Goal: Task Accomplishment & Management: Use online tool/utility

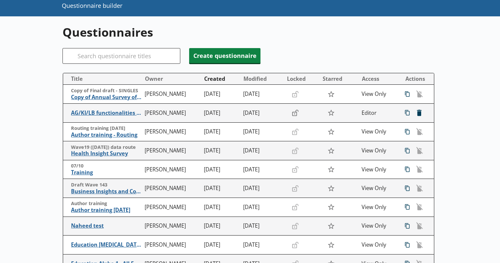
scroll to position [37, 0]
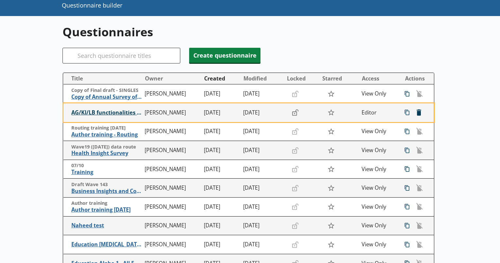
click at [110, 112] on span "AG/KI/LB functionalities training" at bounding box center [106, 112] width 70 height 7
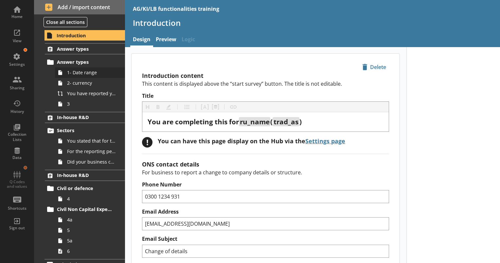
scroll to position [9, 0]
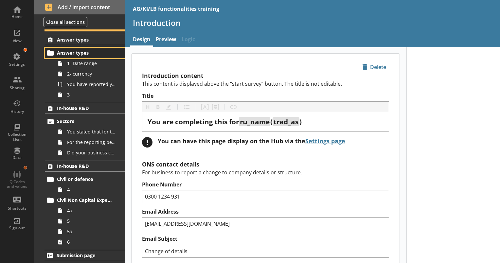
click at [76, 55] on span "Answer types" at bounding box center [85, 53] width 57 height 6
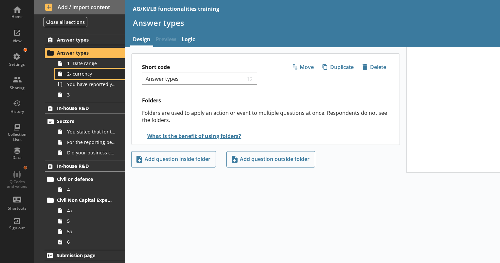
click at [78, 69] on link "2- currency" at bounding box center [90, 74] width 70 height 10
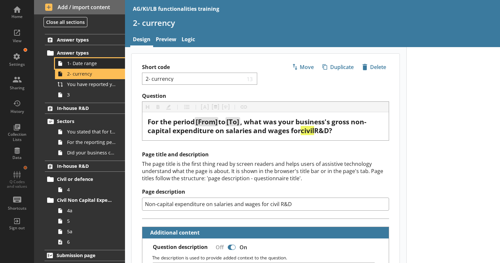
click at [83, 62] on span "1- Date range" at bounding box center [91, 63] width 49 height 6
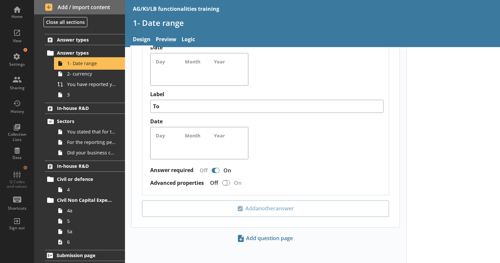
scroll to position [522, 0]
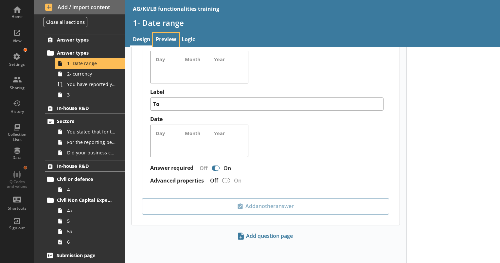
click at [168, 37] on link "Preview" at bounding box center [166, 40] width 26 height 14
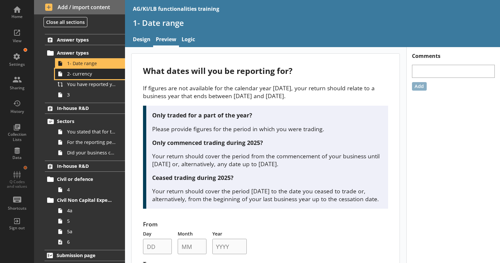
click at [78, 77] on link "2- currency" at bounding box center [90, 74] width 70 height 10
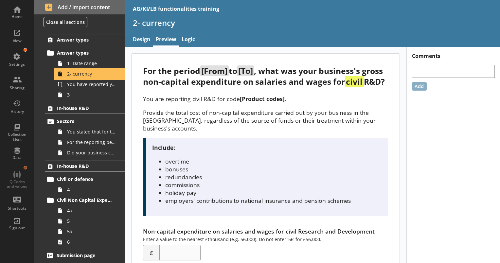
scroll to position [23, 0]
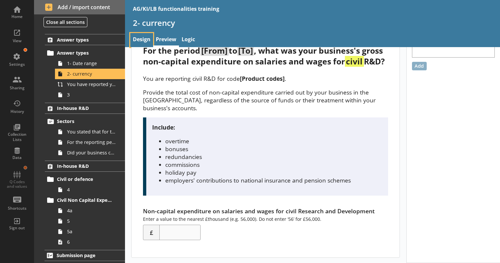
click at [148, 39] on link "Design" at bounding box center [141, 40] width 23 height 14
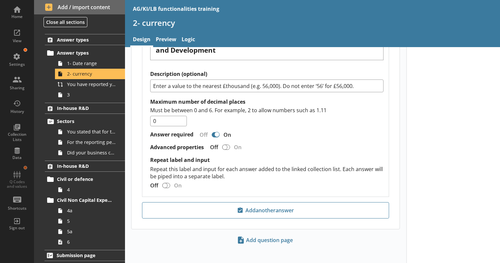
scroll to position [534, 0]
click at [80, 86] on span "You have reported your business's gross non-capital expenditure on salaries and…" at bounding box center [91, 84] width 49 height 6
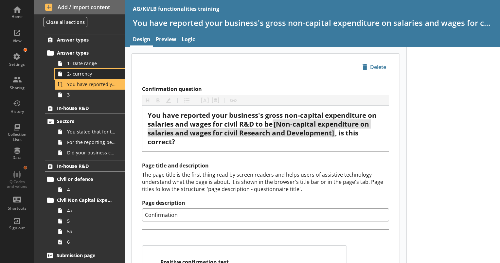
click at [88, 78] on link "2- currency" at bounding box center [90, 74] width 70 height 10
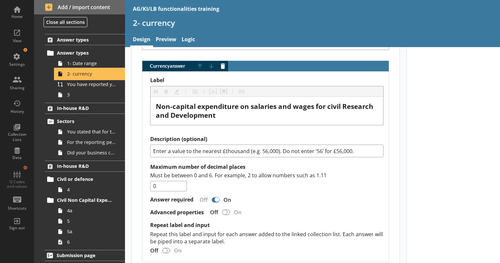
scroll to position [534, 0]
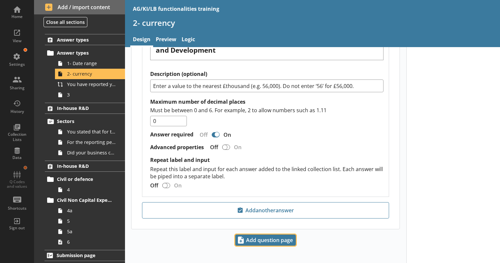
click at [251, 238] on span "Add question page" at bounding box center [266, 240] width 60 height 10
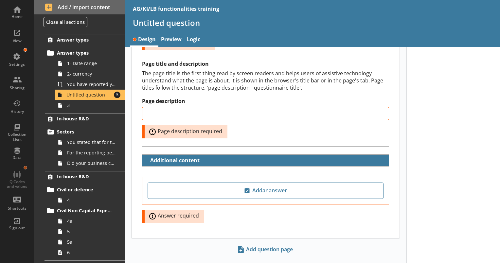
scroll to position [111, 0]
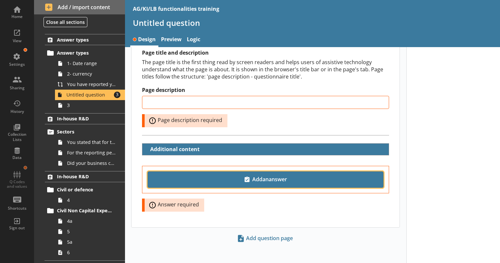
click at [271, 174] on span "Add an answer" at bounding box center [266, 179] width 230 height 10
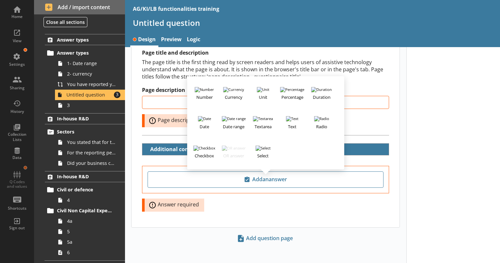
click at [315, 196] on div "Add an answer Number Currency Unit Percentage Duration Date Date range Textarea…" at bounding box center [266, 197] width 268 height 62
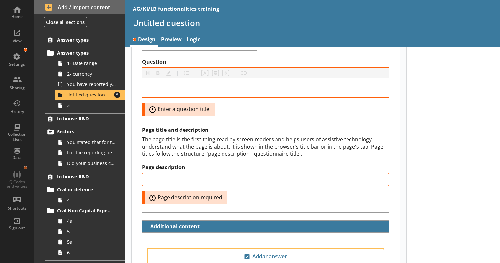
scroll to position [0, 0]
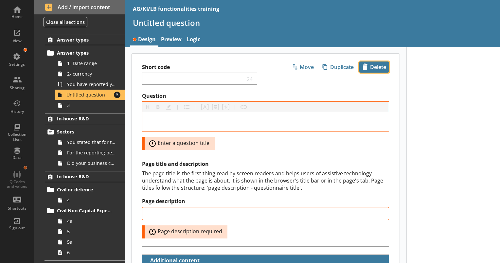
click at [373, 66] on span "icon-delete Created with Sketch. [GEOGRAPHIC_DATA]" at bounding box center [374, 67] width 29 height 10
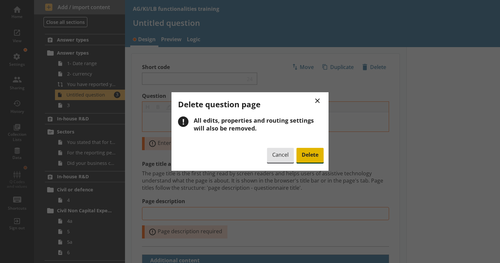
click at [309, 160] on span "Delete" at bounding box center [309, 155] width 27 height 15
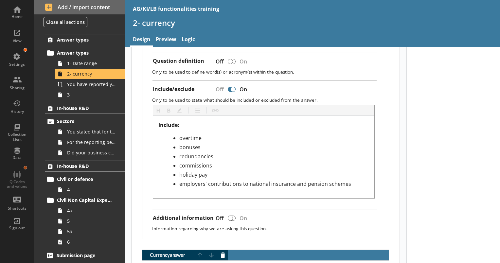
scroll to position [288, 0]
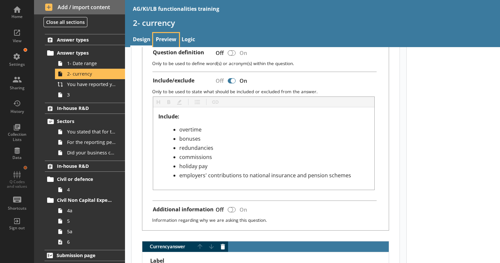
click at [165, 39] on link "Preview" at bounding box center [166, 40] width 26 height 14
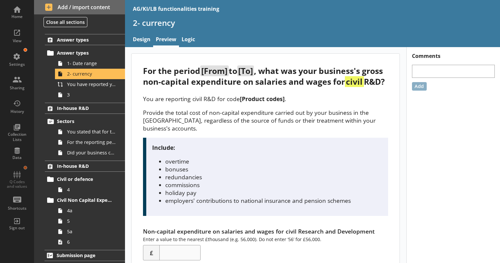
scroll to position [23, 0]
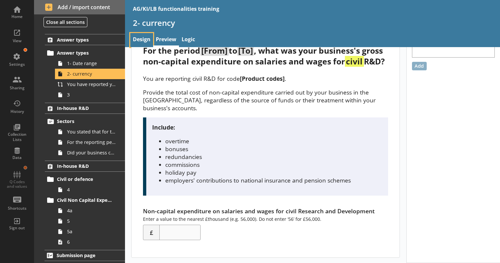
click at [146, 38] on link "Design" at bounding box center [141, 40] width 23 height 14
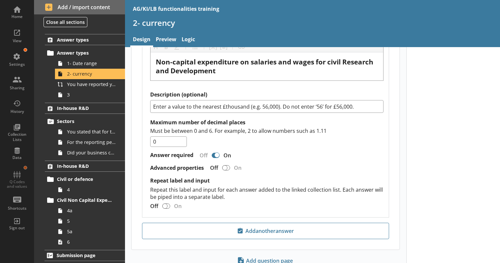
scroll to position [530, 0]
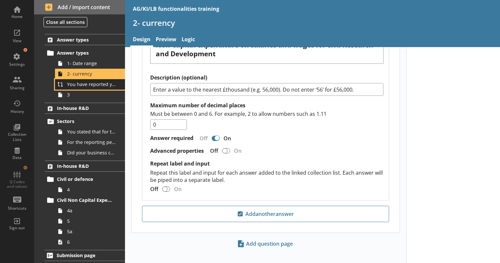
click at [71, 86] on span "You have reported your business's gross non-capital expenditure on salaries and…" at bounding box center [91, 84] width 49 height 6
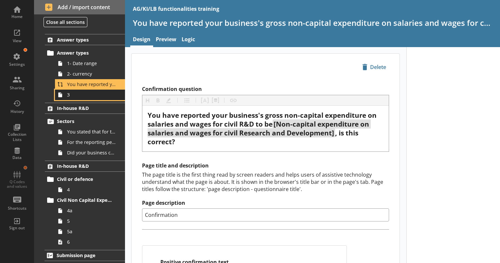
click at [75, 93] on span "3" at bounding box center [91, 95] width 49 height 6
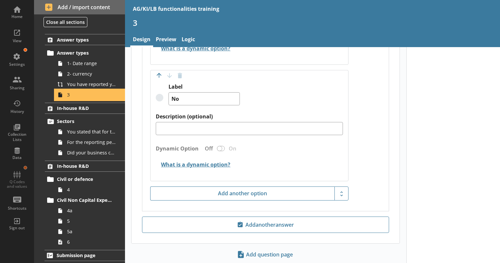
scroll to position [363, 0]
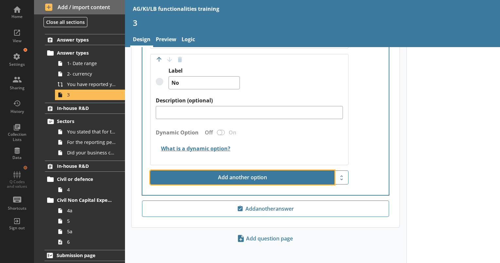
click at [321, 177] on button "Add another option" at bounding box center [242, 178] width 184 height 14
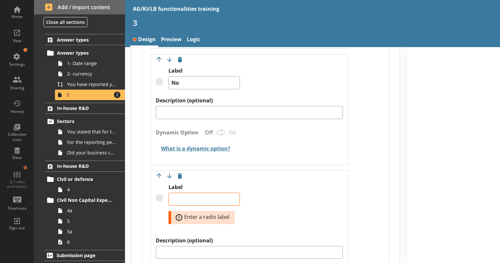
click at [338, 177] on div "Move answer up Move answer down Delete option Label Error: Enter a radio label …" at bounding box center [249, 238] width 198 height 135
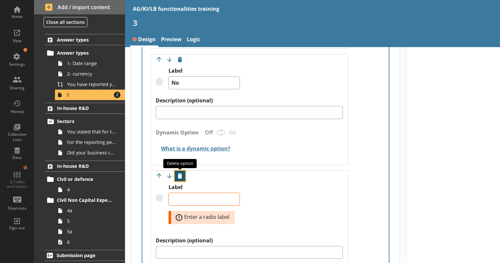
click at [177, 173] on button "Delete option" at bounding box center [180, 176] width 10 height 10
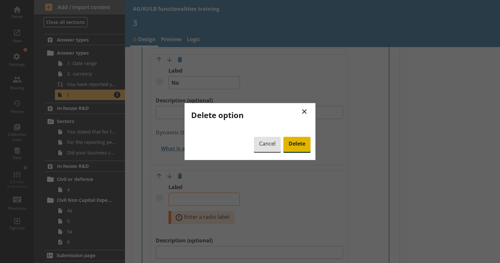
click at [298, 147] on span "Delete" at bounding box center [296, 144] width 27 height 15
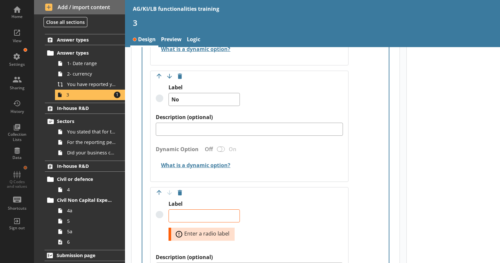
scroll to position [344, 0]
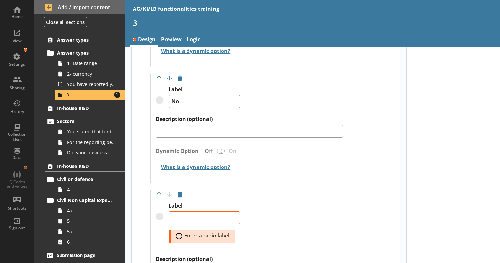
click at [318, 153] on div "Dynamic Option Off On" at bounding box center [249, 153] width 187 height 15
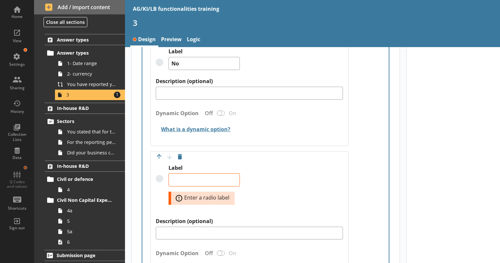
scroll to position [383, 0]
click at [178, 153] on button "Delete option" at bounding box center [180, 156] width 10 height 10
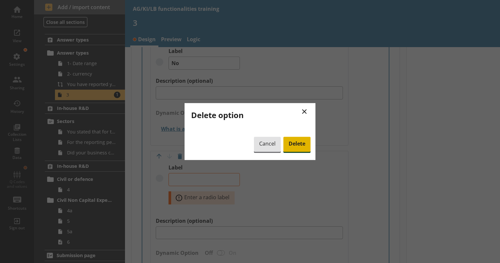
click at [296, 145] on span "Delete" at bounding box center [296, 144] width 27 height 15
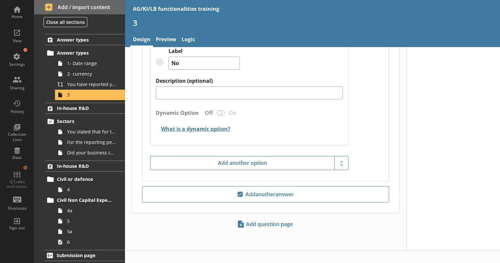
scroll to position [363, 0]
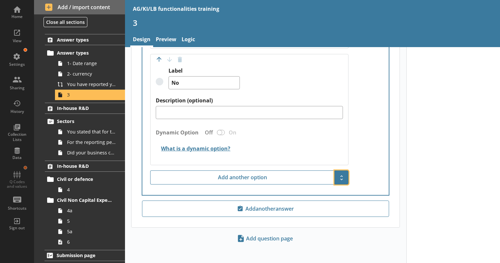
click at [336, 175] on span "Show additional options" at bounding box center [341, 177] width 10 height 10
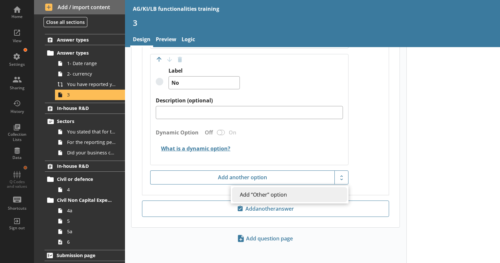
click at [374, 163] on div "Label (optional) Answer required Off On Move answer up Move answer down Delete …" at bounding box center [265, 42] width 246 height 307
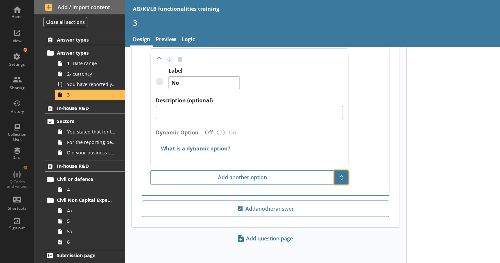
click at [337, 173] on span "Show additional options" at bounding box center [341, 177] width 10 height 10
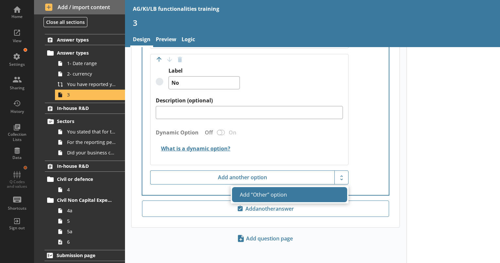
click at [297, 193] on button "Add “Other” option" at bounding box center [289, 194] width 115 height 15
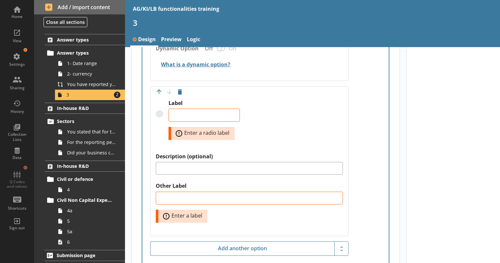
scroll to position [453, 0]
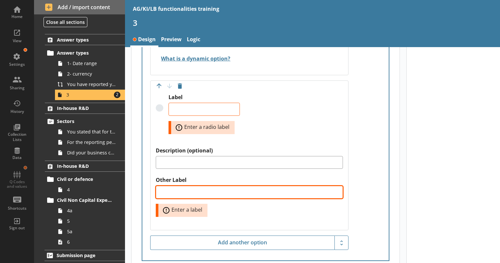
click at [297, 193] on textarea "Other Label" at bounding box center [249, 192] width 187 height 13
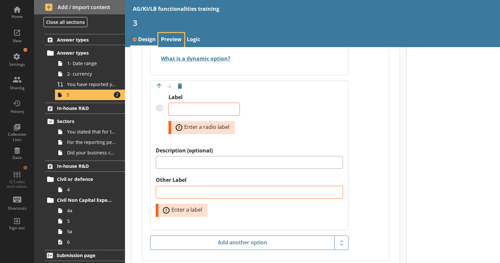
click at [177, 37] on link "Preview" at bounding box center [171, 40] width 26 height 14
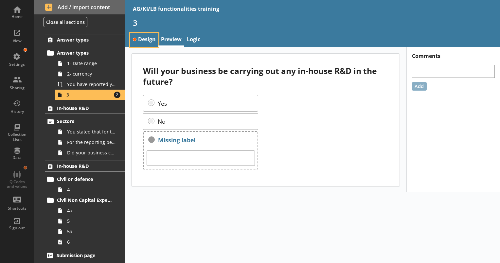
click at [144, 38] on link "Design" at bounding box center [144, 40] width 28 height 14
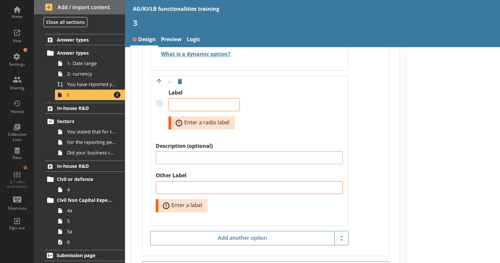
scroll to position [457, 0]
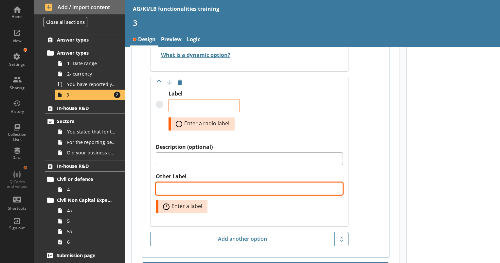
click at [189, 189] on textarea "Other Label" at bounding box center [249, 188] width 187 height 13
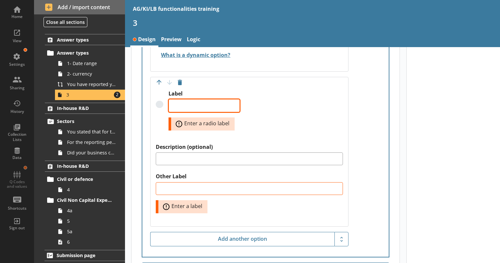
click at [188, 102] on textarea "Label" at bounding box center [204, 105] width 71 height 13
type textarea "x"
type textarea "O"
type textarea "x"
type textarea "Ot"
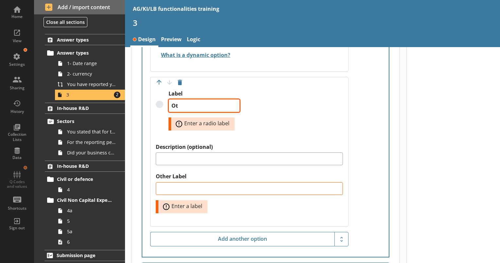
type textarea "x"
type textarea "Oth"
type textarea "x"
type textarea "Othe"
type textarea "x"
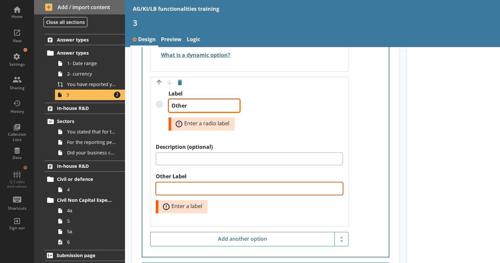
type textarea "Other"
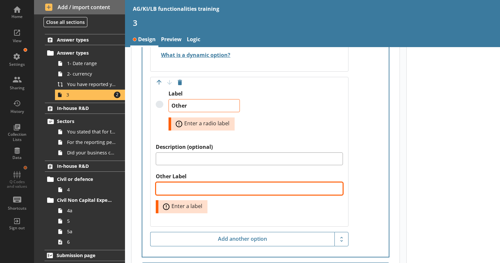
click at [209, 187] on textarea "Other Label" at bounding box center [249, 188] width 187 height 13
type textarea "x"
type textarea "Other"
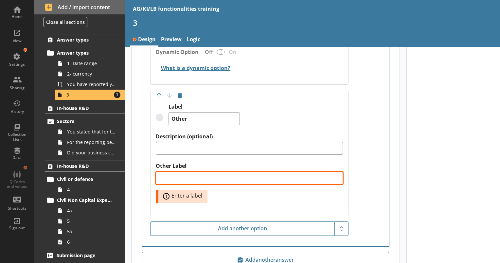
scroll to position [443, 0]
type textarea "x"
type textarea "P"
type textarea "x"
type textarea "Pl"
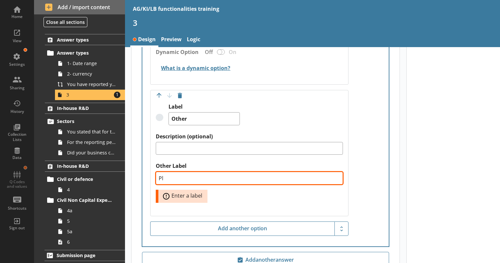
type textarea "x"
type textarea "Ple"
type textarea "x"
type textarea "Plea"
type textarea "x"
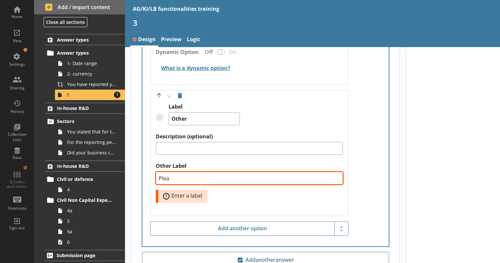
type textarea "Pleas"
type textarea "x"
type textarea "Please"
type textarea "x"
type textarea "Please"
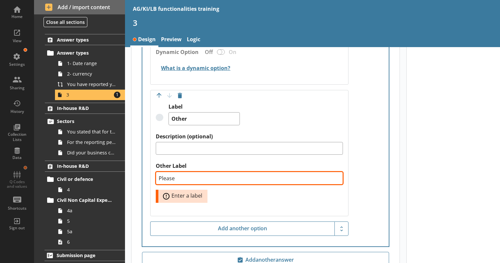
type textarea "x"
type textarea "Please d"
type textarea "x"
type textarea "Please de"
type textarea "x"
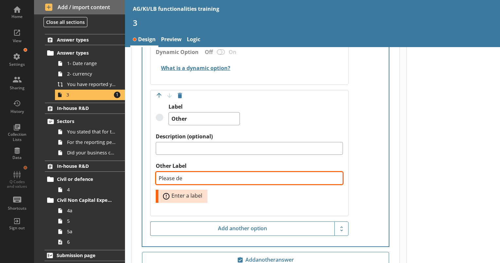
type textarea "Please des"
type textarea "x"
type textarea "Please desc"
type textarea "x"
type textarea "Please descr"
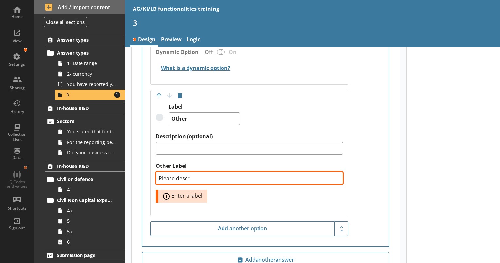
type textarea "x"
type textarea "Please descri"
type textarea "x"
type textarea "Please describ"
type textarea "x"
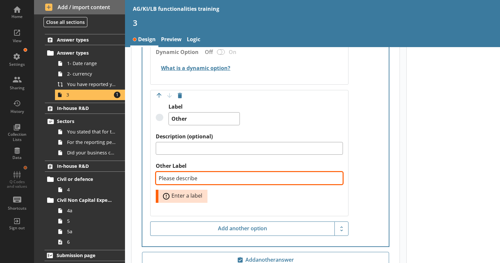
type textarea "Please describe"
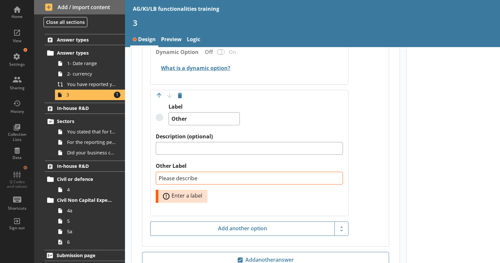
click at [242, 197] on div "Please describe Error: Enter a label" at bounding box center [249, 187] width 187 height 31
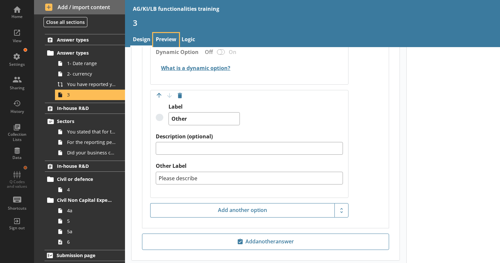
click at [172, 39] on link "Preview" at bounding box center [166, 40] width 26 height 14
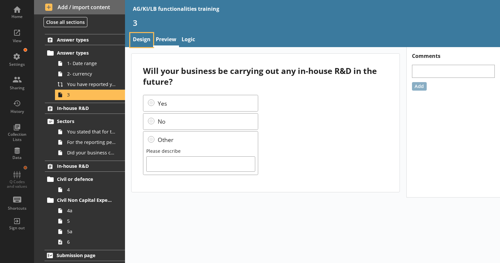
click at [142, 36] on link "Design" at bounding box center [141, 40] width 23 height 14
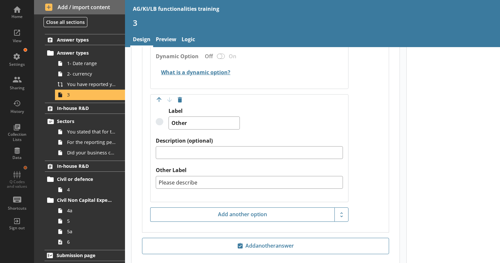
scroll to position [440, 0]
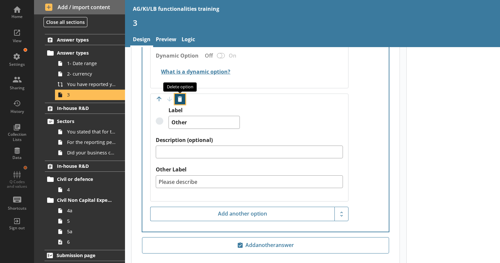
click at [182, 97] on button "Delete option" at bounding box center [180, 99] width 10 height 10
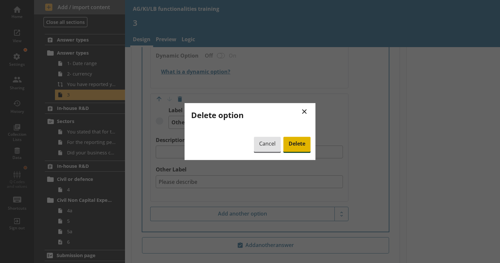
click at [292, 142] on span "Delete" at bounding box center [296, 144] width 27 height 15
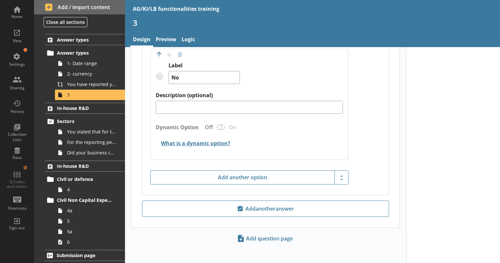
scroll to position [363, 0]
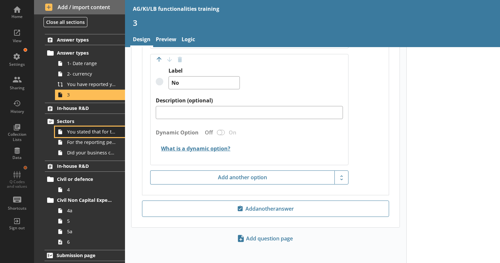
click at [91, 131] on span "You stated that for the period [From] to [To], [Ru Name] carried out in-house R…" at bounding box center [91, 132] width 49 height 6
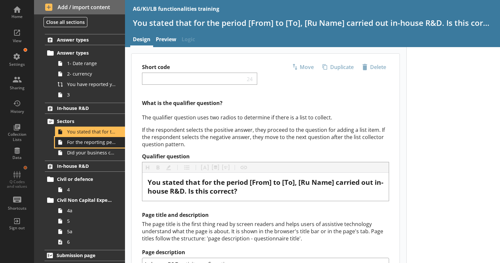
click at [80, 143] on span "For the reporting period, for which of the following product codes has your bus…" at bounding box center [91, 142] width 49 height 6
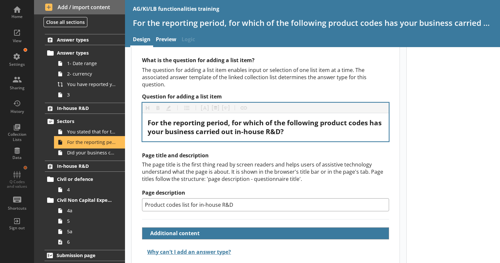
scroll to position [80, 0]
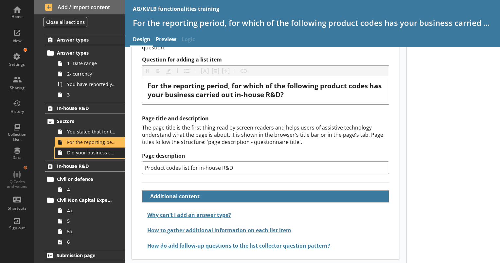
click at [67, 153] on span "Did your business carry out in-house R&D for any other product codes?" at bounding box center [91, 153] width 49 height 6
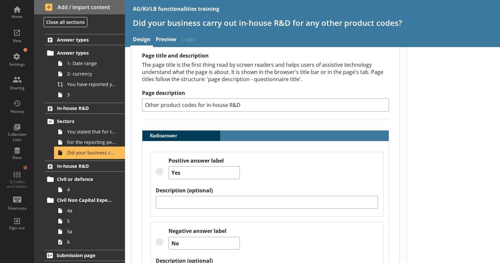
scroll to position [162, 0]
click at [69, 141] on span "For the reporting period, for which of the following product codes has your bus…" at bounding box center [91, 142] width 49 height 6
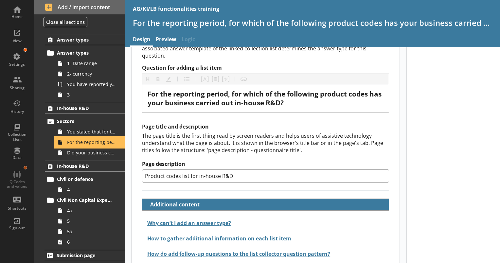
scroll to position [72, 0]
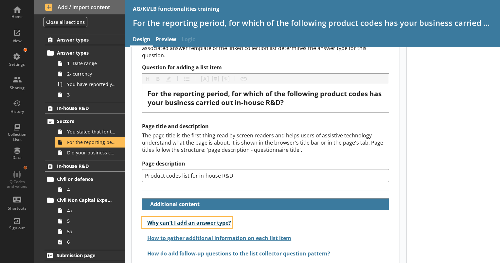
click at [191, 220] on button "Why can’t I add an answer type?" at bounding box center [187, 222] width 90 height 11
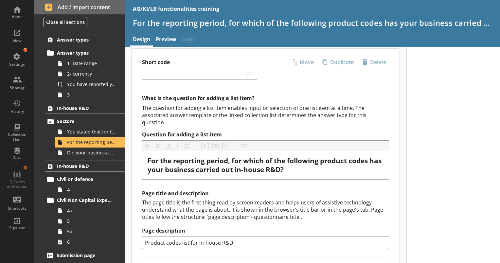
scroll to position [0, 0]
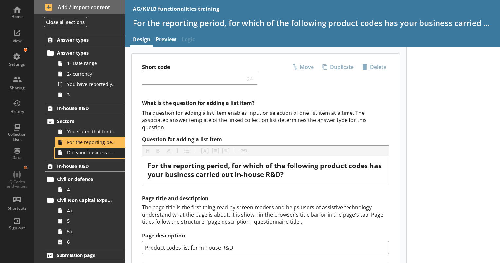
click at [82, 152] on span "Did your business carry out in-house R&D for any other product codes?" at bounding box center [91, 153] width 49 height 6
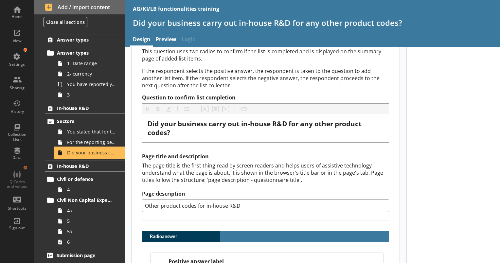
scroll to position [54, 0]
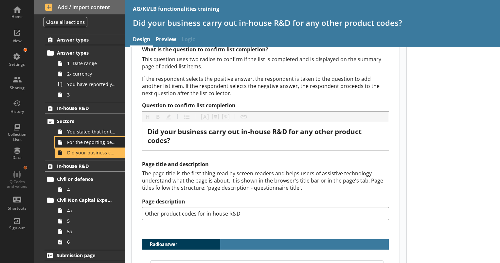
click at [94, 141] on span "For the reporting period, for which of the following product codes has your bus…" at bounding box center [91, 142] width 49 height 6
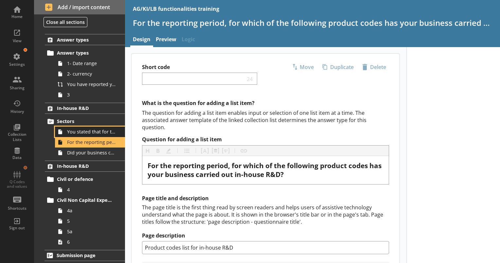
click at [93, 134] on span "You stated that for the period [From] to [To], [Ru Name] carried out in-house R…" at bounding box center [91, 132] width 49 height 6
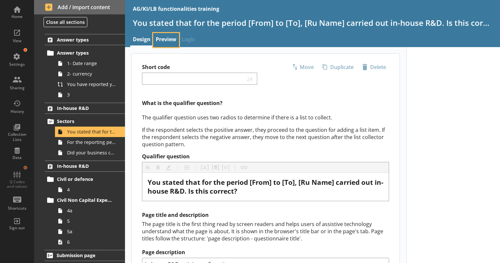
click at [165, 38] on link "Preview" at bounding box center [166, 40] width 26 height 14
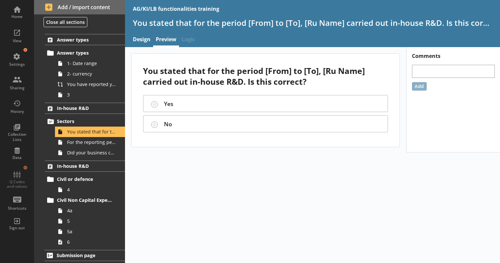
click at [240, 100] on label "Yes" at bounding box center [273, 104] width 218 height 8
click at [144, 33] on link "Design" at bounding box center [141, 40] width 23 height 14
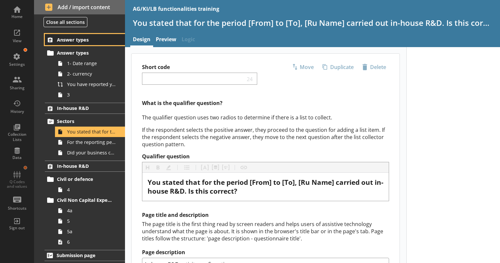
click at [63, 38] on span "Answer types" at bounding box center [85, 40] width 57 height 6
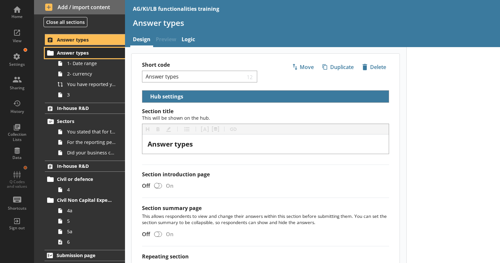
click at [87, 52] on span "Answer types" at bounding box center [85, 53] width 57 height 6
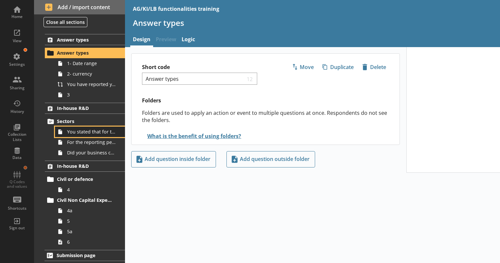
click at [92, 134] on span "You stated that for the period [From] to [To], [Ru Name] carried out in-house R…" at bounding box center [91, 132] width 49 height 6
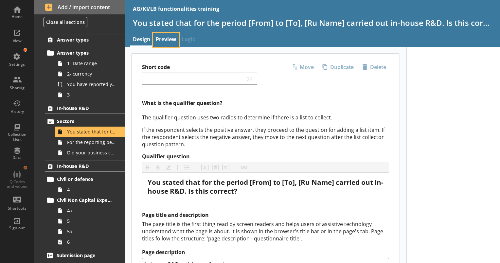
click at [174, 38] on link "Preview" at bounding box center [166, 40] width 26 height 14
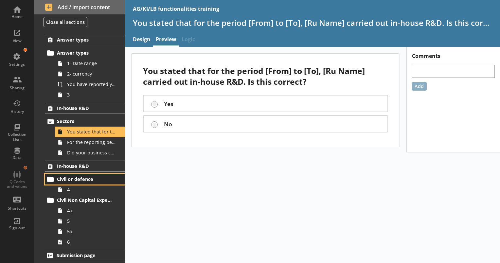
click at [70, 177] on span "Civil or defence" at bounding box center [85, 179] width 57 height 6
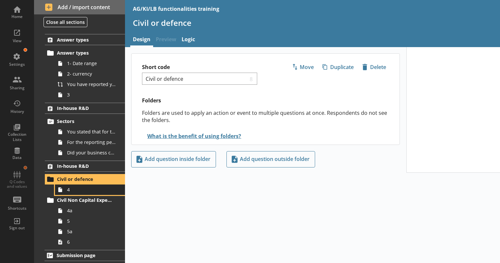
click at [79, 191] on span "4" at bounding box center [91, 190] width 49 height 6
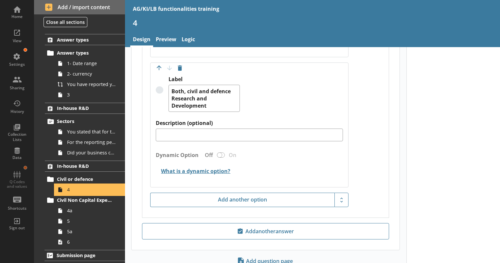
scroll to position [516, 0]
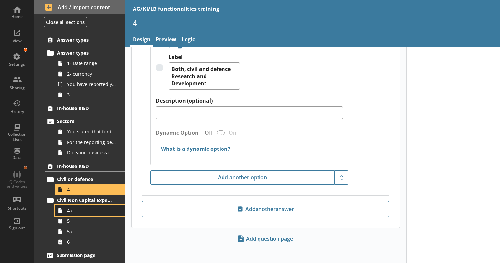
click at [81, 214] on link "4a" at bounding box center [90, 211] width 70 height 10
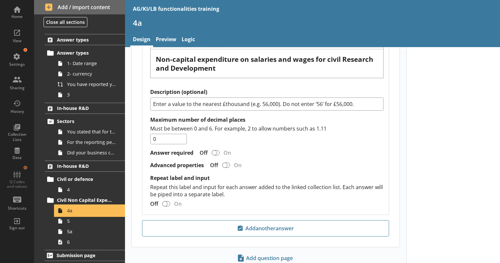
scroll to position [237, 0]
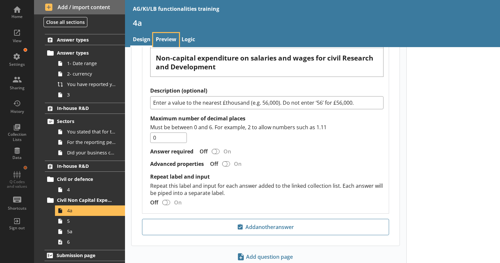
click at [167, 37] on link "Preview" at bounding box center [166, 40] width 26 height 14
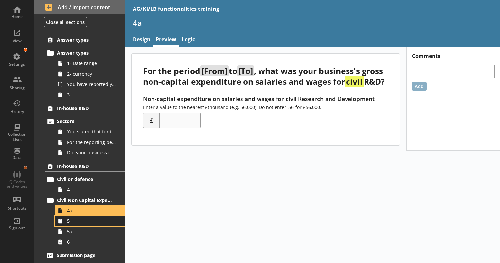
click at [99, 223] on span "5" at bounding box center [91, 221] width 49 height 6
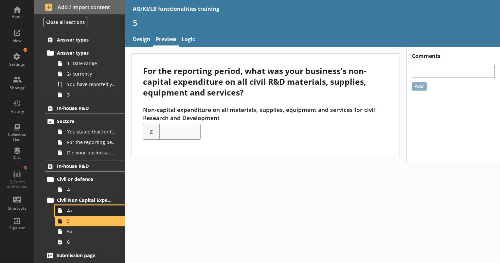
click at [100, 209] on span "4a" at bounding box center [91, 210] width 49 height 6
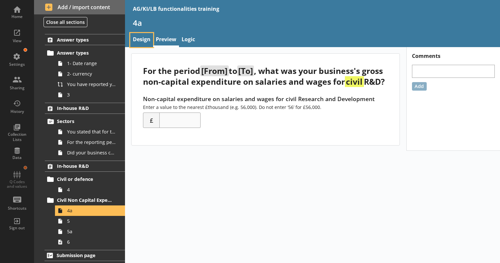
click at [141, 38] on link "Design" at bounding box center [141, 40] width 23 height 14
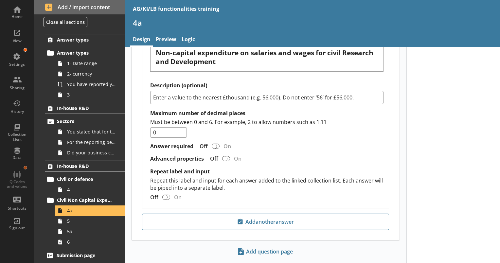
scroll to position [255, 0]
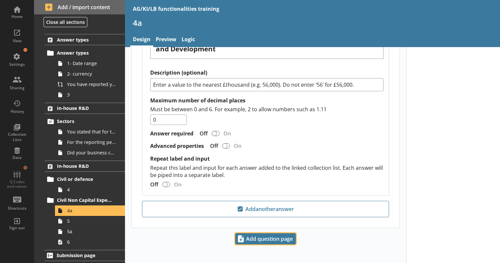
click at [292, 234] on span "Add question page" at bounding box center [266, 239] width 60 height 10
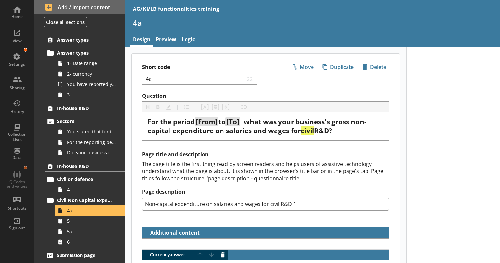
type textarea "x"
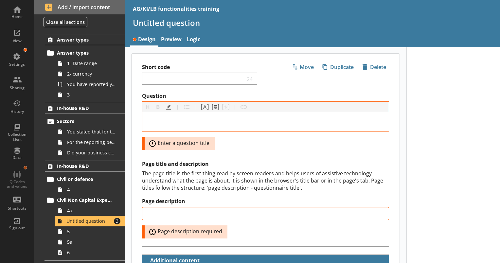
scroll to position [10, 0]
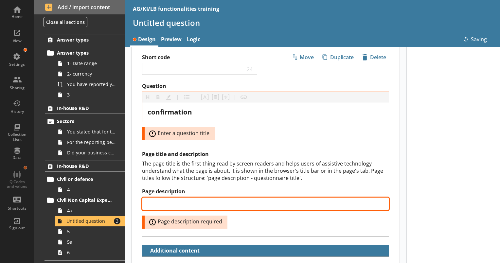
click at [270, 202] on input "Page description" at bounding box center [265, 203] width 247 height 13
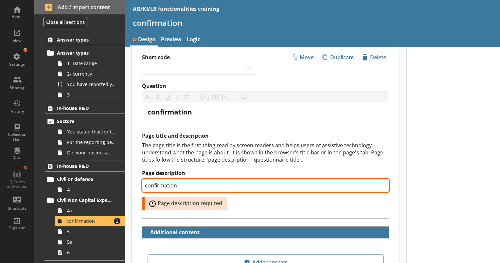
scroll to position [88, 0]
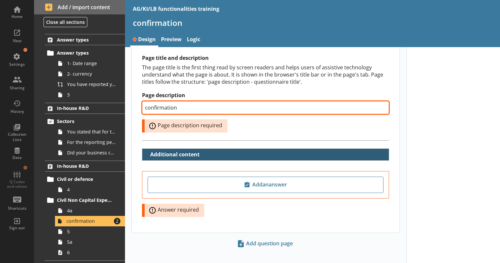
type input "confirmation"
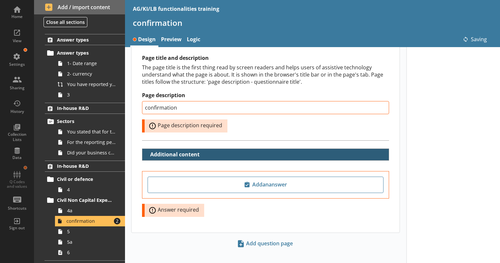
click at [275, 149] on h2 "Additional content" at bounding box center [265, 154] width 246 height 11
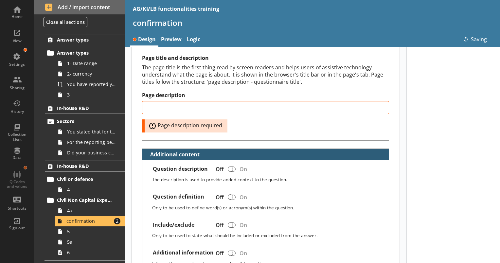
type input "confirmation"
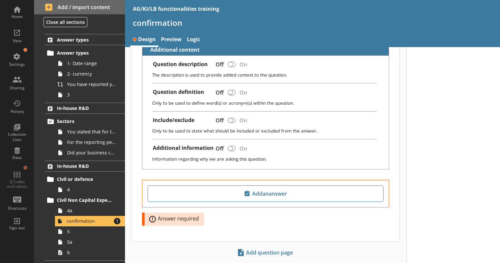
scroll to position [185, 0]
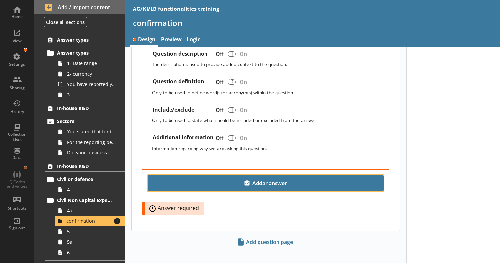
click at [271, 182] on span "Add an answer" at bounding box center [266, 183] width 230 height 10
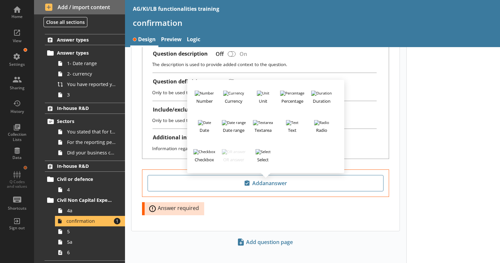
click at [220, 215] on div "Add an answer Number Currency Unit Percentage Duration Date Date range Textarea…" at bounding box center [266, 201] width 268 height 62
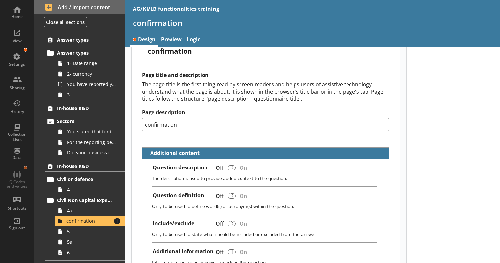
scroll to position [0, 0]
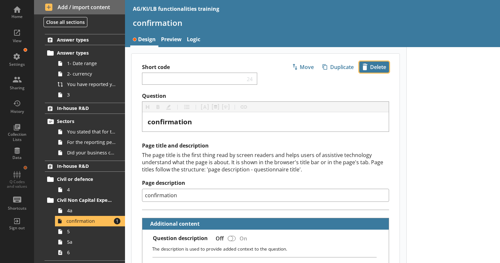
click at [362, 64] on span "icon-delete Created with Sketch. [GEOGRAPHIC_DATA]" at bounding box center [374, 67] width 29 height 10
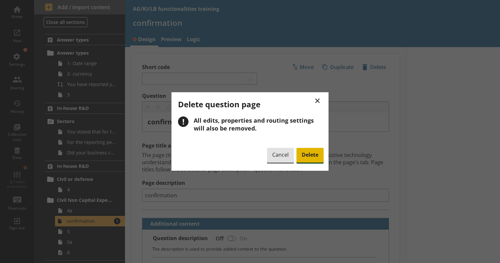
click at [304, 152] on span "Delete" at bounding box center [309, 155] width 27 height 15
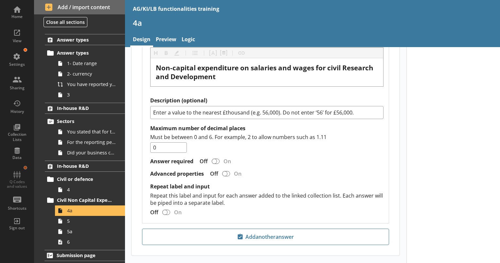
scroll to position [255, 0]
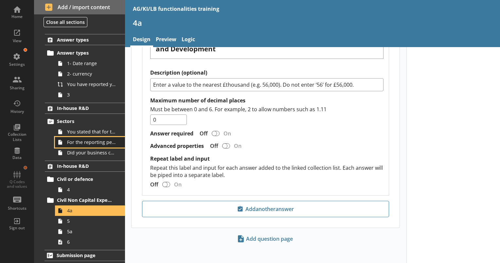
click at [93, 138] on link "For the reporting period, for which of the following product codes has your bus…" at bounding box center [90, 142] width 70 height 10
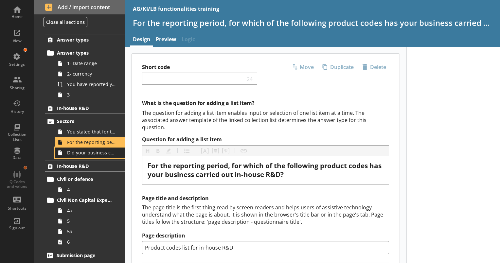
click at [98, 154] on span "Did your business carry out in-house R&D for any other product codes?" at bounding box center [91, 153] width 49 height 6
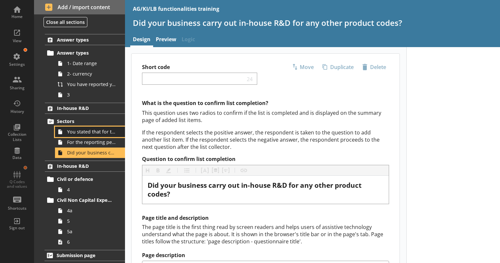
click at [94, 131] on span "You stated that for the period [From] to [To], [Ru Name] carried out in-house R…" at bounding box center [91, 132] width 49 height 6
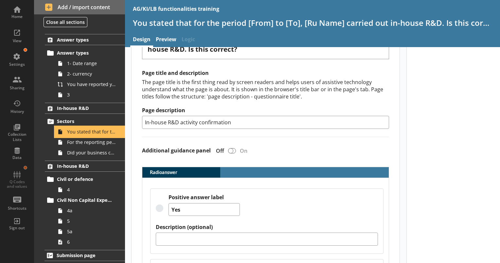
scroll to position [134, 0]
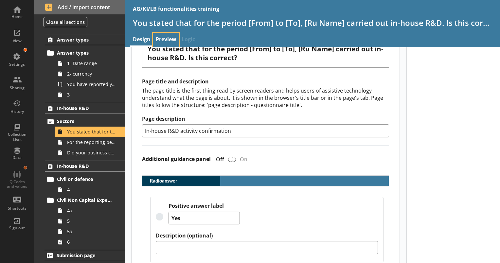
click at [166, 38] on link "Preview" at bounding box center [166, 40] width 26 height 14
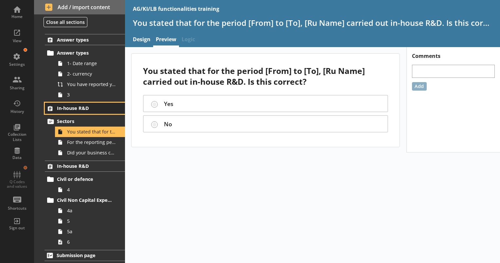
click at [78, 106] on span "In-house R&D" at bounding box center [85, 108] width 57 height 6
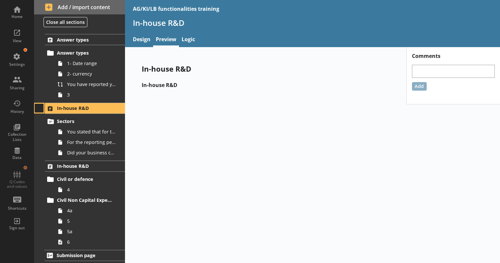
click at [38, 111] on button at bounding box center [39, 108] width 9 height 9
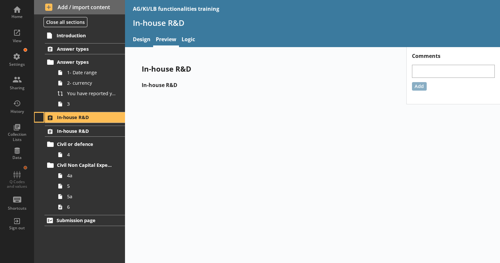
click at [37, 117] on button at bounding box center [39, 117] width 9 height 9
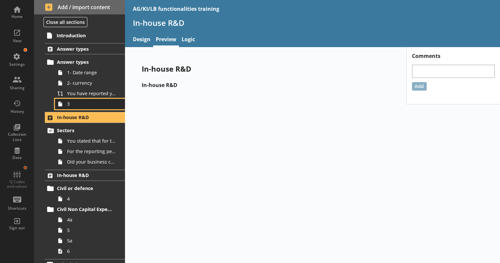
click at [78, 104] on span "3" at bounding box center [91, 104] width 49 height 6
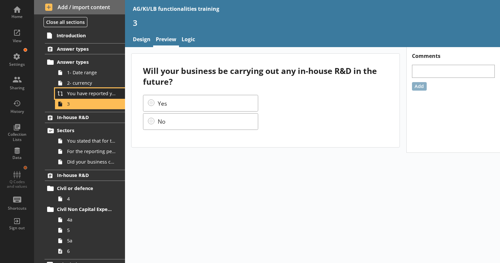
click at [79, 92] on span "You have reported your business's gross non-capital expenditure on salaries and…" at bounding box center [91, 93] width 49 height 6
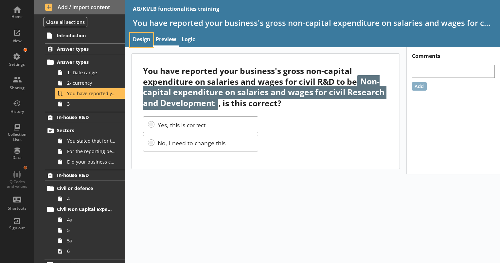
click at [142, 46] on link "Design" at bounding box center [141, 40] width 23 height 14
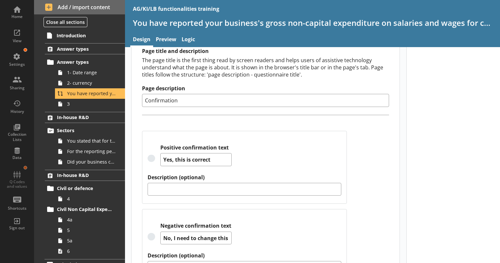
scroll to position [153, 0]
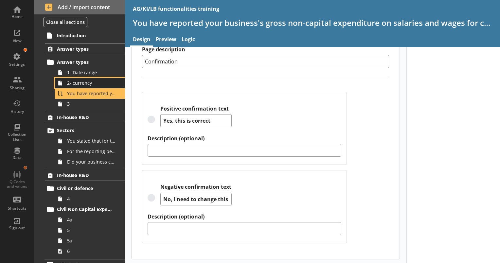
click at [89, 80] on span "2- currency" at bounding box center [91, 83] width 49 height 6
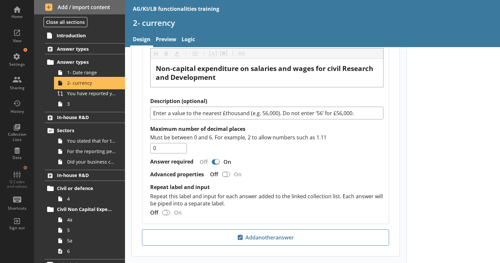
scroll to position [534, 0]
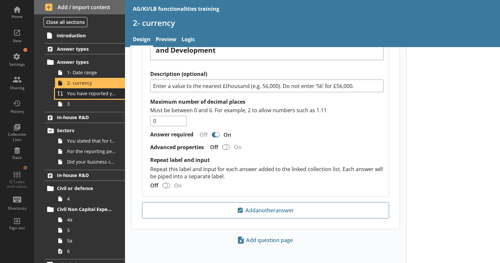
click at [88, 96] on link "You have reported your business's gross non-capital expenditure on salaries and…" at bounding box center [90, 93] width 70 height 10
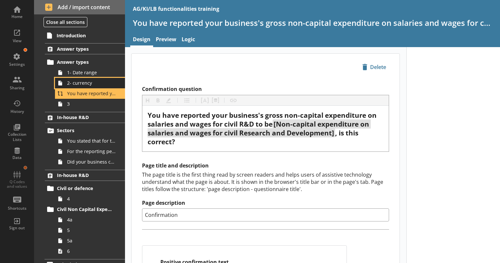
click at [81, 82] on span "2- currency" at bounding box center [91, 83] width 49 height 6
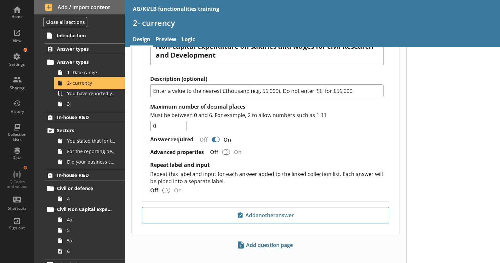
scroll to position [534, 0]
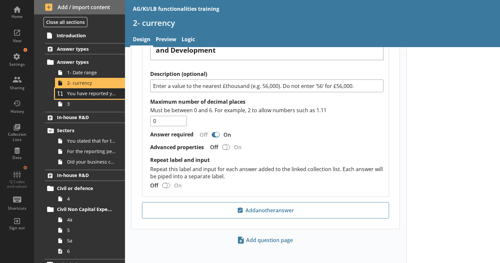
click at [72, 91] on span "You have reported your business's gross non-capital expenditure on salaries and…" at bounding box center [91, 93] width 49 height 6
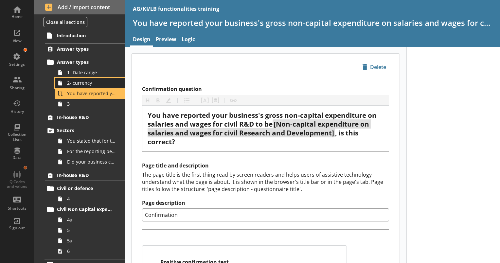
click at [90, 83] on span "2- currency" at bounding box center [91, 83] width 49 height 6
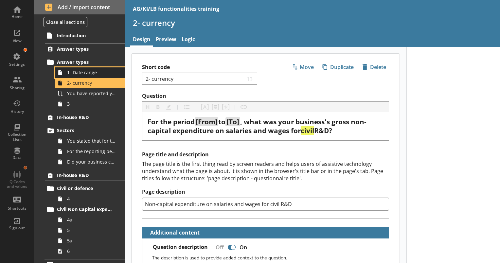
click at [93, 73] on span "1- Date range" at bounding box center [91, 72] width 49 height 6
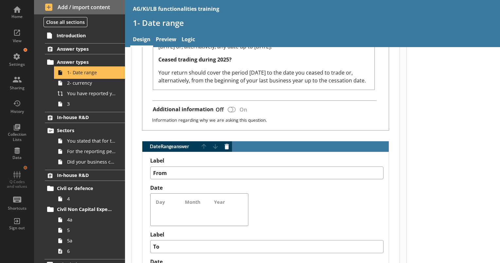
scroll to position [522, 0]
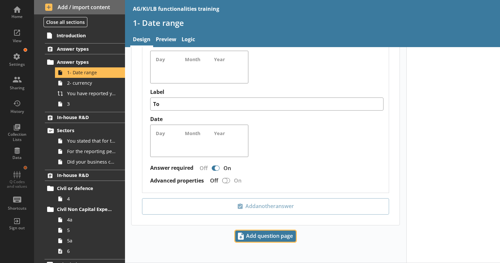
click at [239, 238] on span "Add question page" at bounding box center [266, 236] width 60 height 10
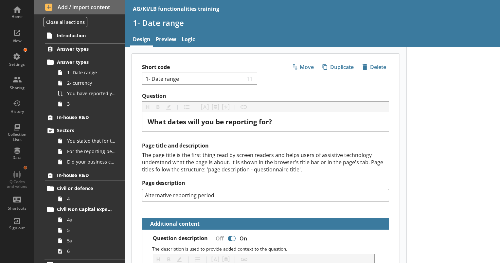
type textarea "x"
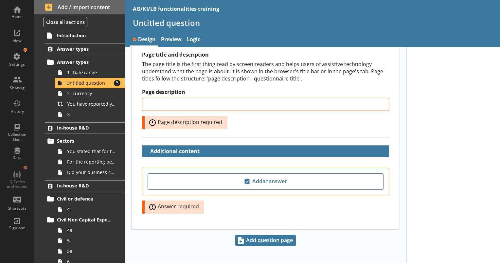
scroll to position [111, 0]
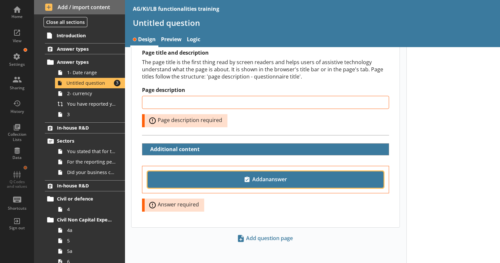
click at [226, 183] on button "Add an answer" at bounding box center [266, 179] width 236 height 16
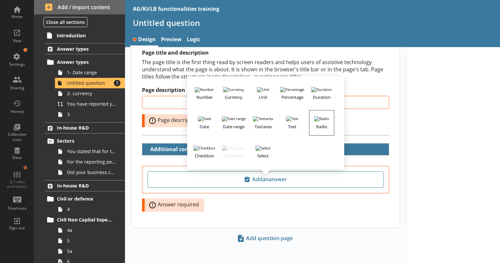
click at [318, 125] on h3 "Radio" at bounding box center [322, 125] width 24 height 8
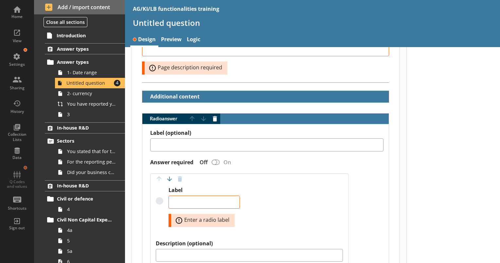
scroll to position [163, 0]
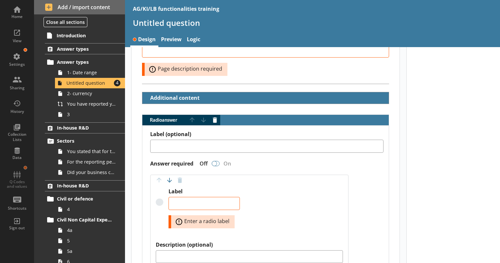
click at [216, 162] on div "Radio answer" at bounding box center [214, 163] width 5 height 5
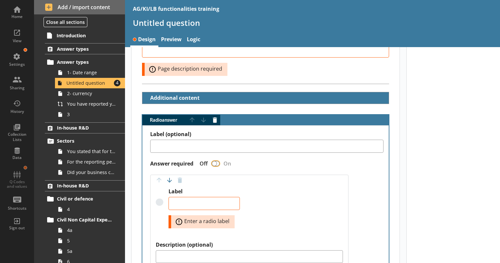
checkbox input "true"
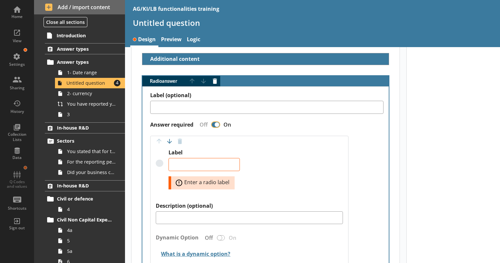
scroll to position [200, 0]
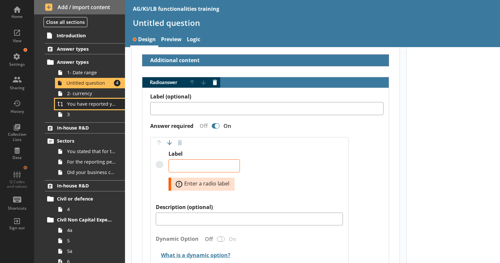
click at [81, 107] on link "You have reported your business's gross non-capital expenditure on salaries and…" at bounding box center [90, 104] width 70 height 10
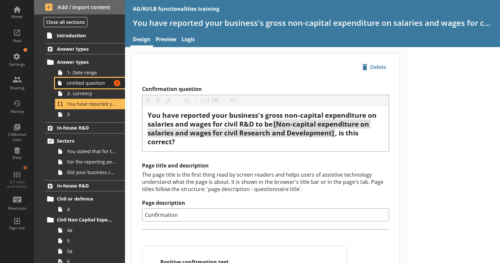
click at [87, 83] on span "Untitled question" at bounding box center [88, 83] width 45 height 6
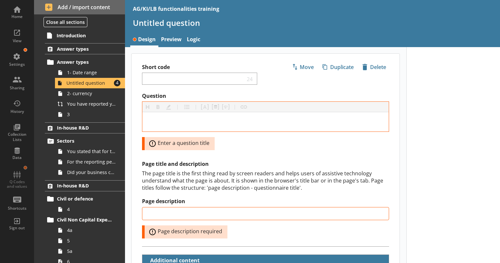
drag, startPoint x: 87, startPoint y: 83, endPoint x: 339, endPoint y: 93, distance: 252.5
click at [339, 93] on label "Question" at bounding box center [265, 96] width 247 height 7
click at [372, 68] on span "icon-delete Created with Sketch. [GEOGRAPHIC_DATA]" at bounding box center [374, 67] width 29 height 10
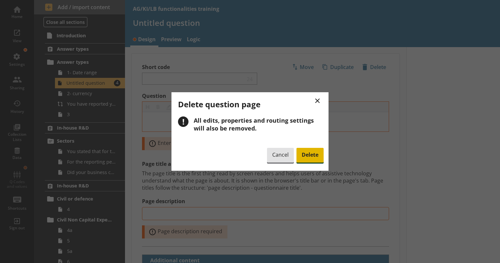
click at [312, 155] on span "Delete" at bounding box center [309, 155] width 27 height 15
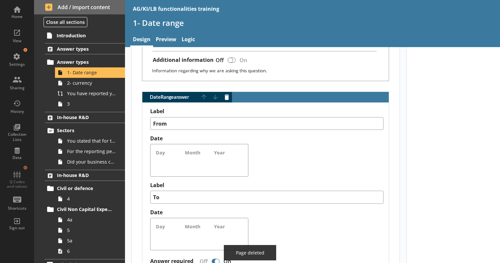
scroll to position [522, 0]
type textarea "x"
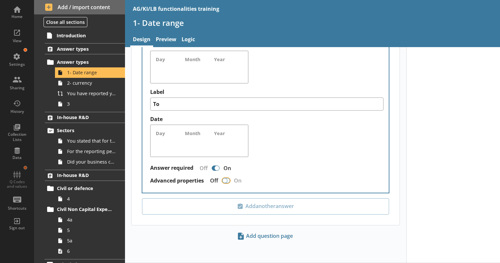
click at [224, 185] on input "Advanced properties" at bounding box center [226, 180] width 10 height 11
checkbox input "false"
type textarea "x"
checkbox input "true"
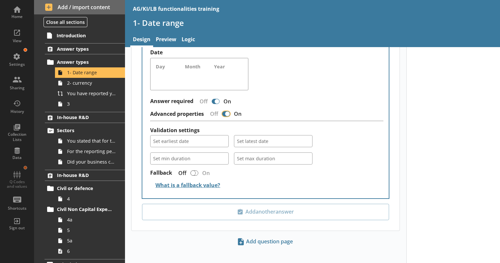
scroll to position [594, 0]
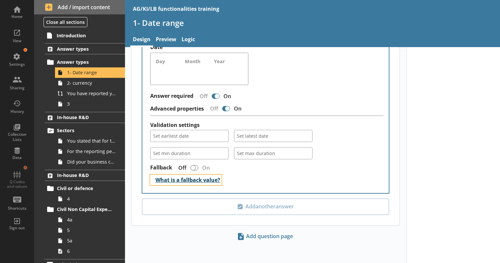
click at [187, 181] on button "What is a fallback value?" at bounding box center [185, 180] width 71 height 10
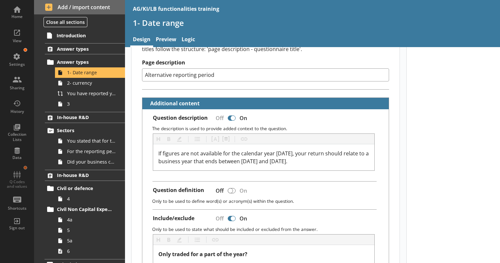
scroll to position [0, 0]
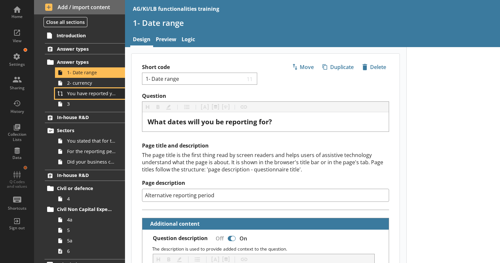
click at [75, 95] on span "You have reported your business's gross non-capital expenditure on salaries and…" at bounding box center [91, 93] width 49 height 6
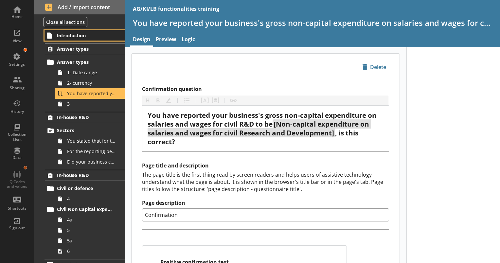
click at [88, 36] on span "Introduction" at bounding box center [85, 35] width 57 height 6
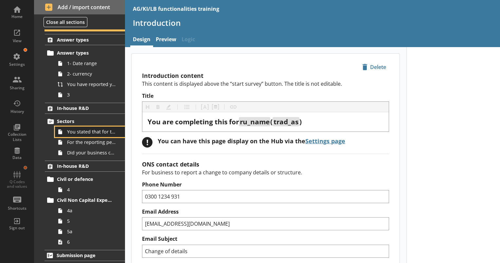
click at [91, 135] on link "You stated that for the period [From] to [To], [Ru Name] carried out in-house R…" at bounding box center [90, 132] width 70 height 10
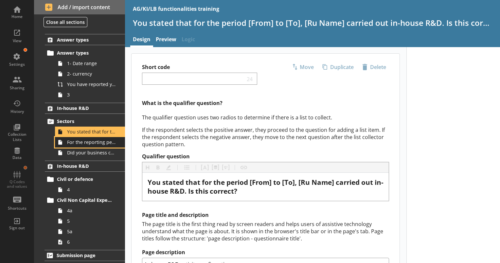
click at [92, 140] on span "For the reporting period, for which of the following product codes has your bus…" at bounding box center [91, 142] width 49 height 6
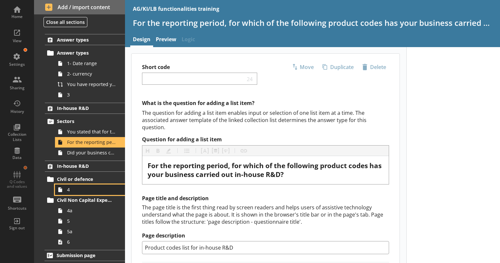
click at [81, 188] on span "4" at bounding box center [91, 190] width 49 height 6
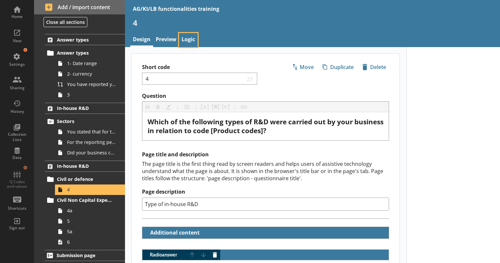
click at [190, 40] on link "Logic" at bounding box center [188, 40] width 19 height 14
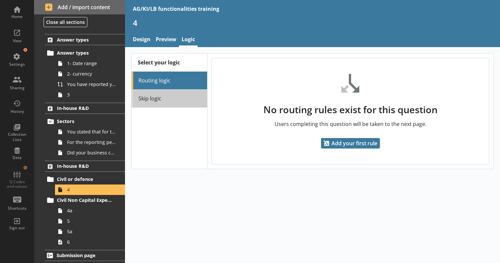
click at [162, 96] on link "Skip logic" at bounding box center [169, 99] width 75 height 18
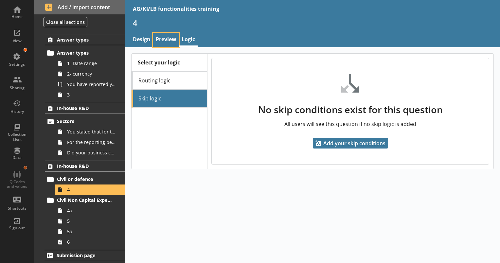
click at [162, 37] on link "Preview" at bounding box center [166, 40] width 26 height 14
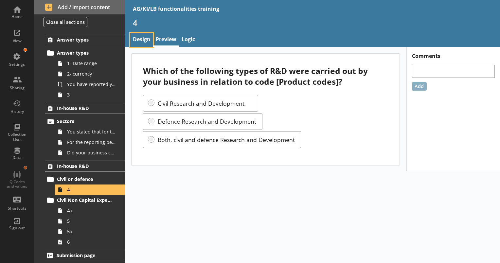
click at [143, 41] on link "Design" at bounding box center [141, 40] width 23 height 14
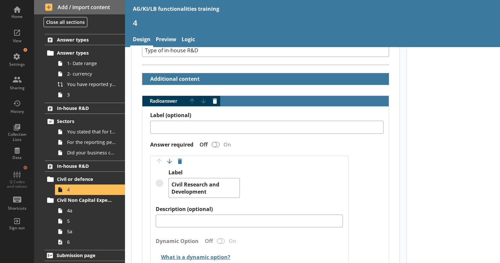
scroll to position [155, 0]
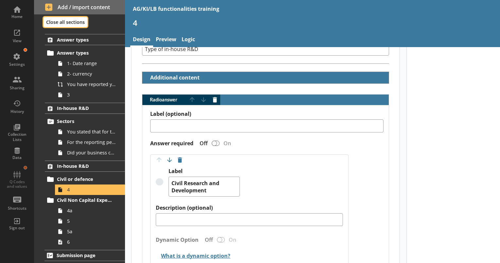
click at [69, 23] on button "Close all sections" at bounding box center [66, 22] width 44 height 10
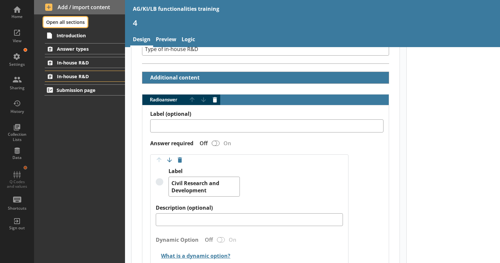
scroll to position [0, 0]
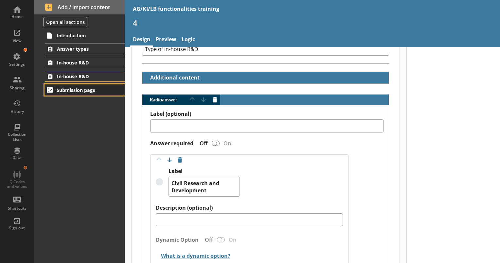
click at [99, 90] on span "Submission page" at bounding box center [85, 90] width 57 height 6
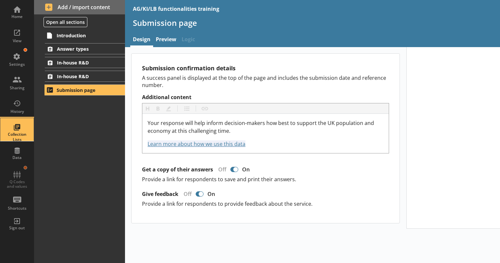
click at [24, 132] on div "Collection Lists" at bounding box center [17, 137] width 23 height 10
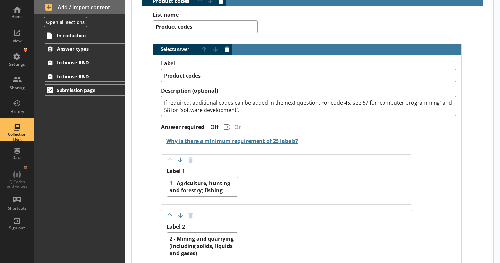
scroll to position [182, 0]
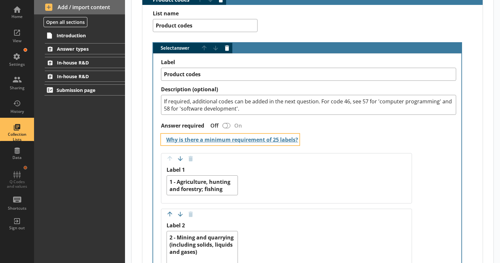
click at [282, 136] on button "Why is there a minimum requirement of 25 labels?" at bounding box center [230, 139] width 138 height 11
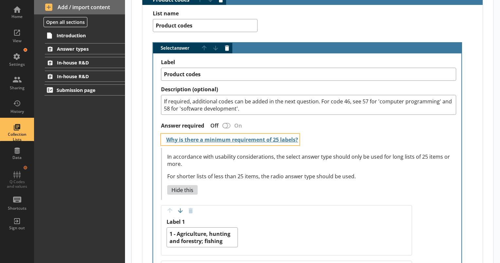
type textarea "x"
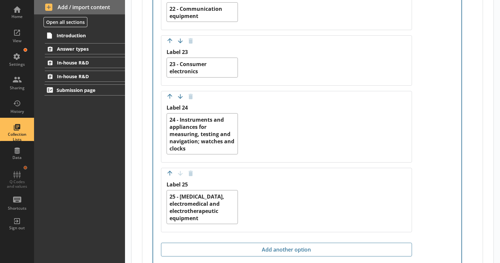
scroll to position [1703, 0]
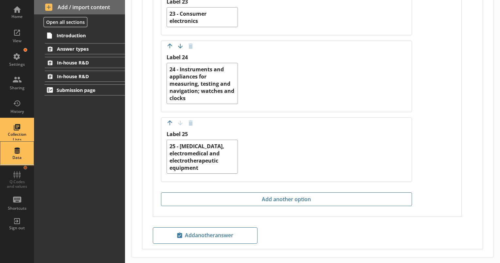
click at [22, 150] on div "Data" at bounding box center [17, 153] width 23 height 23
select select "Text_Optional"
select select "Date"
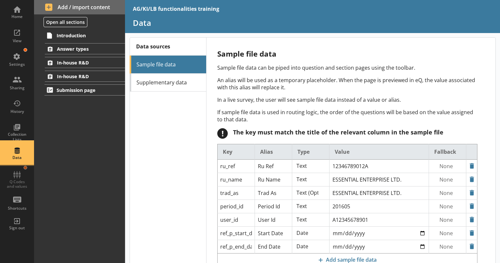
scroll to position [21, 0]
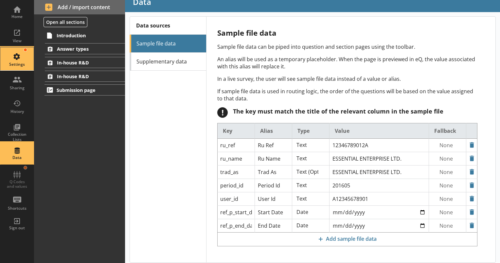
click at [22, 62] on div "Settings" at bounding box center [17, 64] width 23 height 5
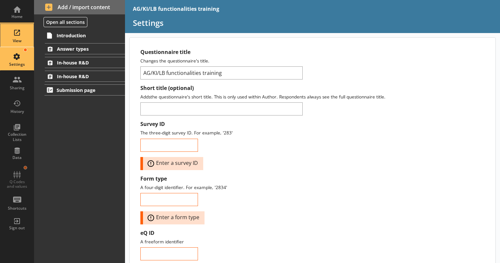
click at [17, 29] on div "View" at bounding box center [17, 35] width 23 height 23
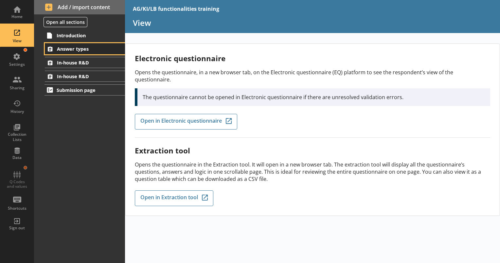
click at [69, 45] on link "Answer types" at bounding box center [85, 48] width 80 height 11
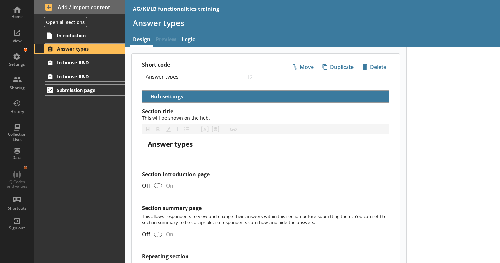
click at [39, 50] on button at bounding box center [39, 49] width 9 height 9
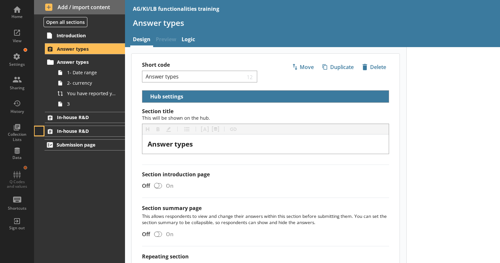
click at [42, 129] on button at bounding box center [39, 131] width 9 height 9
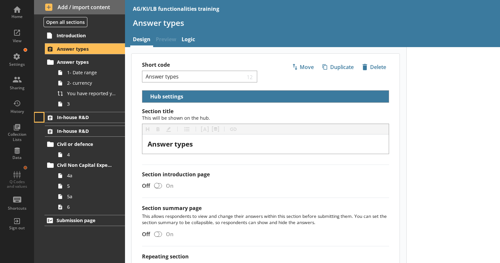
click at [38, 115] on button at bounding box center [39, 117] width 9 height 9
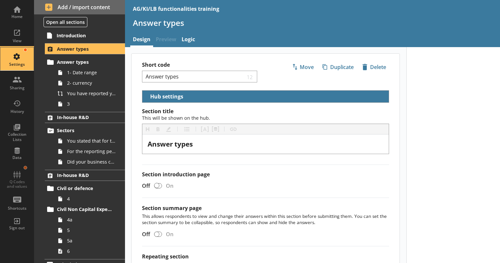
click at [22, 61] on div "Settings" at bounding box center [17, 58] width 23 height 23
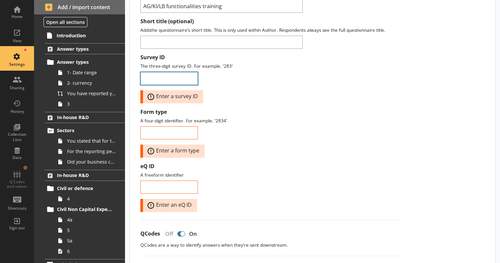
scroll to position [68, 0]
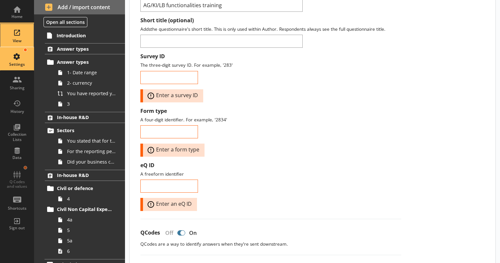
click at [16, 36] on div "View" at bounding box center [17, 35] width 23 height 23
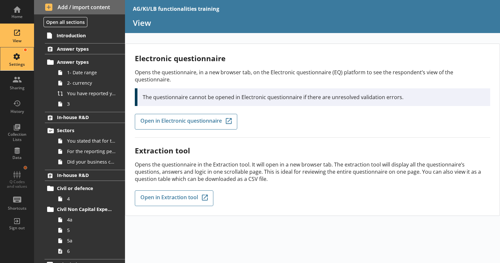
click at [10, 60] on div "Settings" at bounding box center [17, 58] width 23 height 23
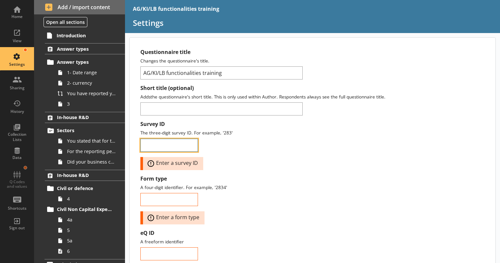
click at [187, 141] on input "Survey ID" at bounding box center [169, 145] width 58 height 13
type input "123"
click at [174, 193] on input "Form type" at bounding box center [169, 199] width 58 height 13
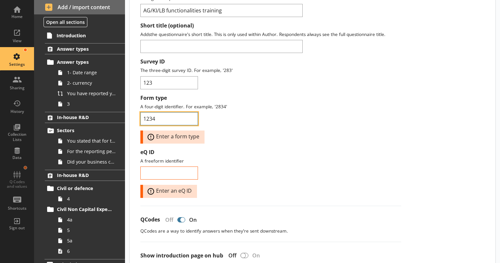
scroll to position [63, 0]
type input "1234"
click at [162, 169] on input "eQ ID" at bounding box center [169, 172] width 58 height 13
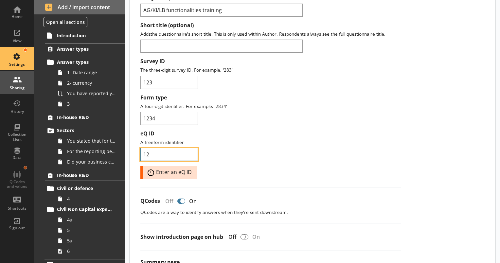
type input "12"
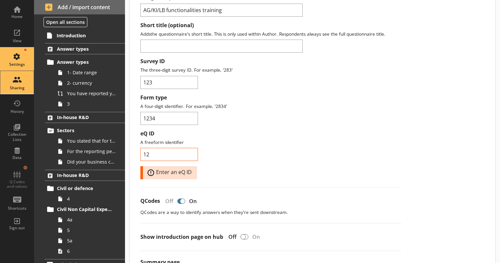
click at [22, 88] on div "Sharing" at bounding box center [17, 87] width 23 height 5
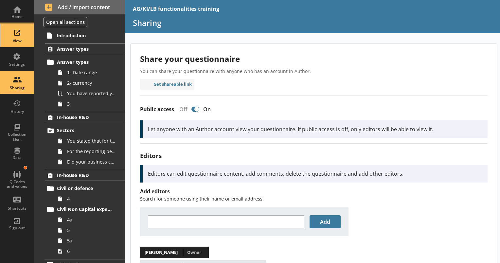
click at [15, 35] on div "View" at bounding box center [17, 35] width 23 height 23
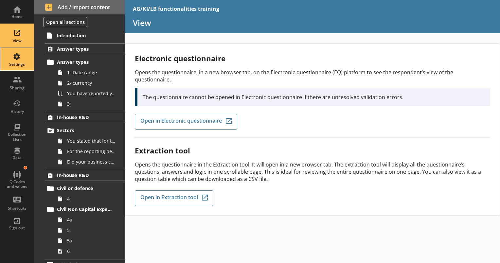
click at [20, 56] on div "Settings" at bounding box center [17, 58] width 23 height 23
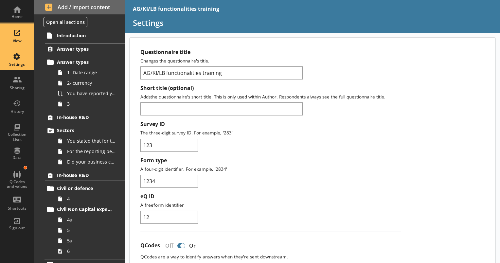
click at [18, 39] on div "View" at bounding box center [17, 40] width 23 height 5
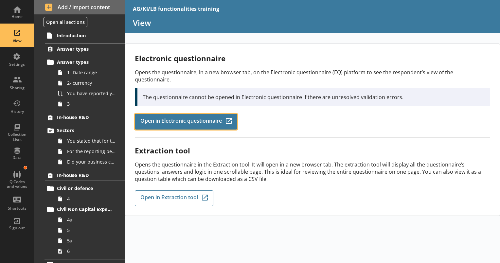
click at [196, 114] on link "Open in Electronic questionnaire Q-Codes_Icon Created with Sketch." at bounding box center [186, 122] width 102 height 16
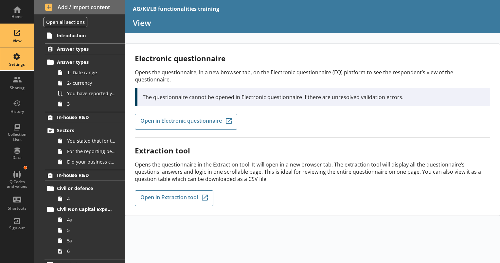
click at [14, 59] on div "Settings" at bounding box center [17, 58] width 23 height 23
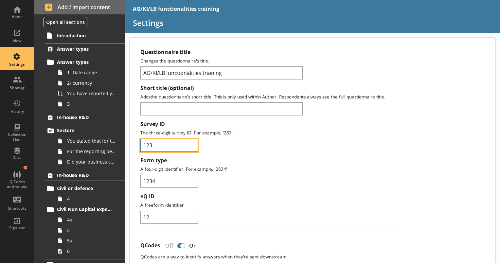
click at [191, 141] on input "123" at bounding box center [169, 145] width 58 height 13
type input "1"
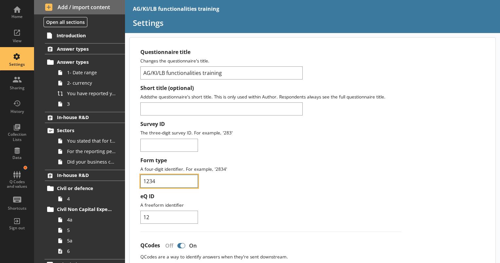
click at [192, 178] on input "1234" at bounding box center [169, 181] width 58 height 13
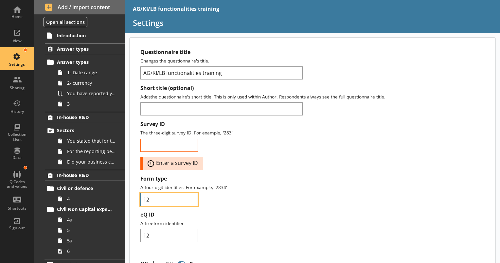
type input "1"
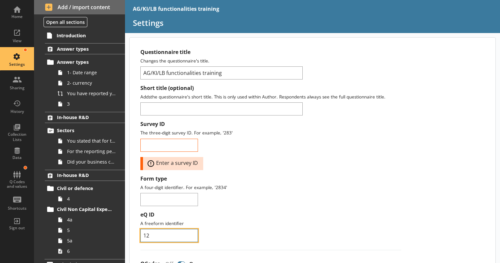
click at [179, 236] on input "12" at bounding box center [169, 235] width 58 height 13
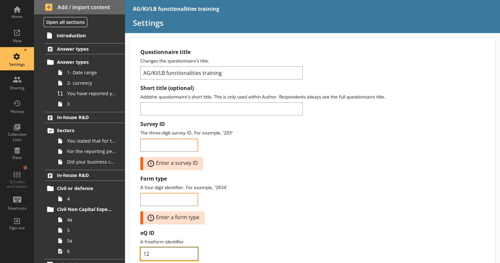
type input "1"
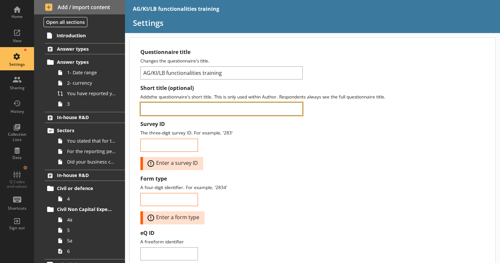
click at [293, 105] on input "Short title (optional)" at bounding box center [221, 108] width 162 height 13
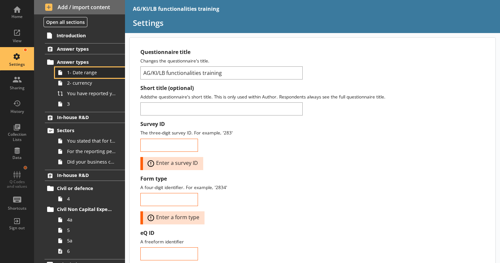
click at [79, 74] on span "1- Date range" at bounding box center [91, 72] width 49 height 6
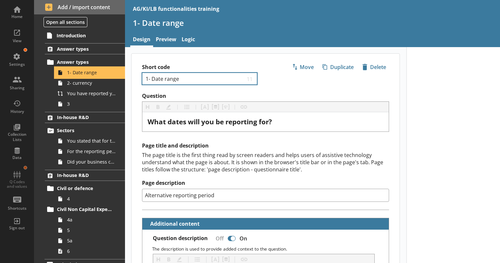
type textarea "x"
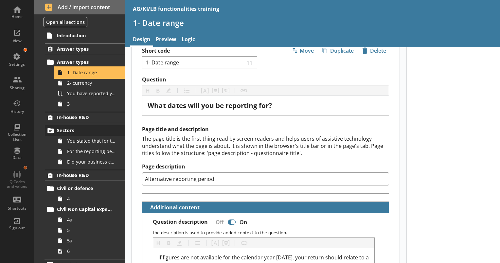
scroll to position [9, 0]
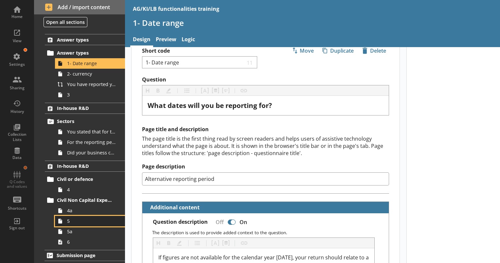
click at [91, 220] on span "5" at bounding box center [91, 221] width 49 height 6
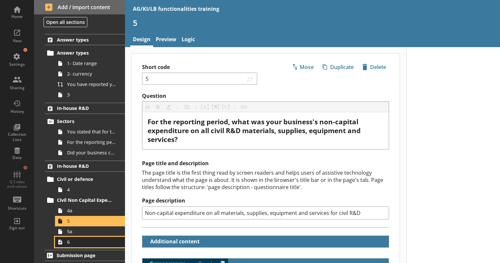
click at [92, 237] on link "6" at bounding box center [90, 242] width 70 height 10
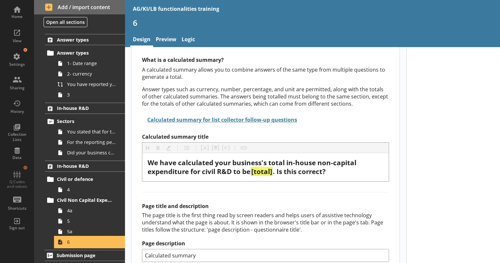
scroll to position [44, 0]
click at [97, 226] on link "5a" at bounding box center [90, 231] width 70 height 10
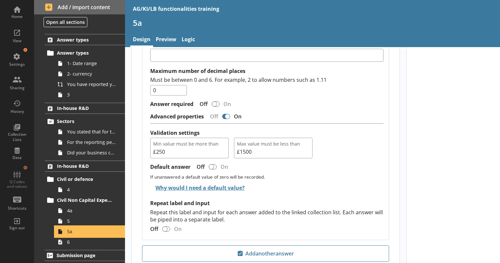
scroll to position [292, 0]
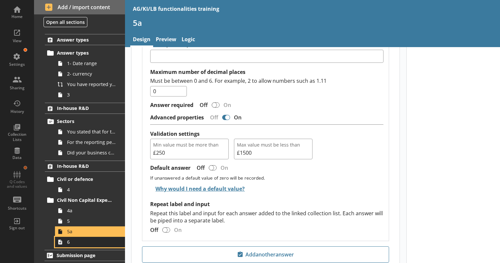
click at [102, 241] on span "6" at bounding box center [91, 242] width 49 height 6
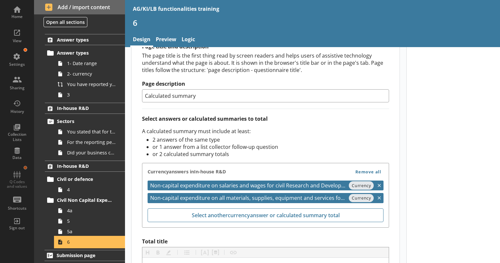
scroll to position [191, 0]
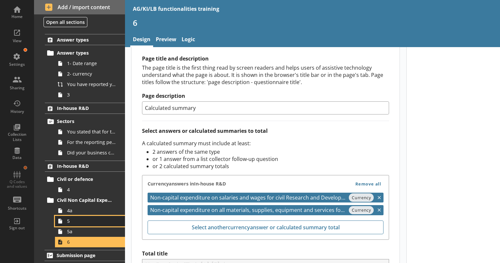
click at [73, 222] on span "5" at bounding box center [91, 221] width 49 height 6
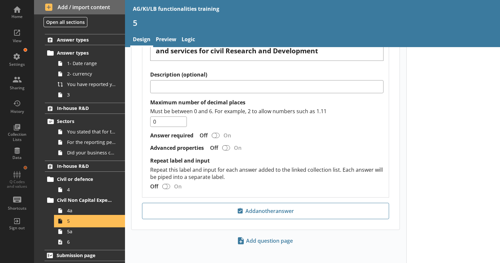
scroll to position [264, 0]
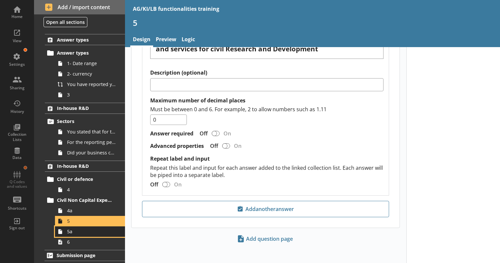
click at [85, 236] on link "5a" at bounding box center [90, 231] width 70 height 10
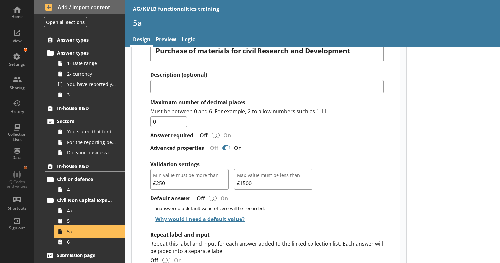
scroll to position [337, 0]
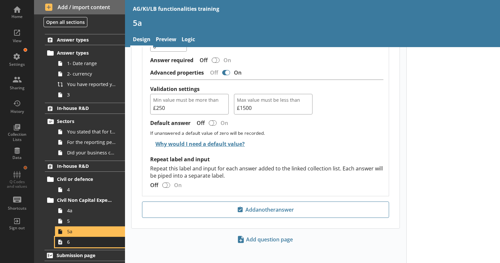
click at [86, 244] on span "6" at bounding box center [91, 242] width 49 height 6
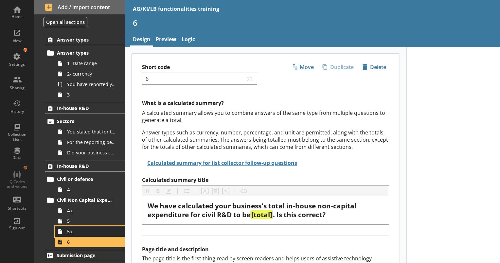
click at [92, 233] on span "5a" at bounding box center [91, 231] width 49 height 6
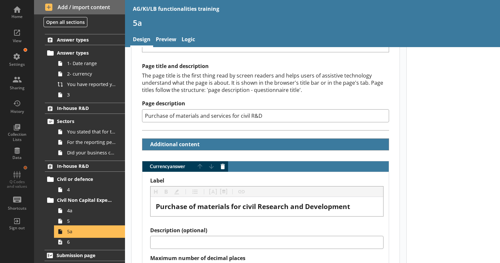
scroll to position [106, 0]
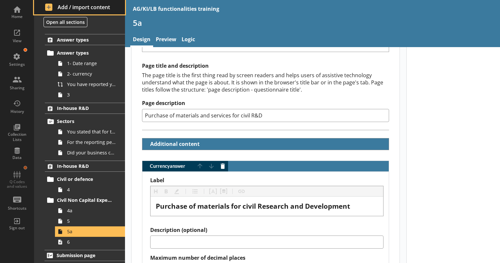
click at [73, 6] on span "Add / import content" at bounding box center [79, 7] width 69 height 7
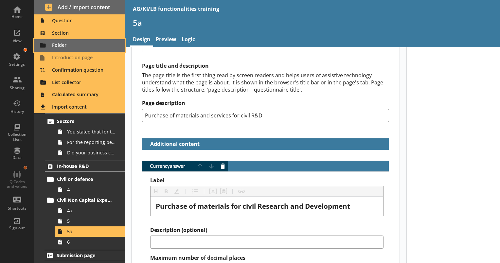
click at [81, 46] on span "Folder" at bounding box center [79, 45] width 83 height 10
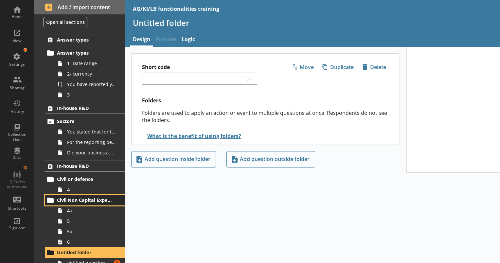
click at [84, 201] on span "Civil Non Capital Expenditure" at bounding box center [85, 200] width 57 height 6
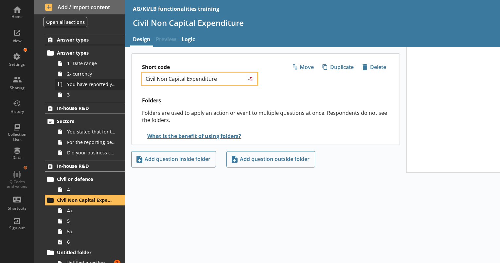
drag, startPoint x: 223, startPoint y: 79, endPoint x: 107, endPoint y: 83, distance: 116.3
click at [107, 83] on div "Home View Settings Sharing History Collection Lists Data Q Codes and values Sho…" at bounding box center [250, 131] width 500 height 263
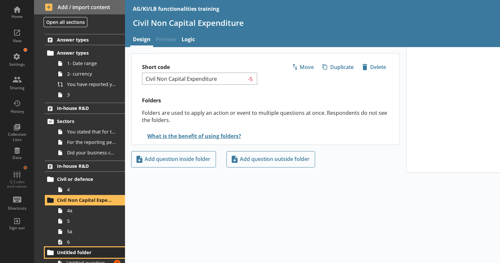
click at [79, 252] on span "Untitled folder" at bounding box center [85, 252] width 57 height 6
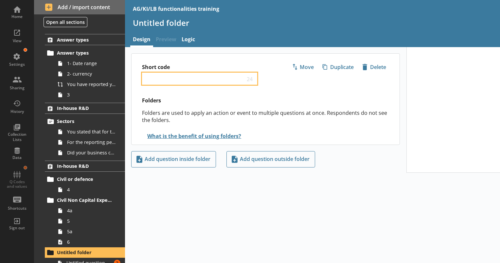
click at [185, 78] on input "Short code" at bounding box center [195, 79] width 100 height 6
paste input "Civil Non Capital Expenditure"
click at [148, 78] on input "K Civil Non Capital Expenditure" at bounding box center [195, 79] width 101 height 6
type input "KI Civil Non Capital Expenditure"
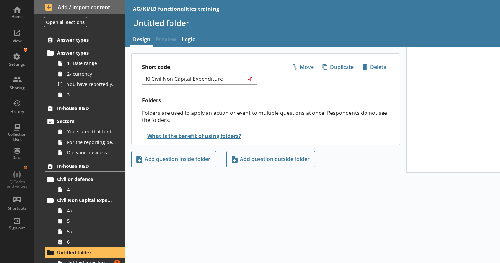
click at [190, 96] on div "Short code KI Civil Non Capital Expenditure -8 Move icon-copy Duplicate icon-de…" at bounding box center [265, 98] width 269 height 91
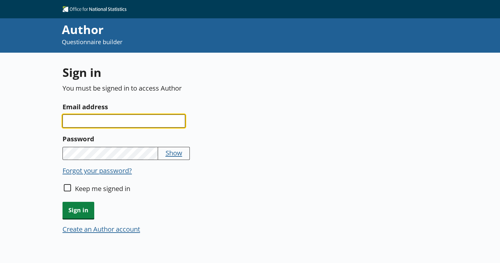
click at [104, 116] on input "Email address" at bounding box center [124, 121] width 123 height 13
type input "[EMAIL_ADDRESS][PERSON_NAME][DOMAIN_NAME]"
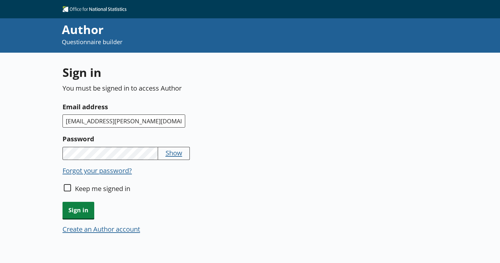
click at [188, 151] on span "Show" at bounding box center [174, 153] width 32 height 13
click at [180, 151] on button "Show" at bounding box center [174, 152] width 17 height 9
click at [84, 209] on span "Sign in" at bounding box center [79, 210] width 32 height 17
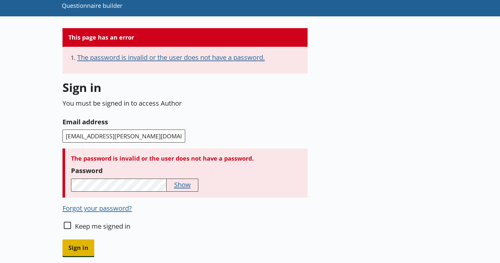
scroll to position [45, 0]
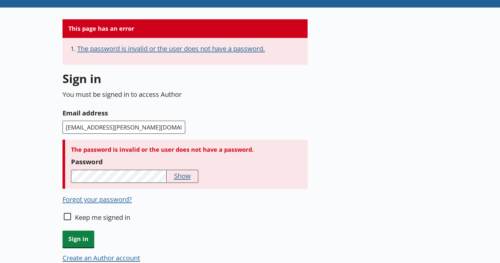
click at [184, 177] on button "Show" at bounding box center [182, 175] width 17 height 9
click at [37, 180] on div "This page has an error The password is invalid or the user does not have a pass…" at bounding box center [250, 159] width 500 height 302
click at [84, 239] on span "Sign in" at bounding box center [79, 239] width 32 height 17
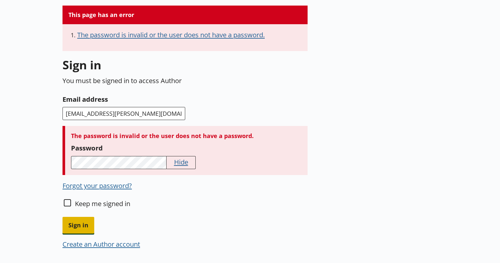
scroll to position [59, 0]
click at [77, 231] on span "Sign in" at bounding box center [79, 225] width 32 height 17
click at [88, 99] on label "Email address" at bounding box center [185, 99] width 245 height 10
click at [88, 107] on input "[EMAIL_ADDRESS][PERSON_NAME][DOMAIN_NAME]" at bounding box center [124, 113] width 123 height 13
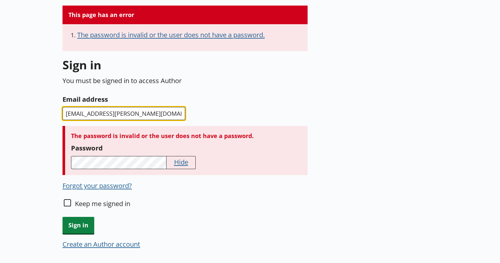
scroll to position [0, 0]
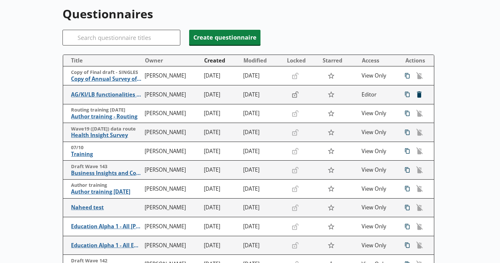
scroll to position [55, 0]
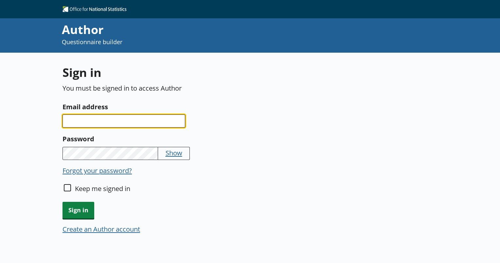
click at [120, 126] on input "Email address" at bounding box center [124, 121] width 123 height 13
type input "kat"
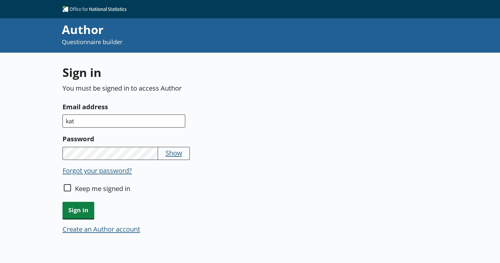
click at [128, 168] on button "Forgot your password?" at bounding box center [97, 170] width 69 height 9
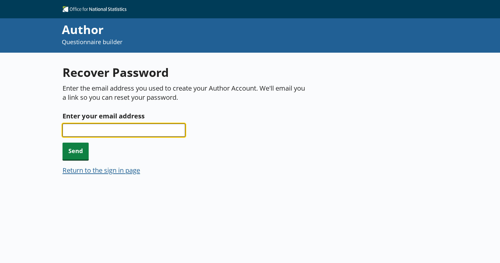
click at [132, 133] on input "Enter your email address" at bounding box center [124, 130] width 123 height 13
type input "j"
type input "[EMAIL_ADDRESS][PERSON_NAME][DOMAIN_NAME]"
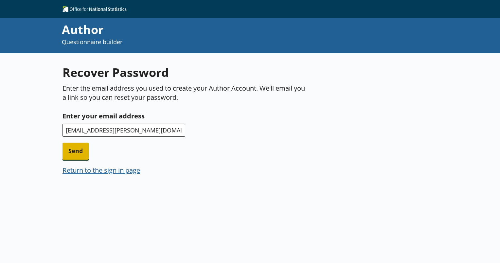
click at [81, 150] on span "Send" at bounding box center [76, 151] width 26 height 17
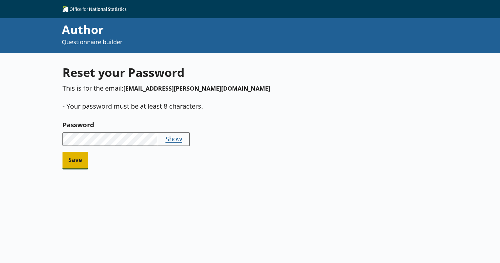
click at [65, 158] on span "Save" at bounding box center [76, 160] width 26 height 17
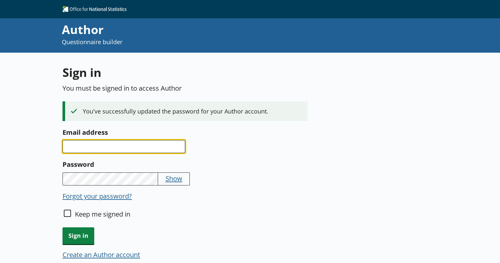
click at [78, 149] on input "Email address" at bounding box center [124, 146] width 123 height 13
type input "[EMAIL_ADDRESS][PERSON_NAME][DOMAIN_NAME]"
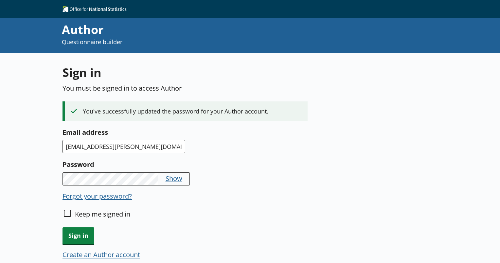
click at [178, 181] on button "Show" at bounding box center [174, 178] width 17 height 9
click at [88, 235] on span "Sign in" at bounding box center [79, 235] width 32 height 17
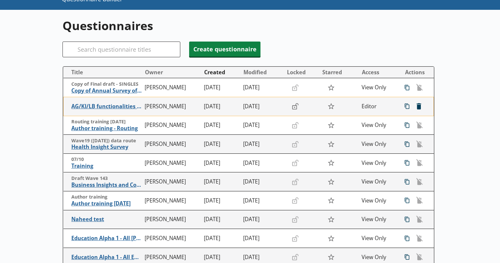
scroll to position [43, 0]
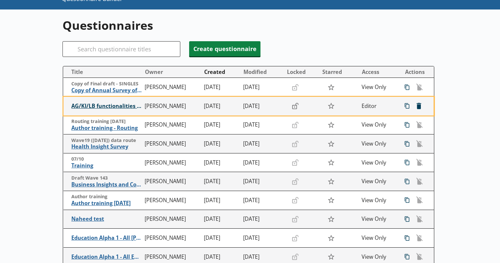
click at [90, 105] on span "AG/KI/LB functionalities training" at bounding box center [106, 106] width 70 height 7
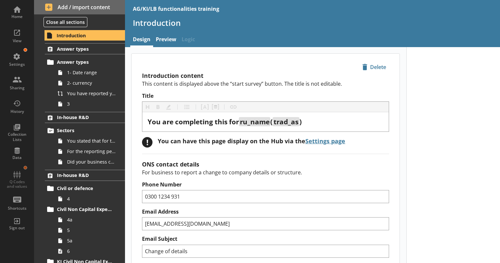
scroll to position [30, 0]
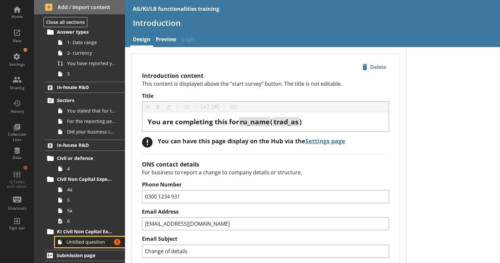
click at [85, 243] on span "Untitled question" at bounding box center [88, 242] width 45 height 6
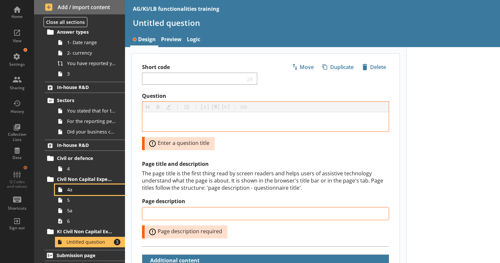
click at [84, 193] on link "4a" at bounding box center [90, 190] width 70 height 10
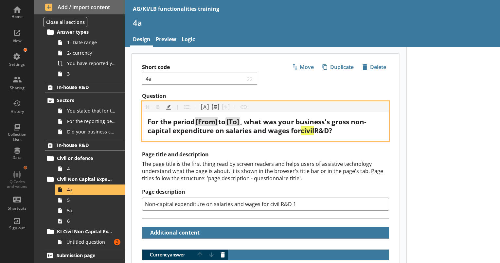
drag, startPoint x: 342, startPoint y: 134, endPoint x: 143, endPoint y: 118, distance: 199.6
click at [143, 118] on div "For the period [From] to [To] , what was your business's gross non-capital expe…" at bounding box center [265, 126] width 246 height 28
copy div "For the period [From] to [To] , what was your business's gross non-capital expe…"
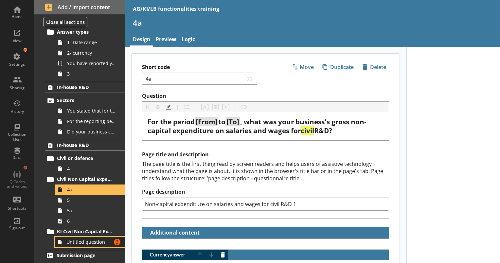
type textarea "x"
click at [97, 242] on span "Untitled question" at bounding box center [88, 242] width 45 height 6
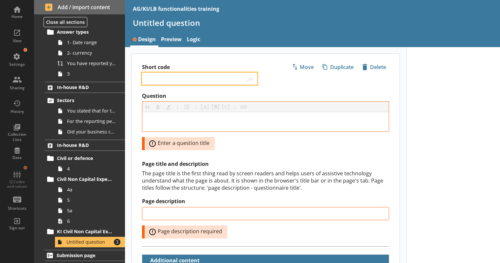
click at [183, 76] on input "Short code" at bounding box center [195, 79] width 100 height 6
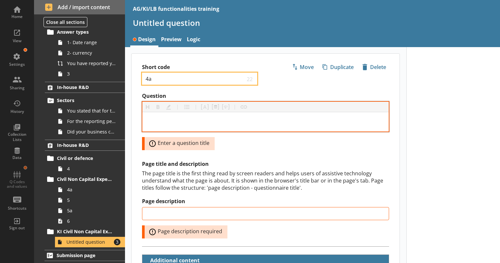
type input "4a"
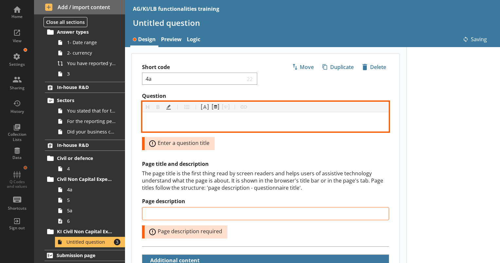
click at [206, 120] on div "Question" at bounding box center [266, 121] width 236 height 9
type input "4a"
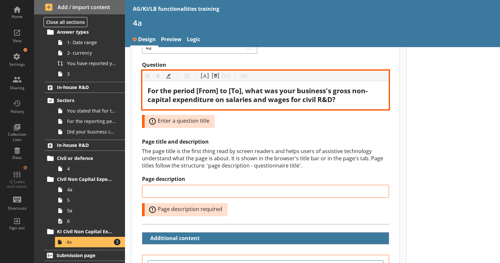
scroll to position [31, 0]
click at [302, 100] on span "For the period [From] to [To], what was your business's gross non-capital expen…" at bounding box center [258, 95] width 220 height 18
drag, startPoint x: 304, startPoint y: 100, endPoint x: 335, endPoint y: 102, distance: 30.8
click at [335, 102] on span "For the period [From] to [To], what was your business's gross non-capital expen…" at bounding box center [258, 95] width 220 height 18
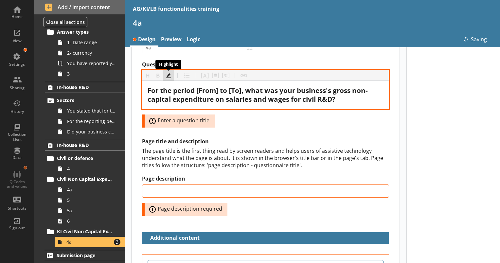
click at [171, 73] on button "Highlight" at bounding box center [168, 75] width 10 height 10
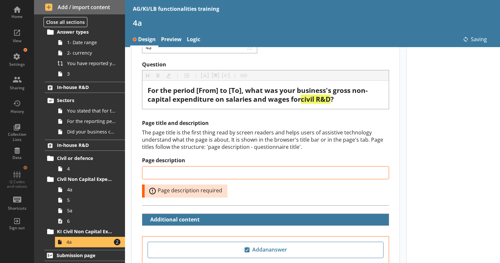
click at [234, 143] on div "The page title is the first thing read by screen readers and helps users of ass…" at bounding box center [265, 140] width 247 height 22
click at [81, 190] on span "4a" at bounding box center [91, 190] width 49 height 6
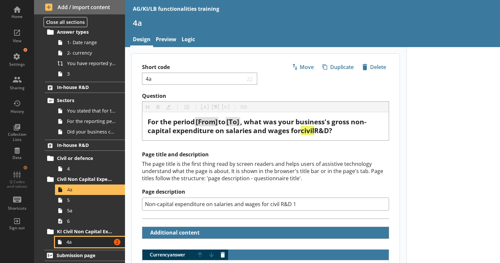
click at [75, 243] on span "4a" at bounding box center [88, 242] width 45 height 6
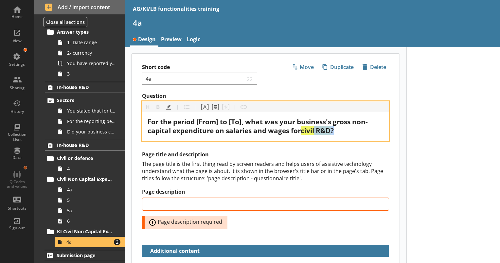
drag, startPoint x: 336, startPoint y: 130, endPoint x: 317, endPoint y: 136, distance: 19.7
click at [317, 136] on div "For the period [From] to [To], what was your business's gross non-capital expen…" at bounding box center [265, 126] width 246 height 28
click at [169, 107] on button "Highlight" at bounding box center [168, 107] width 10 height 10
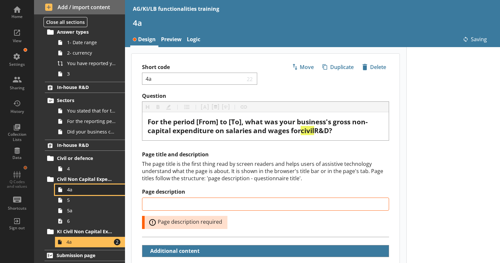
click at [78, 188] on span "4a" at bounding box center [91, 190] width 49 height 6
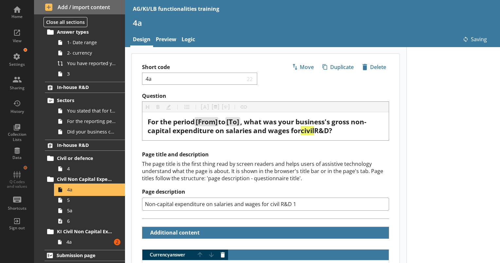
type textarea "x"
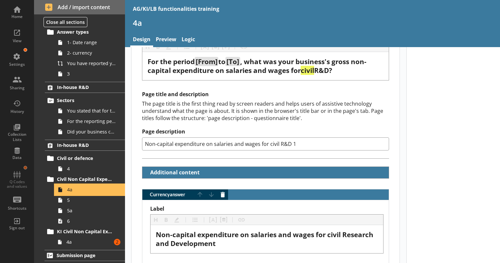
scroll to position [70, 0]
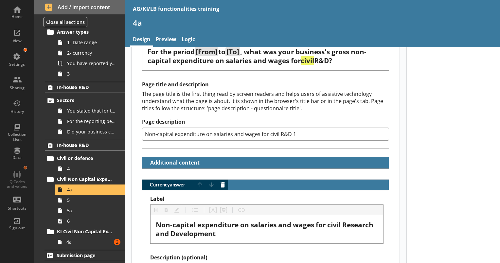
drag, startPoint x: 319, startPoint y: 131, endPoint x: 124, endPoint y: 115, distance: 195.4
click at [124, 115] on div "Home View Settings Sharing History Collection Lists Data Q Codes and values Sho…" at bounding box center [250, 131] width 500 height 263
click at [70, 240] on span "4a" at bounding box center [88, 242] width 45 height 6
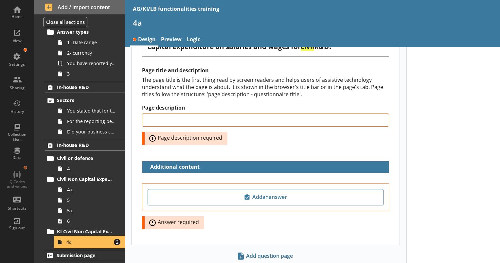
scroll to position [88, 0]
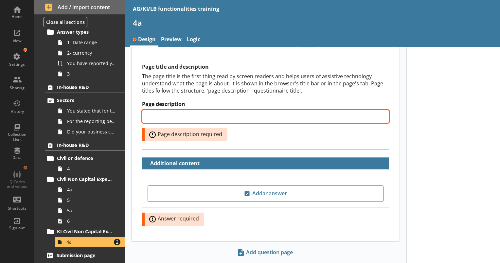
click at [176, 117] on input "Page description" at bounding box center [265, 116] width 247 height 13
paste input "Non-capital expenditure on salaries and wages for civil R&D 1"
type input "Non-capital expenditure on salaries and wages for civil R&D 1"
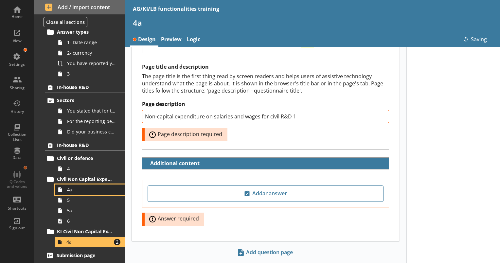
click at [79, 191] on span "4a" at bounding box center [91, 190] width 49 height 6
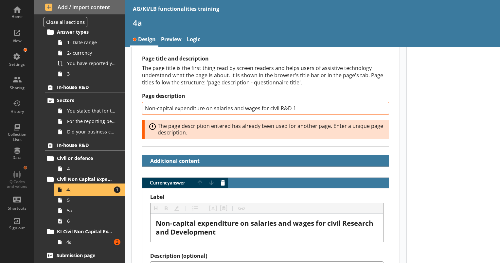
scroll to position [96, 0]
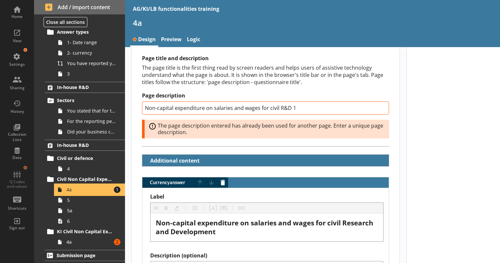
type textarea "x"
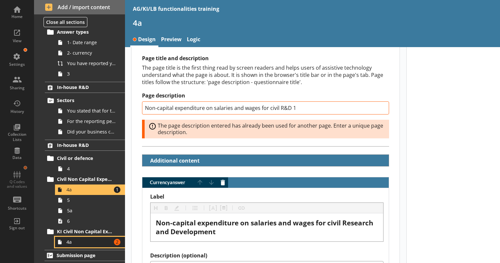
click at [82, 245] on link "4a Amount of errors: 2" at bounding box center [90, 242] width 70 height 10
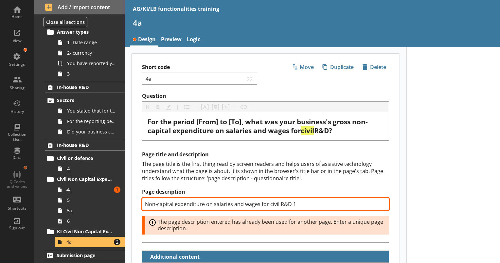
click at [304, 203] on input "Non-capital expenditure on salaries and wages for civil R&D 1" at bounding box center [265, 204] width 247 height 13
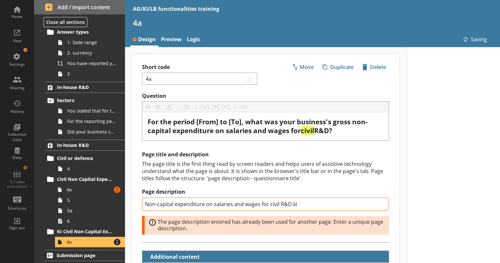
click at [264, 175] on div "The page title is the first thing read by screen readers and helps users of ass…" at bounding box center [265, 171] width 247 height 22
type input "Non-capital expenditure on salaries and wages for civil R&D ki"
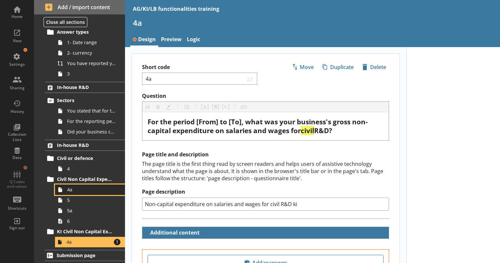
click at [86, 189] on span "4a" at bounding box center [91, 190] width 49 height 6
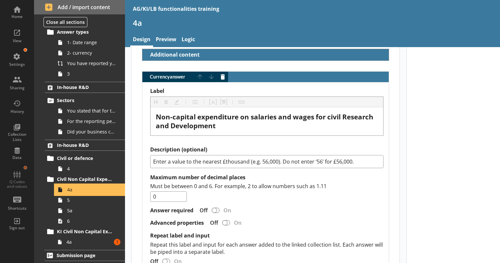
scroll to position [179, 0]
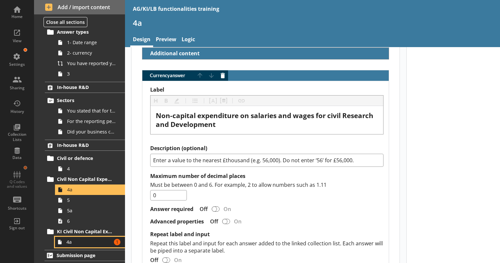
click at [79, 241] on span "4a" at bounding box center [88, 242] width 45 height 6
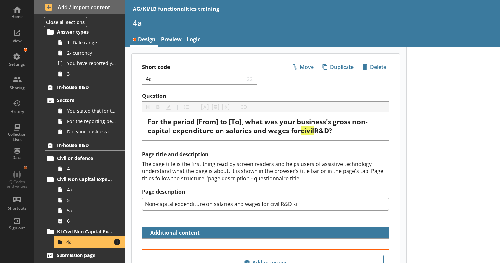
scroll to position [84, 0]
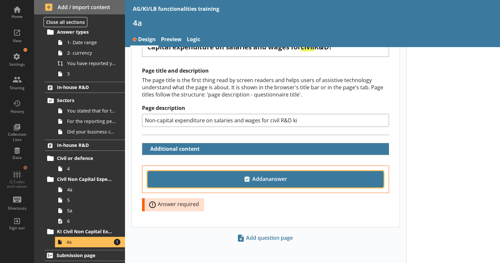
click at [242, 175] on span "Add an answer" at bounding box center [266, 179] width 230 height 10
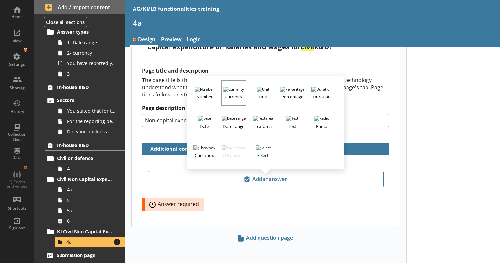
click at [232, 96] on h3 "Currency" at bounding box center [234, 96] width 24 height 8
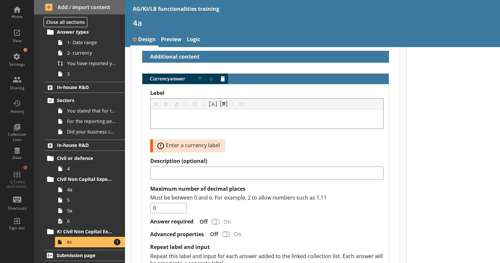
scroll to position [179, 0]
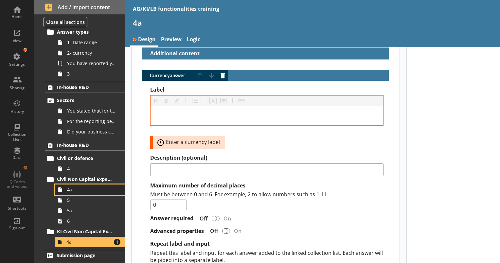
click at [80, 190] on span "4a" at bounding box center [91, 190] width 49 height 6
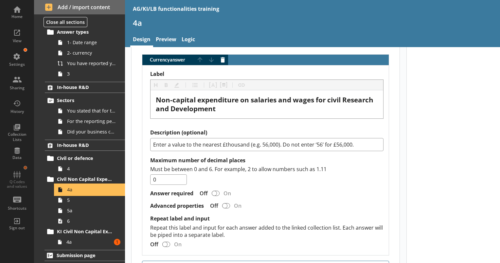
scroll to position [199, 0]
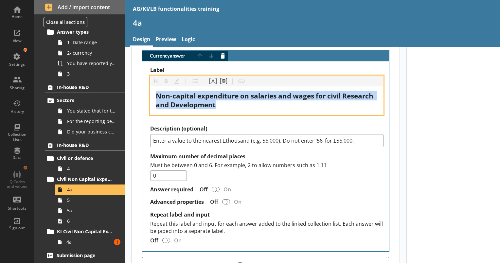
drag, startPoint x: 266, startPoint y: 105, endPoint x: 147, endPoint y: 87, distance: 120.8
click at [147, 87] on div "Label Heading Heading Bold Bold Highlight Highlight List List Pipe answer Pipe …" at bounding box center [265, 157] width 246 height 190
copy span "Non-capital expenditure on salaries and wages for civil Research and Development"
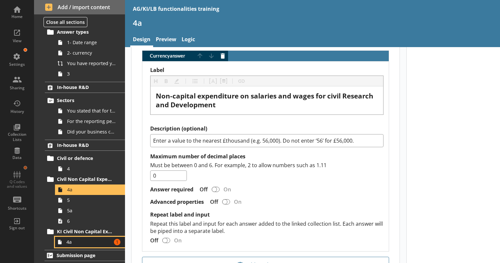
click at [77, 238] on link "4a Amount of errors: 1" at bounding box center [90, 242] width 70 height 10
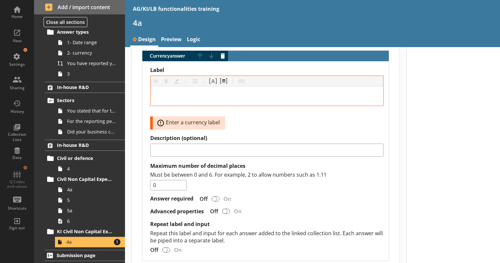
scroll to position [138, 0]
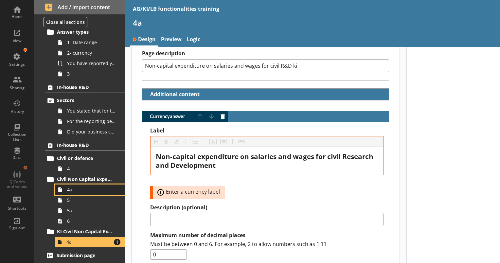
click at [82, 193] on link "4a" at bounding box center [90, 190] width 70 height 10
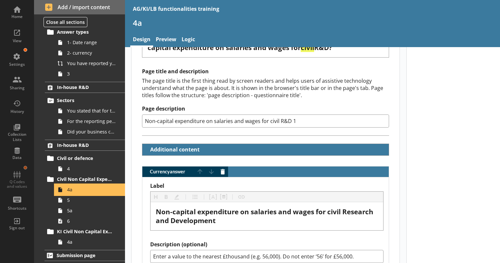
scroll to position [86, 0]
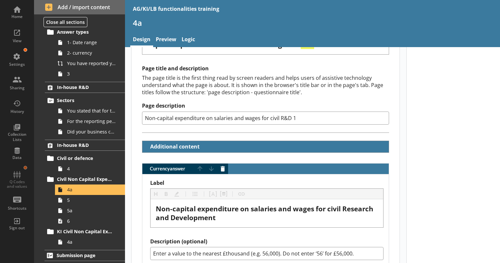
drag, startPoint x: 325, startPoint y: 113, endPoint x: 136, endPoint y: 143, distance: 191.6
click at [136, 143] on div "Question Heading Heading Bold Bold Highlight Highlight List List Pipe answer Pi…" at bounding box center [266, 186] width 268 height 358
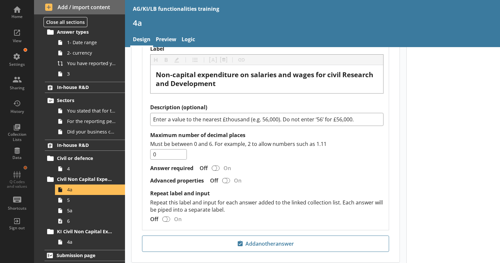
scroll to position [221, 0]
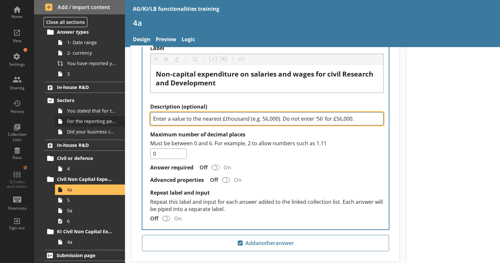
drag, startPoint x: 359, startPoint y: 118, endPoint x: 104, endPoint y: 122, distance: 254.3
click at [104, 122] on div "Home View Settings Sharing History Collection Lists Data Q Codes and values Sho…" at bounding box center [250, 131] width 500 height 263
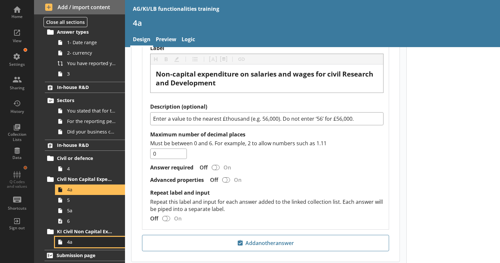
click at [86, 239] on span "4a" at bounding box center [91, 242] width 49 height 6
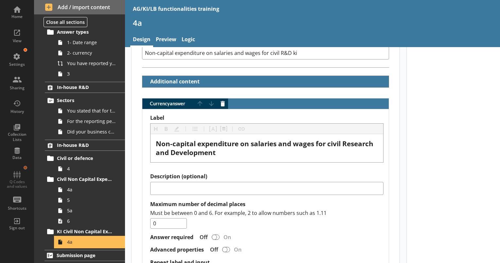
scroll to position [153, 0]
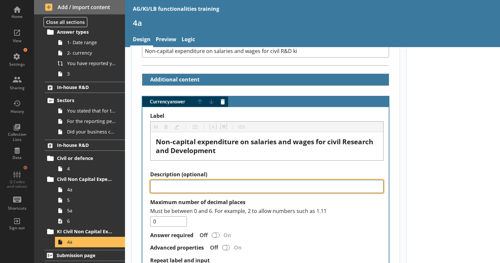
click at [188, 187] on textarea "Description (optional)" at bounding box center [266, 186] width 233 height 13
paste textarea "Enter a value to the nearest £thousand (e.g. 56,000). Do not enter ‘56’ for £56…"
type textarea "x"
type textarea "Enter a value to the nearest £thousand (e.g. 56,000). Do not enter ‘56’ for £56…"
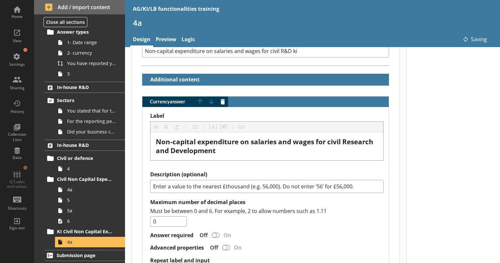
click at [216, 233] on div "Currency answer" at bounding box center [214, 235] width 5 height 5
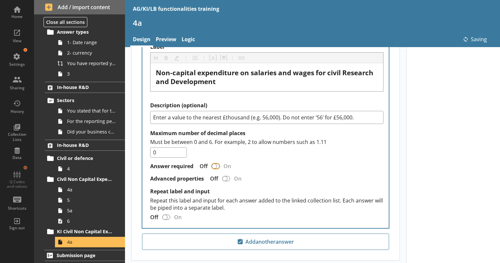
type textarea "x"
checkbox input "true"
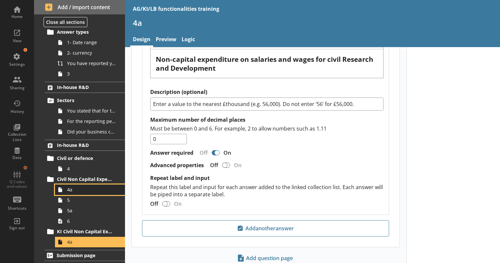
click at [85, 192] on span "4a" at bounding box center [91, 190] width 49 height 6
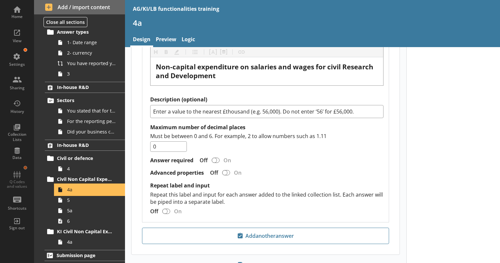
scroll to position [255, 0]
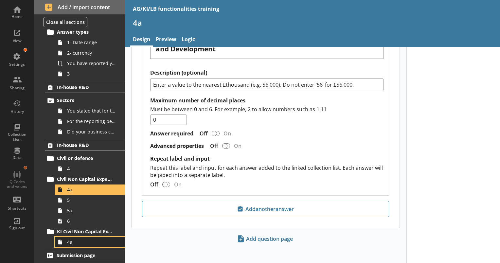
click at [92, 242] on span "4a" at bounding box center [91, 242] width 49 height 6
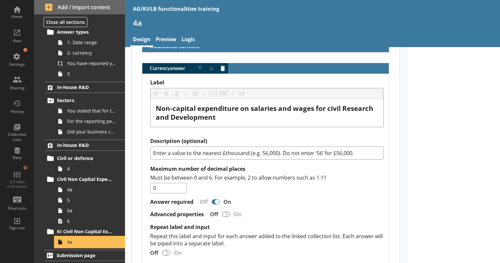
scroll to position [255, 0]
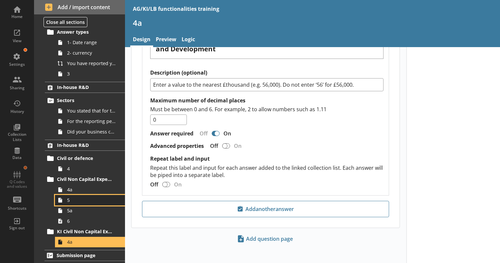
click at [68, 202] on span "5" at bounding box center [91, 200] width 49 height 6
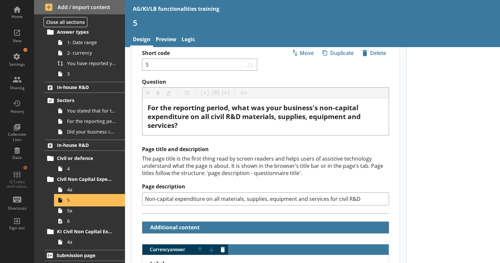
scroll to position [17, 0]
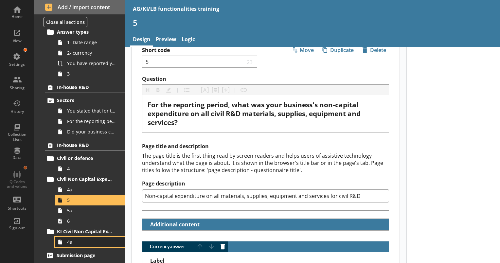
click at [82, 240] on span "4a" at bounding box center [91, 242] width 49 height 6
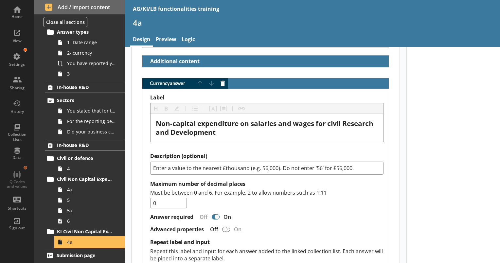
scroll to position [255, 0]
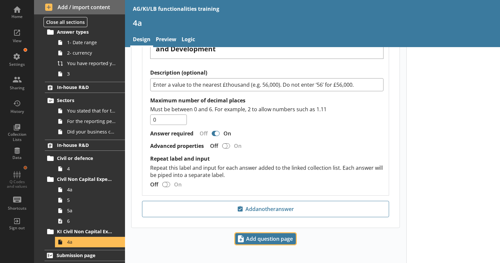
click at [271, 235] on span "Add question page" at bounding box center [266, 239] width 60 height 10
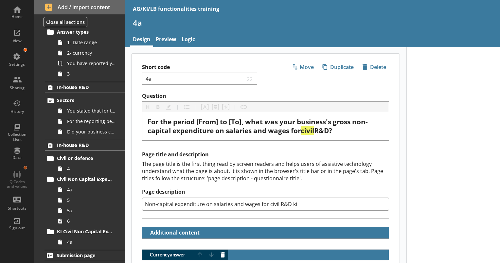
type textarea "x"
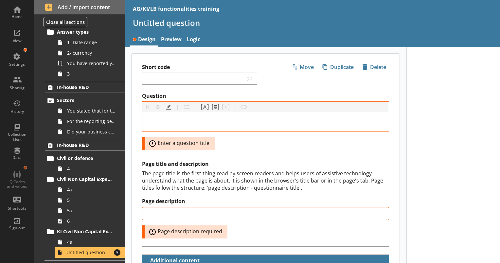
scroll to position [41, 0]
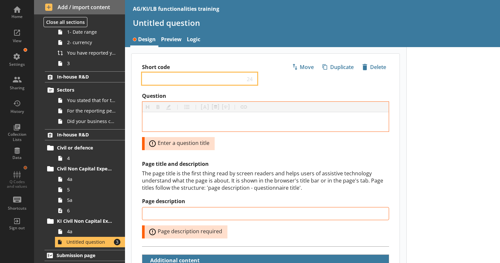
click at [173, 77] on input "Short code" at bounding box center [195, 79] width 100 height 6
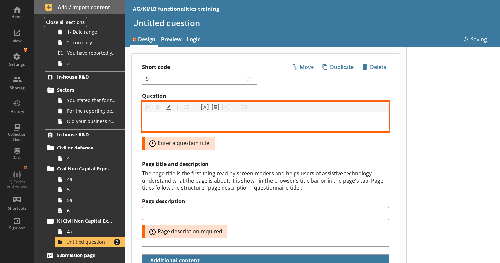
click at [243, 118] on div "Question" at bounding box center [266, 121] width 236 height 9
type input "5"
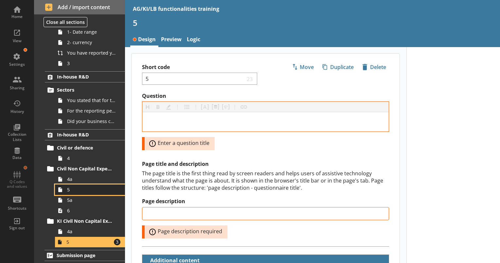
click at [83, 189] on span "5" at bounding box center [91, 190] width 49 height 6
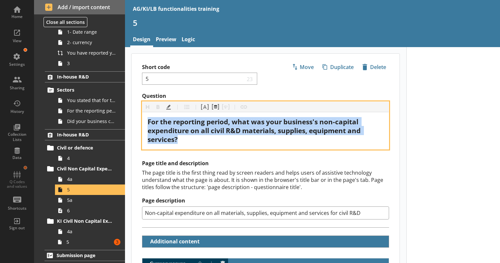
drag, startPoint x: 248, startPoint y: 139, endPoint x: 122, endPoint y: 120, distance: 127.4
click at [122, 120] on div "Home View Settings Sharing History Collection Lists Data Q Codes and values Sho…" at bounding box center [250, 131] width 500 height 263
copy span "For the reporting period, what was your business's non-capital expenditure on a…"
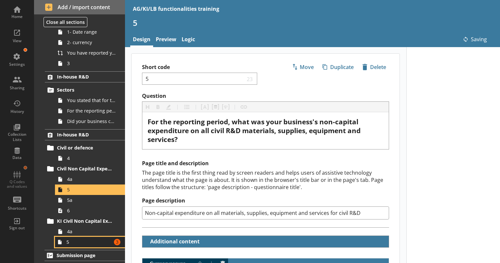
click at [93, 242] on span "5" at bounding box center [88, 242] width 45 height 6
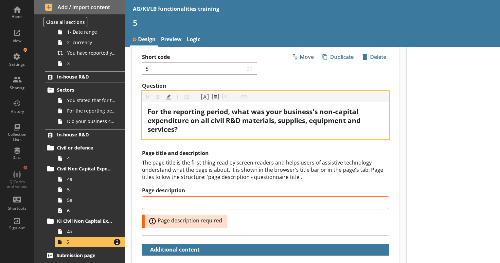
scroll to position [10, 0]
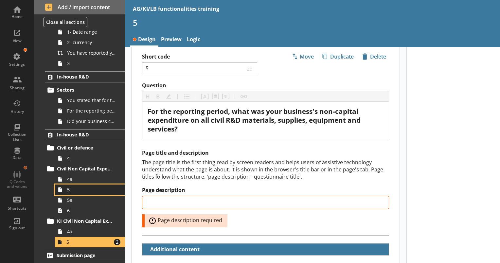
click at [94, 190] on span "5" at bounding box center [91, 190] width 49 height 6
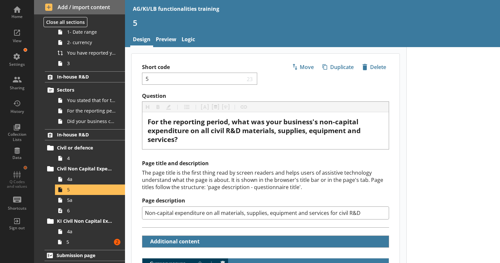
drag, startPoint x: 365, startPoint y: 216, endPoint x: 133, endPoint y: 198, distance: 233.0
click at [133, 198] on div "Page title and description The page title is the first thing read by screen rea…" at bounding box center [266, 193] width 268 height 67
click at [80, 243] on span "5" at bounding box center [88, 242] width 45 height 6
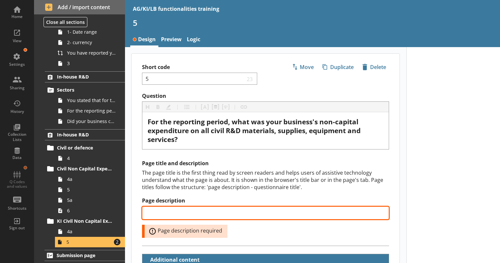
click at [210, 212] on input "Page description" at bounding box center [265, 213] width 247 height 13
paste input "Non-capital expenditure on all materials, supplies, equipment and services for …"
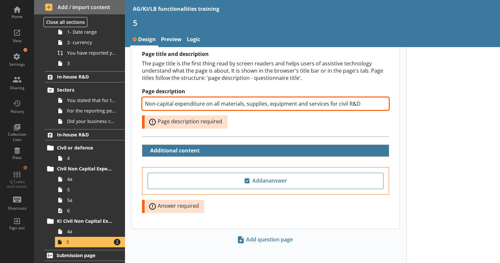
scroll to position [110, 0]
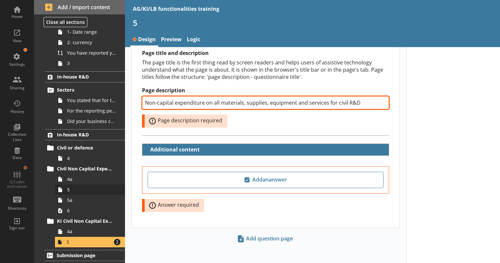
type input "Non-capital expenditure on all materials, supplies, equipment and services for …"
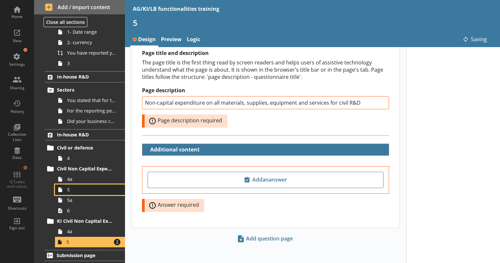
click at [78, 190] on span "5" at bounding box center [91, 190] width 49 height 6
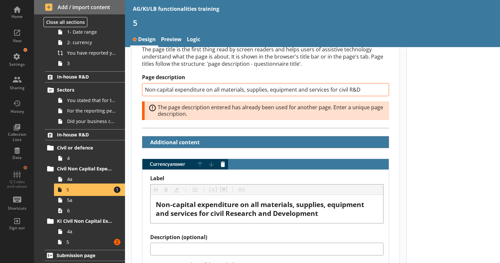
scroll to position [124, 0]
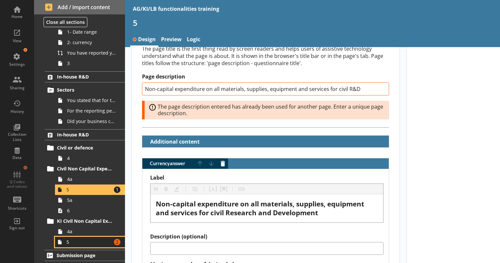
click at [98, 245] on link "5 Amount of errors: 2" at bounding box center [90, 242] width 70 height 10
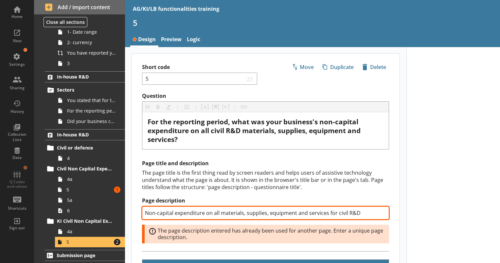
click at [365, 209] on input "Non-capital expenditure on all materials, supplies, equipment and services for …" at bounding box center [265, 213] width 247 height 13
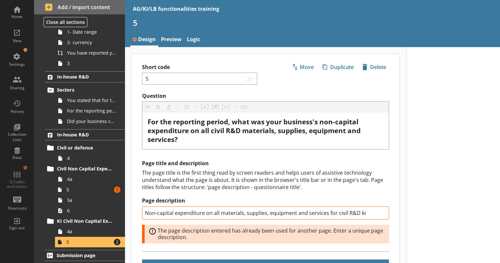
click at [298, 201] on label "Page description" at bounding box center [265, 200] width 247 height 7
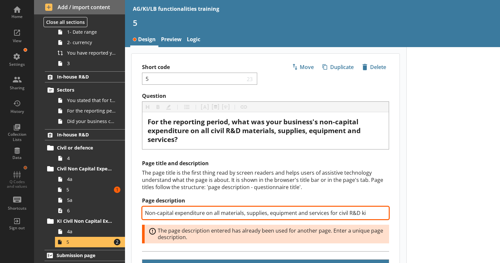
click at [298, 207] on input "Non-capital expenditure on all materials, supplies, equipment and services for …" at bounding box center [265, 213] width 247 height 13
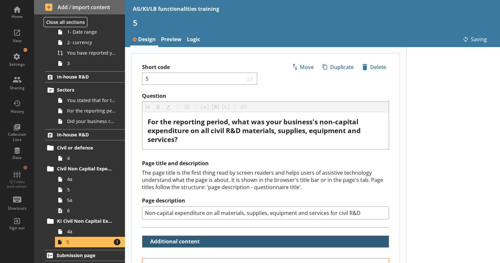
type input "Non-capital expenditure on all materials, supplies, equipment and services for …"
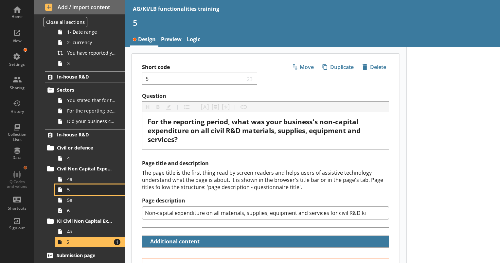
click at [88, 192] on span "5" at bounding box center [91, 190] width 49 height 6
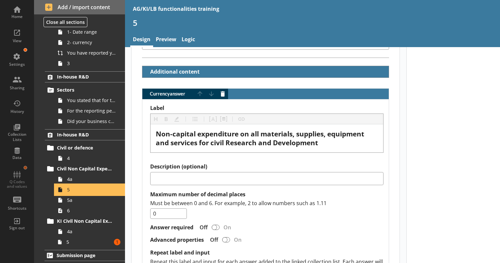
scroll to position [170, 0]
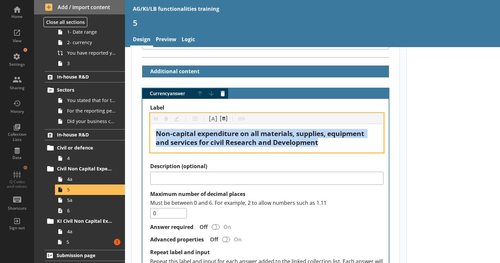
drag, startPoint x: 325, startPoint y: 142, endPoint x: 126, endPoint y: 124, distance: 200.1
click at [126, 124] on main "Short code 5 23 Move icon-copy Duplicate icon-delete Created with Sketch. Delet…" at bounding box center [265, 102] width 281 height 439
copy span "Non-capital expenditure on all materials, supplies, equipment and services for …"
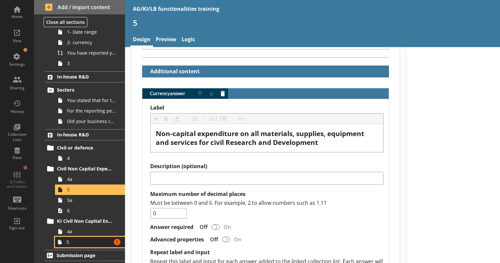
click at [87, 242] on span "5" at bounding box center [88, 242] width 45 height 6
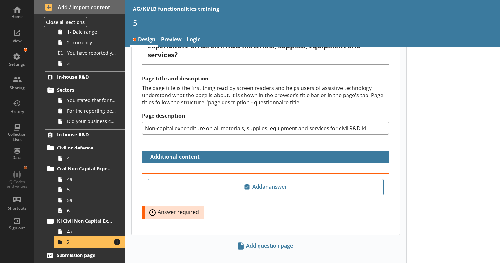
scroll to position [85, 0]
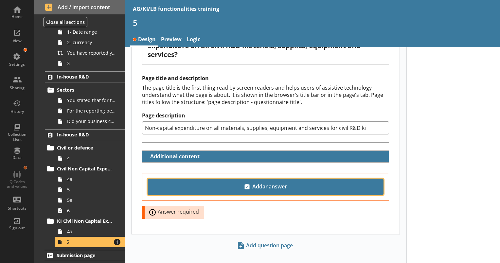
click at [218, 189] on span "Add an answer" at bounding box center [266, 187] width 230 height 10
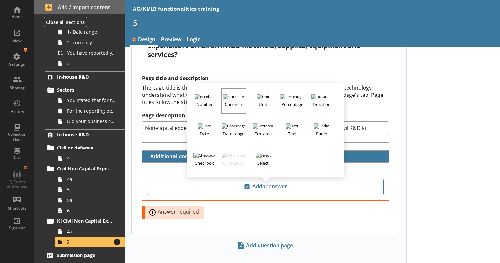
click at [235, 99] on h3 "Currency" at bounding box center [234, 103] width 24 height 8
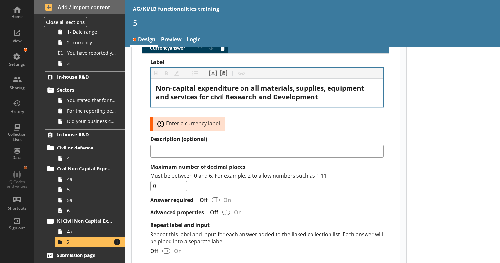
scroll to position [217, 0]
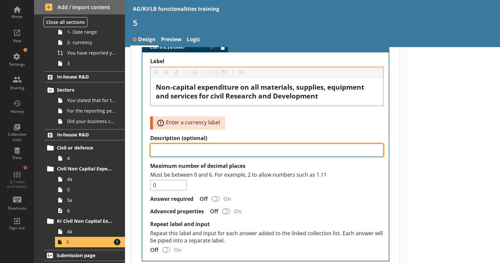
click at [252, 154] on textarea "Description (optional)" at bounding box center [266, 150] width 233 height 13
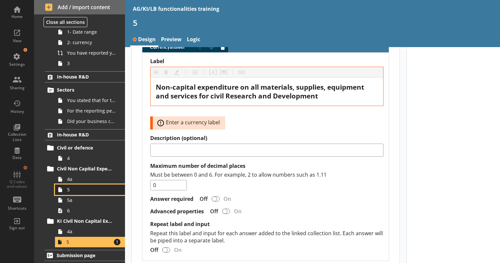
click at [72, 191] on span "5" at bounding box center [91, 190] width 49 height 6
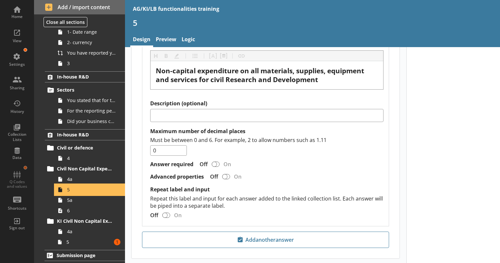
scroll to position [233, 0]
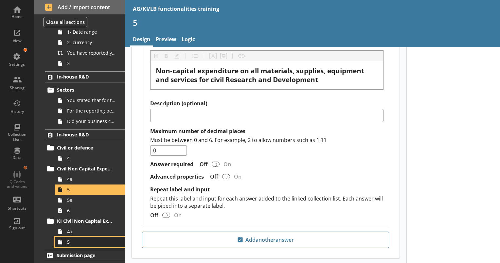
click at [78, 242] on span "5" at bounding box center [91, 242] width 49 height 6
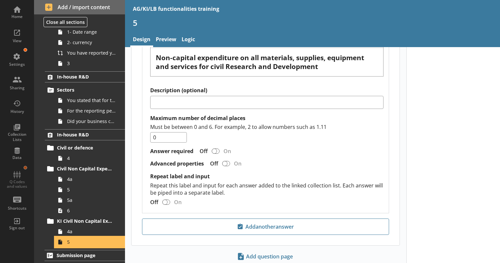
scroll to position [264, 0]
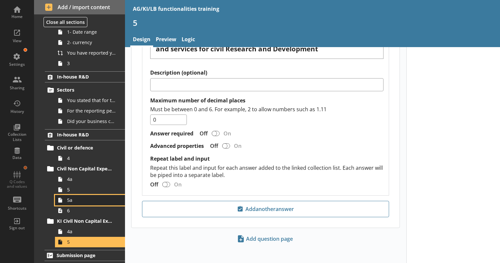
click at [78, 203] on span "5a" at bounding box center [91, 200] width 49 height 6
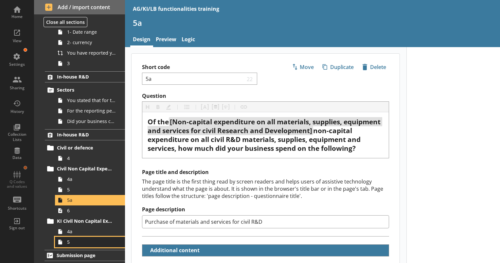
click at [93, 242] on span "5" at bounding box center [91, 242] width 49 height 6
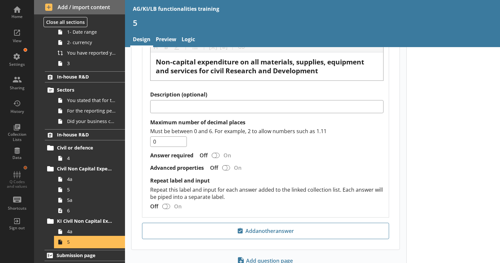
scroll to position [264, 0]
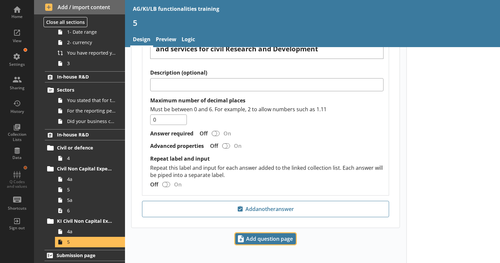
click at [262, 239] on span "Add question page" at bounding box center [266, 239] width 60 height 10
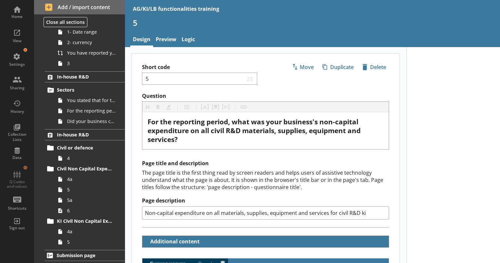
scroll to position [51, 0]
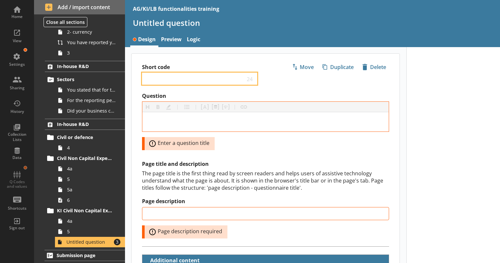
click at [192, 79] on input "Short code" at bounding box center [195, 79] width 100 height 6
type input "5a"
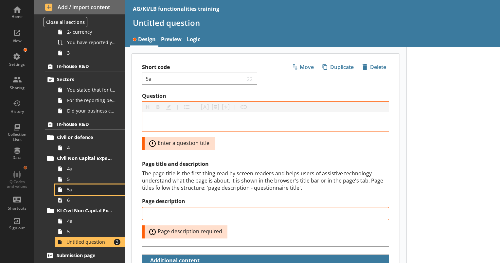
click at [89, 193] on link "5a" at bounding box center [90, 190] width 70 height 10
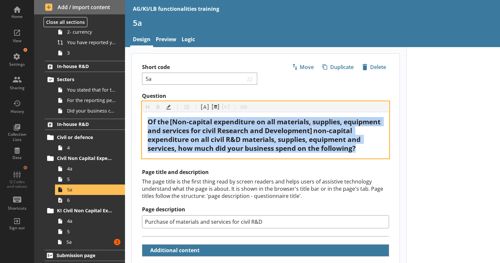
drag, startPoint x: 378, startPoint y: 149, endPoint x: 138, endPoint y: 117, distance: 242.0
click at [138, 117] on div "Question Heading Heading Bold Bold Highlight Highlight List List Pipe answer Pi…" at bounding box center [266, 126] width 268 height 66
copy div "Of the [Non-capital expenditure on all materials, supplies, equipment and servi…"
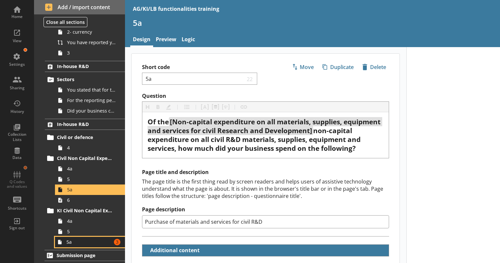
click at [92, 243] on span "5a" at bounding box center [88, 242] width 45 height 6
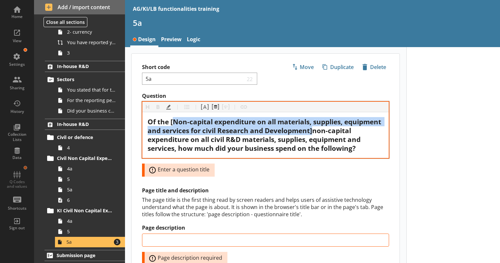
drag, startPoint x: 353, startPoint y: 128, endPoint x: 172, endPoint y: 123, distance: 181.0
click at [172, 123] on span "Of the [Non-capital expenditure on all materials, supplies, equipment and servi…" at bounding box center [265, 135] width 235 height 36
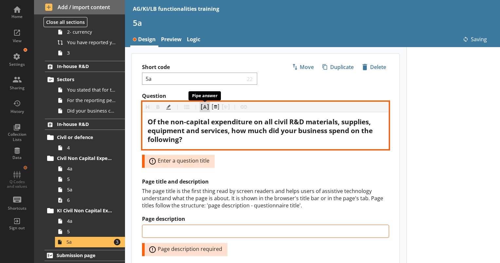
click at [205, 106] on button "Pipe answer" at bounding box center [205, 107] width 10 height 10
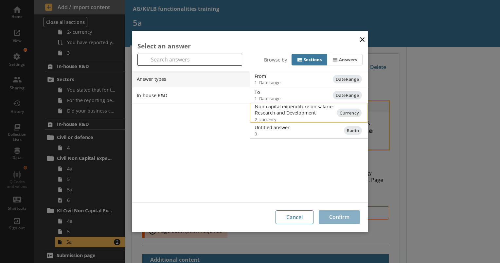
click at [289, 115] on div "Non-capital expenditure on salaries and wages for civil Research and Development" at bounding box center [321, 109] width 132 height 12
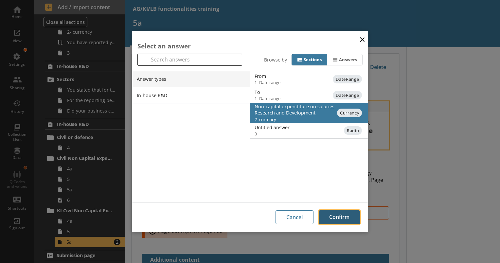
click at [335, 220] on button "Confirm" at bounding box center [339, 217] width 41 height 14
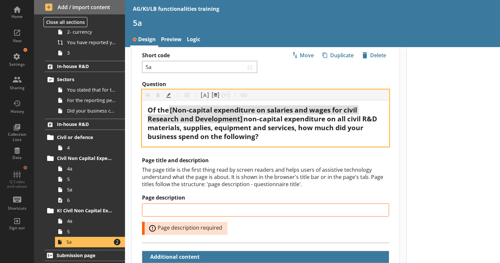
scroll to position [14, 0]
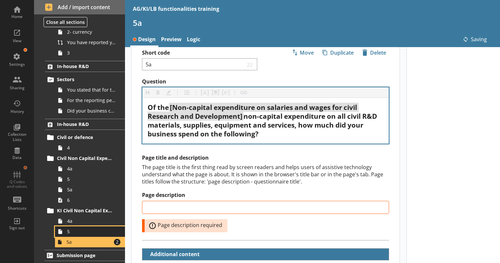
click at [88, 233] on span "5" at bounding box center [91, 231] width 49 height 6
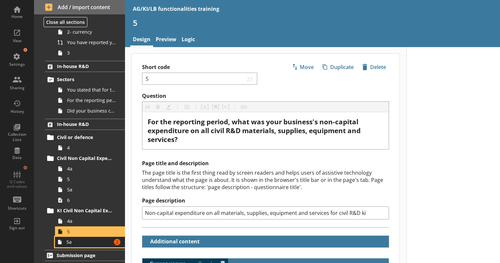
click at [87, 244] on span "5a" at bounding box center [88, 242] width 45 height 6
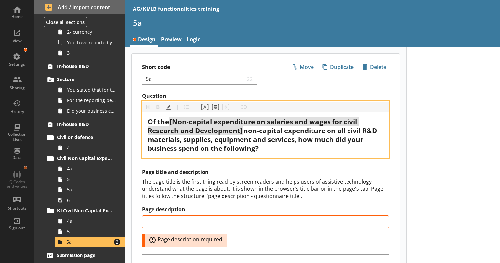
click at [244, 132] on span "non-capital expenditure on all civil R&D materials, supplies, equipment and ser…" at bounding box center [263, 139] width 231 height 27
click at [203, 107] on button "Pipe answer" at bounding box center [205, 107] width 10 height 10
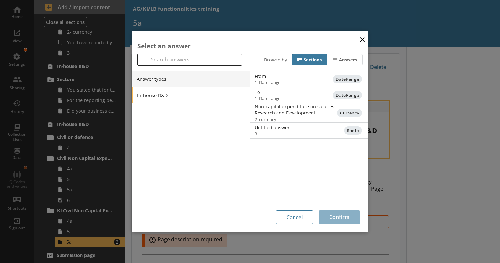
click at [212, 96] on li "In-house R&D" at bounding box center [191, 95] width 118 height 16
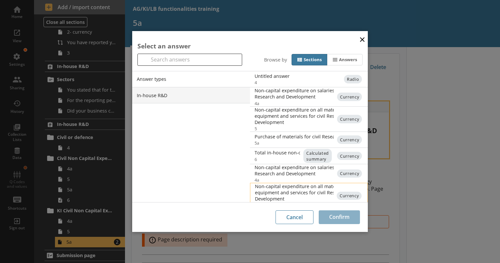
click at [298, 185] on div "Non-capital expenditure on all materials, supplies, equipment and services for …" at bounding box center [321, 192] width 132 height 19
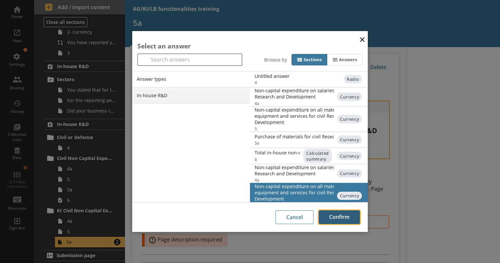
click at [339, 217] on button "Confirm" at bounding box center [339, 217] width 41 height 14
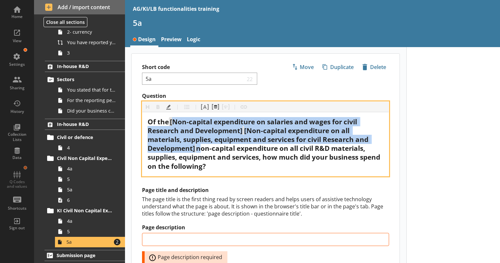
drag, startPoint x: 199, startPoint y: 149, endPoint x: 176, endPoint y: 122, distance: 35.3
click at [176, 122] on div "Of the [Non-capital expenditure on salaries and wages for civil Research and De…" at bounding box center [266, 143] width 236 height 53
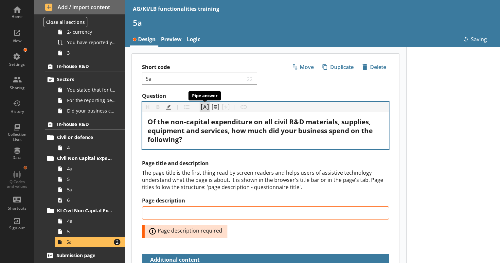
click at [208, 103] on button "Pipe answer" at bounding box center [205, 107] width 10 height 10
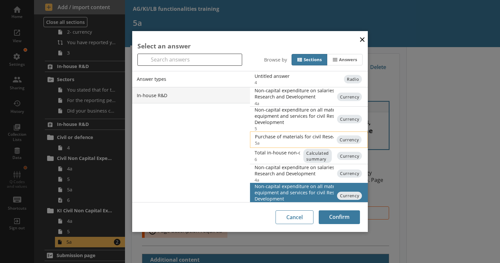
click at [283, 134] on div "Purchase of materials for civil Research and Development" at bounding box center [321, 137] width 132 height 6
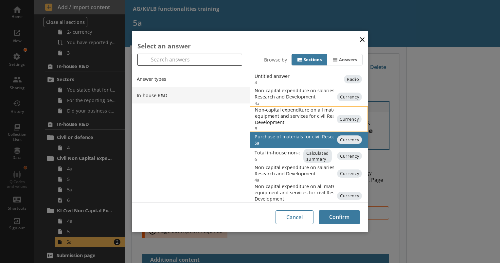
click at [284, 117] on div "Non-capital expenditure on all materials, supplies, equipment and services for …" at bounding box center [321, 116] width 132 height 19
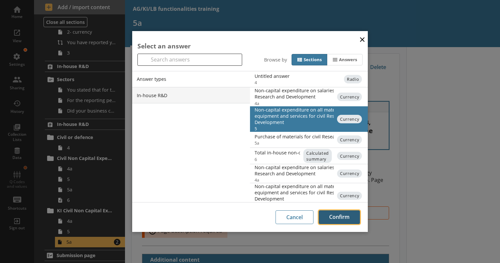
click at [335, 220] on button "Confirm" at bounding box center [339, 217] width 41 height 14
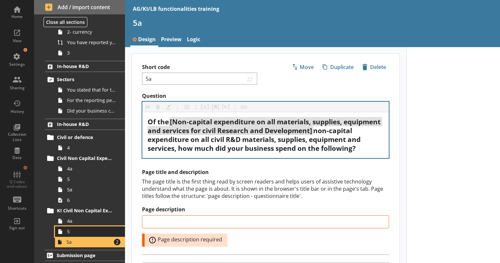
click at [78, 234] on link "5" at bounding box center [90, 231] width 70 height 10
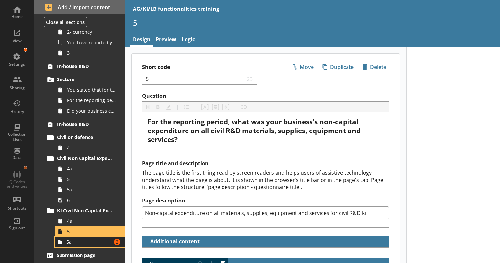
click at [78, 245] on link "5a Amount of errors: 2" at bounding box center [90, 242] width 70 height 10
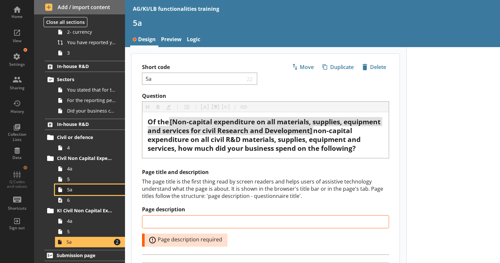
click at [84, 191] on span "5a" at bounding box center [91, 190] width 49 height 6
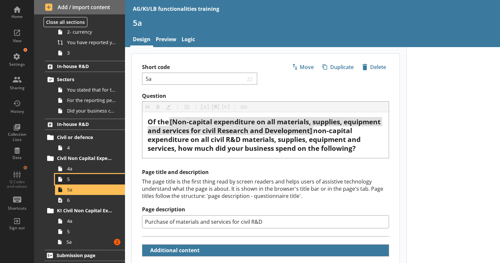
click at [91, 175] on link "5" at bounding box center [90, 179] width 70 height 10
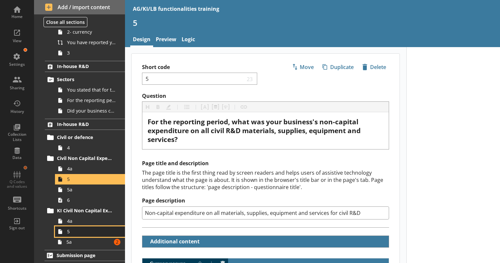
click at [87, 234] on span "5" at bounding box center [91, 231] width 49 height 6
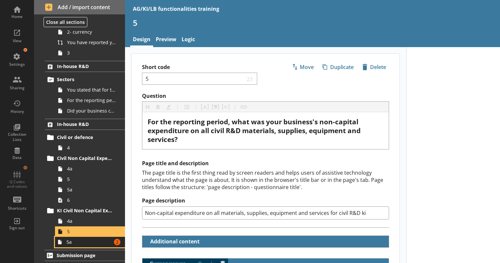
click at [90, 242] on span "5a" at bounding box center [88, 242] width 45 height 6
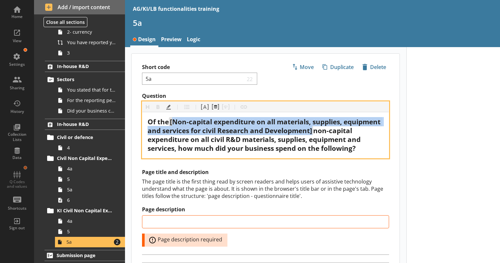
drag, startPoint x: 354, startPoint y: 135, endPoint x: 175, endPoint y: 115, distance: 179.8
click at [175, 115] on div "Of the [Non-capital expenditure on all materials, supplies, equipment and servi…" at bounding box center [265, 135] width 246 height 46
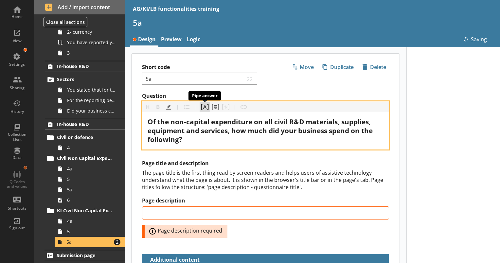
click at [206, 108] on button "Pipe answer" at bounding box center [205, 107] width 10 height 10
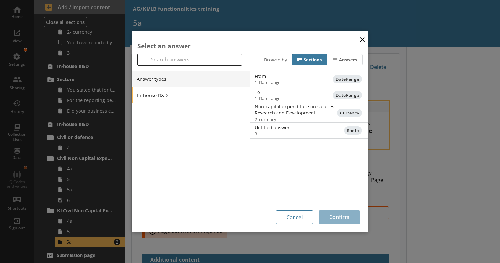
click at [191, 92] on li "In-house R&D" at bounding box center [191, 95] width 118 height 16
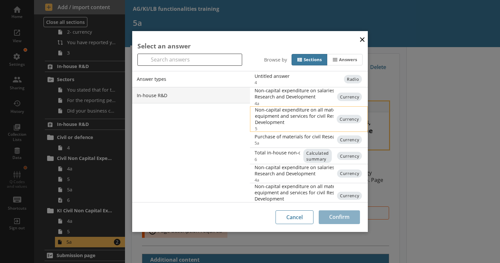
click at [270, 116] on div "Non-capital expenditure on all materials, supplies, equipment and services for …" at bounding box center [321, 116] width 132 height 19
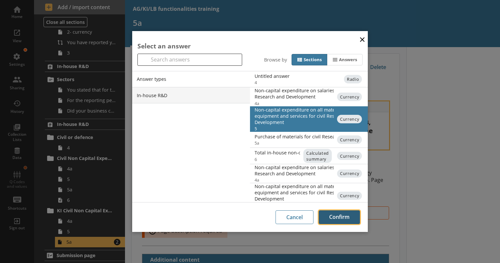
click at [336, 215] on button "Confirm" at bounding box center [339, 217] width 41 height 14
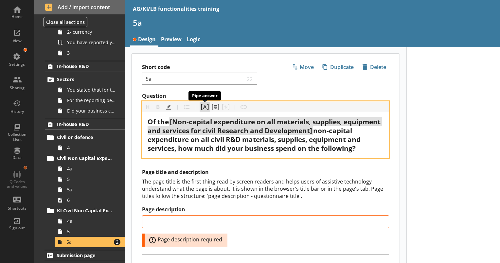
click at [203, 106] on button "Pipe answer" at bounding box center [205, 107] width 10 height 10
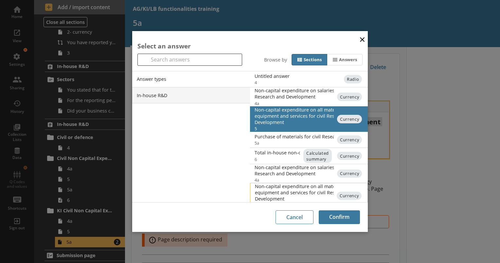
click at [266, 184] on div "Non-capital expenditure on all materials, supplies, equipment and services for …" at bounding box center [321, 192] width 132 height 19
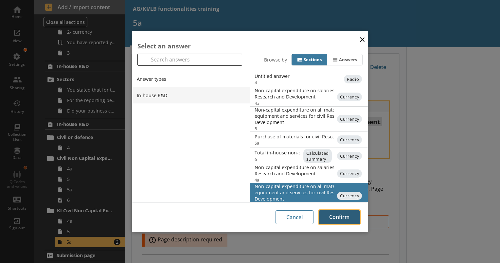
click at [332, 219] on button "Confirm" at bounding box center [339, 217] width 41 height 14
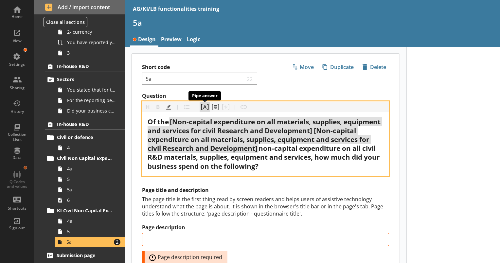
click at [206, 106] on button "Pipe answer" at bounding box center [205, 107] width 10 height 10
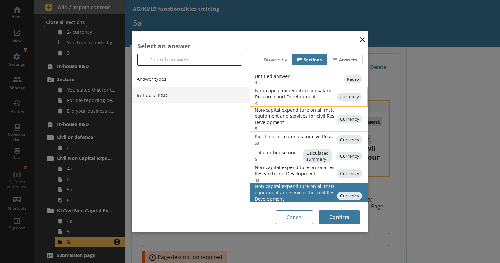
click at [281, 96] on div "Non-capital expenditure on salaries and wages for civil Research and Development" at bounding box center [321, 93] width 132 height 12
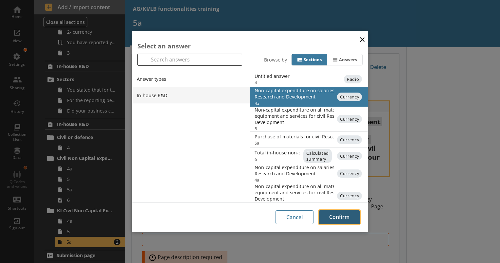
click at [333, 217] on button "Confirm" at bounding box center [339, 217] width 41 height 14
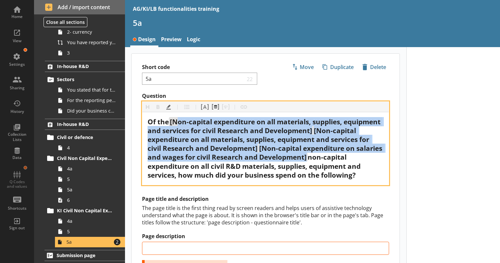
drag, startPoint x: 196, startPoint y: 167, endPoint x: 178, endPoint y: 119, distance: 50.9
click at [178, 119] on div "Of the [Non-capital expenditure on all materials, supplies, equipment and servi…" at bounding box center [266, 148] width 236 height 62
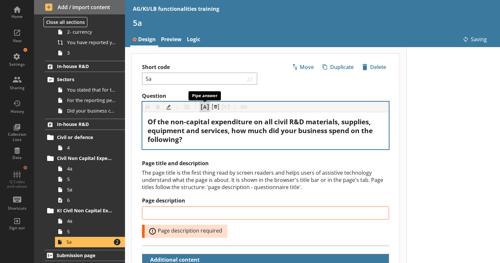
click at [206, 108] on button "Pipe answer" at bounding box center [205, 107] width 10 height 10
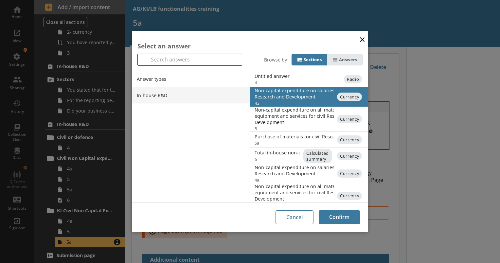
click at [346, 57] on div "Answers" at bounding box center [348, 60] width 18 height 6
click at [0, 0] on input "Answers" at bounding box center [0, 0] width 0 height 0
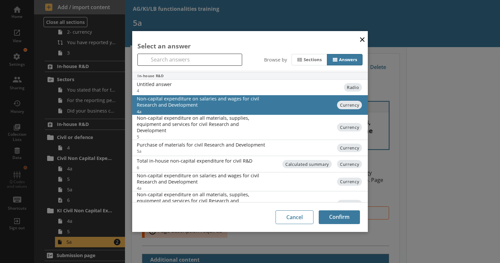
scroll to position [75, 0]
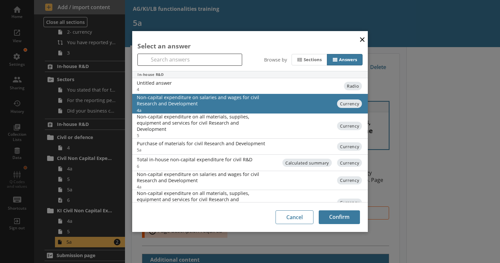
click at [362, 37] on button "×" at bounding box center [362, 39] width 10 height 15
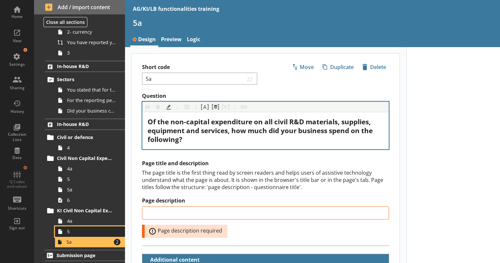
click at [99, 236] on link "5" at bounding box center [90, 231] width 70 height 10
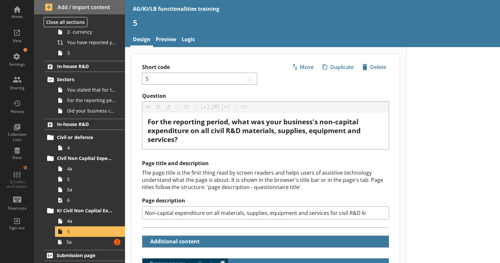
click at [376, 213] on input "Non-capital expenditure on all materials, supplies, equipment and services for …" at bounding box center [265, 213] width 247 height 13
click at [166, 212] on input "Non-capital expenditure on all materials, supplies, equipment and services for …" at bounding box center [265, 213] width 247 height 13
click at [153, 200] on label "Page description" at bounding box center [265, 200] width 247 height 7
click at [153, 207] on input "Non-capital expenditure on all materials, supplies, equipment and services for …" at bounding box center [265, 213] width 247 height 13
click at [144, 214] on input "Non-capital expenditure on all materials, supplies, equipment and services for …" at bounding box center [265, 213] width 247 height 13
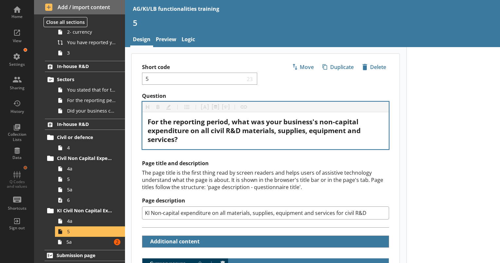
type input "KI Non-capital expenditure on all materials, supplies, equipment and services f…"
click at [297, 145] on div "For the reporting period, what was your business's non-capital expenditure on a…" at bounding box center [265, 130] width 246 height 37
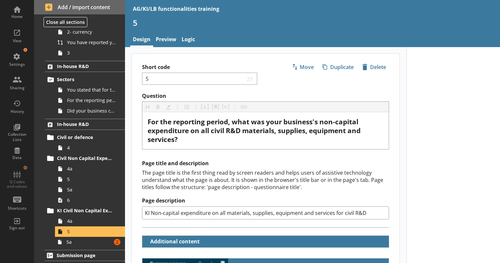
click at [298, 175] on div "The page title is the first thing read by screen readers and helps users of ass…" at bounding box center [265, 180] width 247 height 22
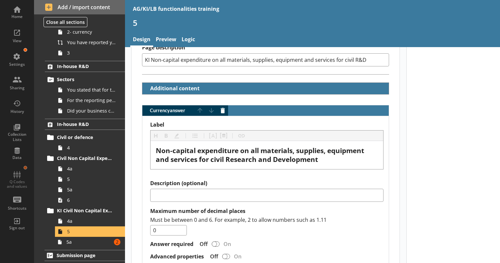
scroll to position [155, 0]
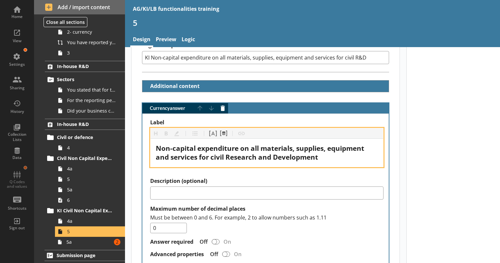
click at [338, 157] on div "Non-capital expenditure on all materials, supplies, equipment and services for …" at bounding box center [267, 153] width 222 height 18
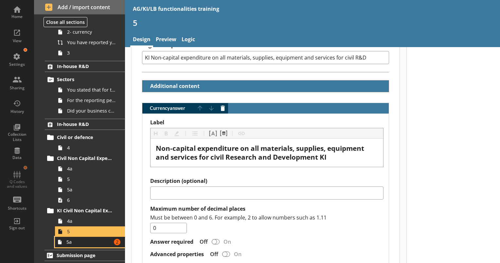
click at [105, 244] on span "5a" at bounding box center [88, 242] width 45 height 6
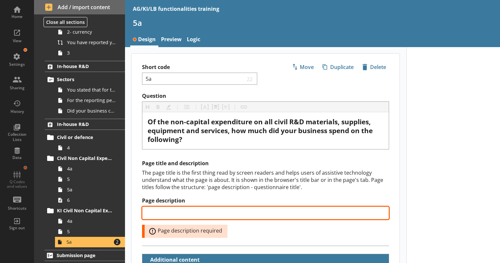
click at [219, 210] on input "Page description" at bounding box center [265, 213] width 247 height 13
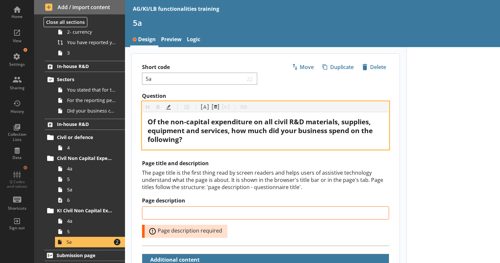
click at [171, 121] on span "Of the non-capital expenditure on all civil R&D materials, supplies, equipment …" at bounding box center [261, 130] width 227 height 27
click at [208, 109] on button "Pipe answer" at bounding box center [205, 107] width 10 height 10
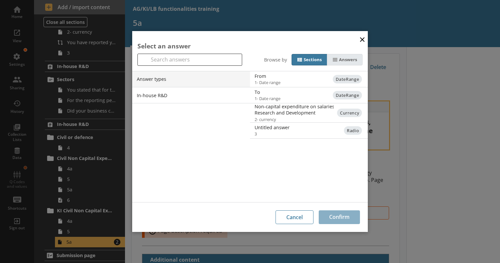
click at [334, 60] on icon at bounding box center [335, 60] width 5 height 4
click at [0, 0] on input "Answers" at bounding box center [0, 0] width 0 height 0
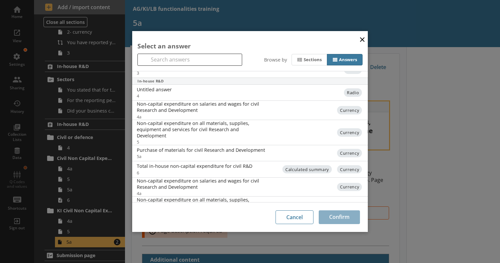
scroll to position [81, 0]
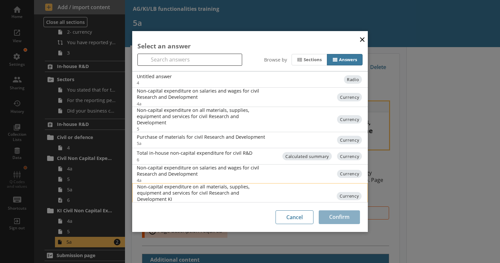
click at [255, 189] on div "Non-capital expenditure on all materials, supplies, equipment and services for …" at bounding box center [203, 193] width 132 height 19
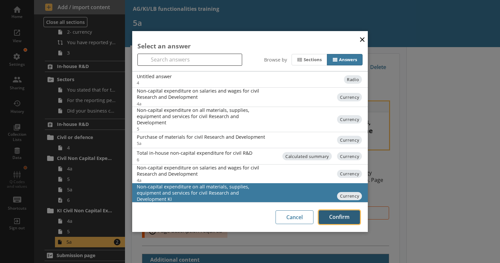
click at [339, 219] on button "Confirm" at bounding box center [339, 217] width 41 height 14
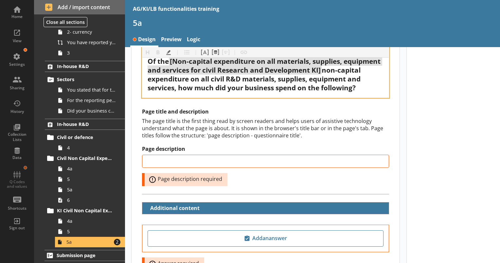
scroll to position [75, 0]
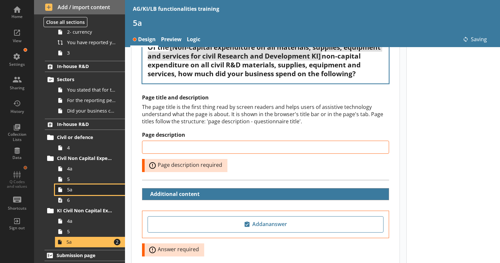
click at [88, 194] on link "5a" at bounding box center [90, 190] width 70 height 10
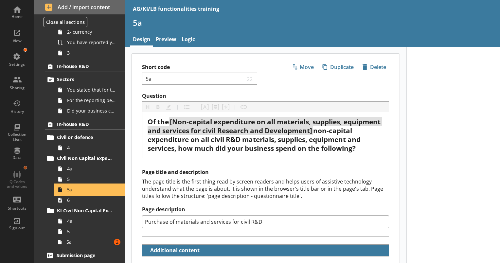
scroll to position [30, 0]
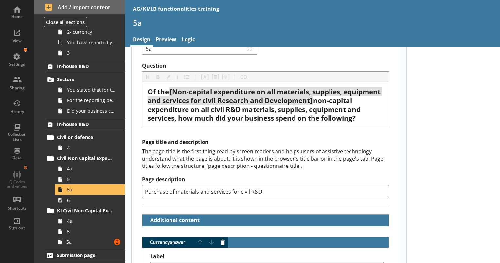
drag, startPoint x: 284, startPoint y: 191, endPoint x: 134, endPoint y: 179, distance: 151.4
click at [134, 179] on div "Page title and description The page title is the first thing read by screen rea…" at bounding box center [266, 172] width 268 height 67
click at [97, 243] on span "5a" at bounding box center [88, 242] width 45 height 6
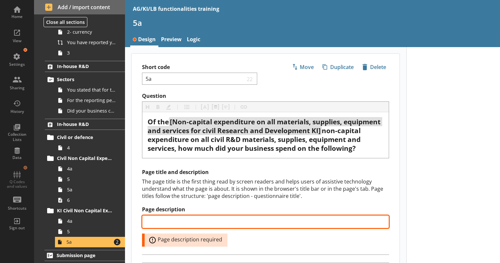
click at [199, 218] on input "Page description" at bounding box center [265, 221] width 247 height 13
paste input "Purchase of materials and services for civil R&D"
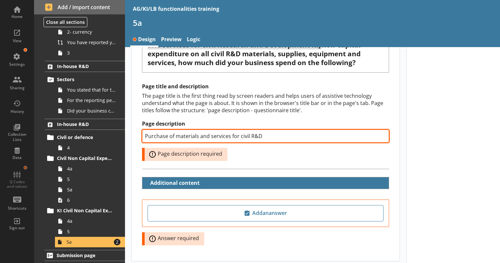
scroll to position [86, 0]
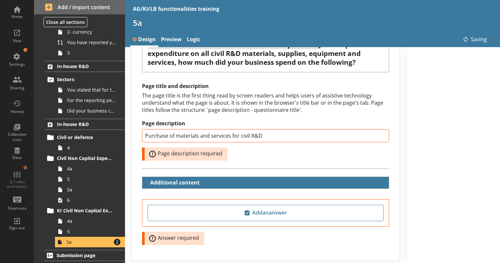
click at [271, 160] on div "Page title and description The page title is the first thing read by screen rea…" at bounding box center [266, 126] width 268 height 86
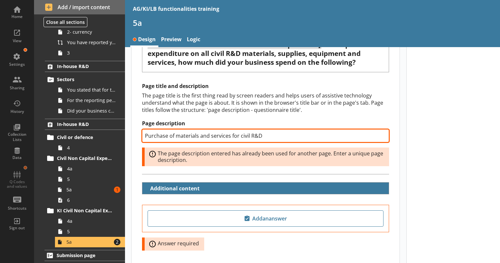
click at [280, 134] on input "Purchase of materials and services for civil R&D" at bounding box center [265, 135] width 247 height 13
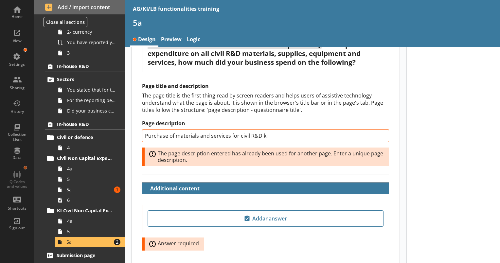
click at [293, 165] on div "Page title and description The page title is the first thing read by screen rea…" at bounding box center [266, 129] width 268 height 92
type input "Purchase of materials and services for civil R&D ki"
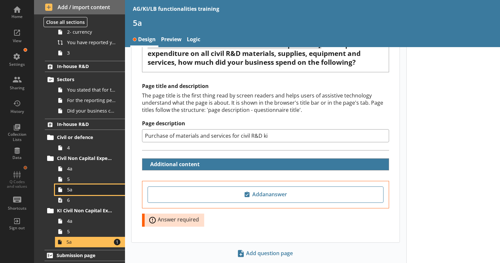
click at [80, 191] on span "5a" at bounding box center [91, 190] width 49 height 6
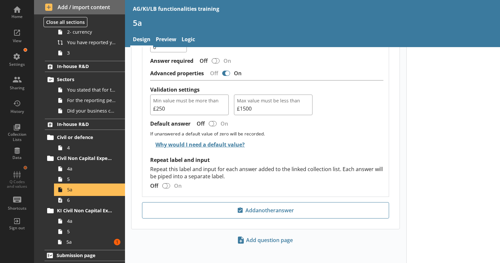
scroll to position [336, 0]
click at [74, 247] on div "Introduction Answer types Answer types 1- Date range 2- currency You have repor…" at bounding box center [79, 146] width 91 height 234
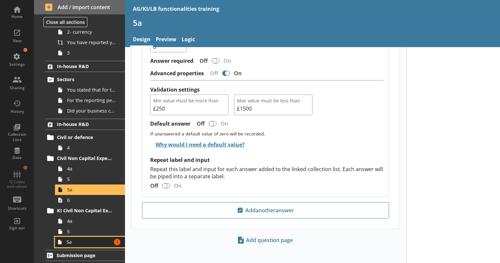
click at [75, 244] on span "5a" at bounding box center [88, 242] width 45 height 6
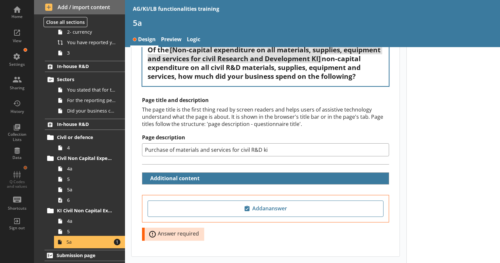
scroll to position [101, 0]
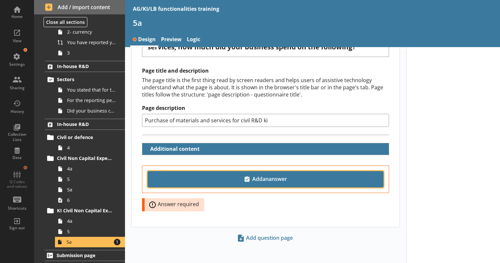
click at [255, 179] on span "Add an answer" at bounding box center [266, 179] width 230 height 10
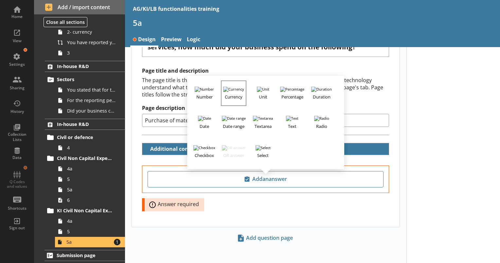
click at [235, 92] on h3 "Currency" at bounding box center [234, 96] width 24 height 8
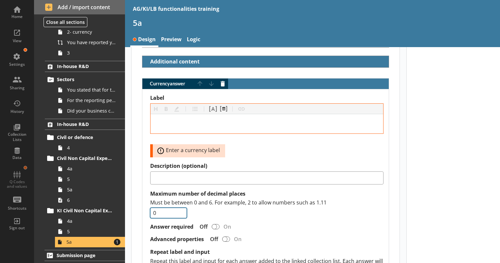
scroll to position [189, 0]
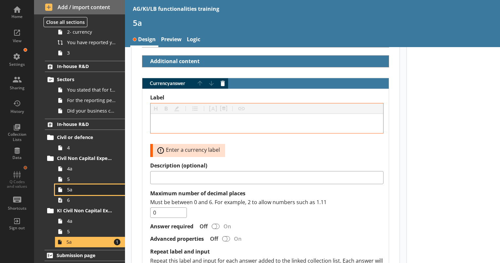
click at [83, 190] on span "5a" at bounding box center [91, 190] width 49 height 6
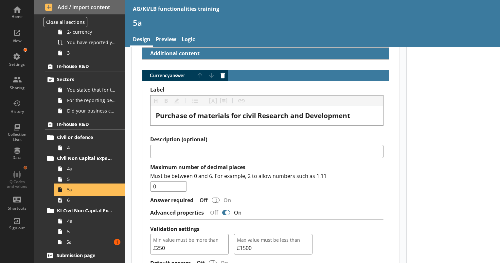
scroll to position [209, 0]
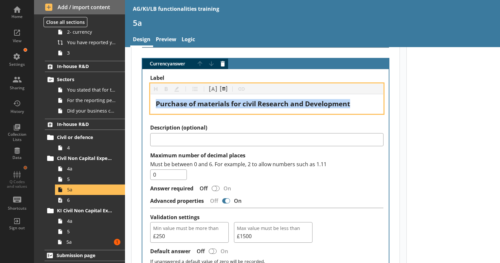
drag, startPoint x: 360, startPoint y: 105, endPoint x: 148, endPoint y: 111, distance: 211.8
click at [148, 111] on div "Label Heading Heading Bold Bold Highlight Highlight List List Pipe answer Pipe …" at bounding box center [265, 196] width 246 height 255
copy span "Purchase of materials for civil Research and Development"
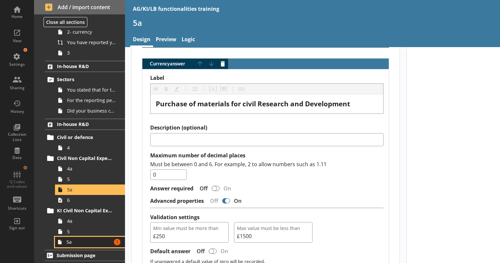
click at [80, 240] on span "5a" at bounding box center [88, 242] width 45 height 6
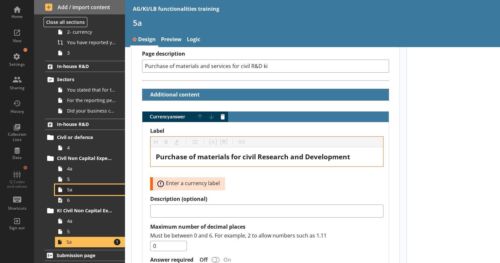
click at [80, 191] on span "5a" at bounding box center [91, 190] width 49 height 6
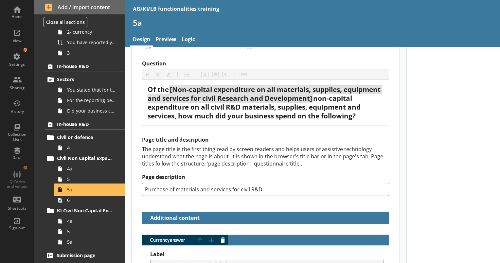
scroll to position [33, 0]
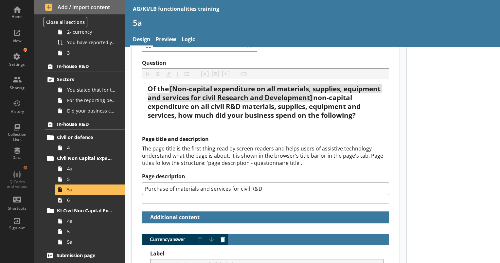
drag, startPoint x: 270, startPoint y: 189, endPoint x: 138, endPoint y: 182, distance: 132.4
click at [138, 182] on div "Page title and description The page title is the first thing read by screen rea…" at bounding box center [266, 169] width 268 height 67
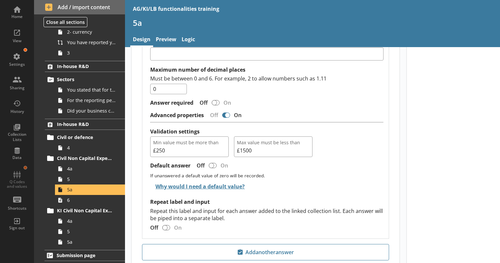
scroll to position [298, 0]
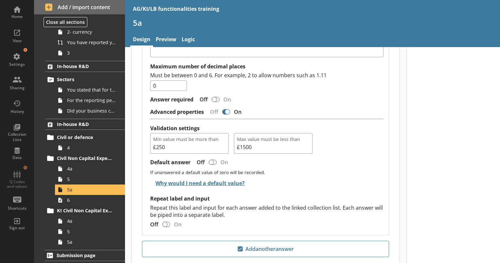
click at [83, 248] on div "Introduction Answer types Answer types 1- Date range 2- currency You have repor…" at bounding box center [79, 146] width 91 height 234
click at [101, 243] on span "5a" at bounding box center [91, 242] width 49 height 6
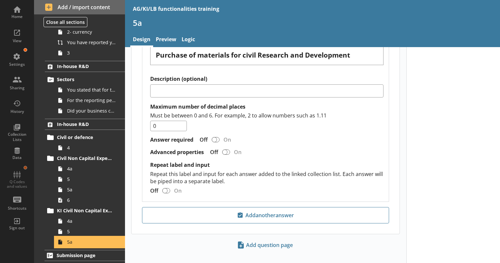
scroll to position [260, 0]
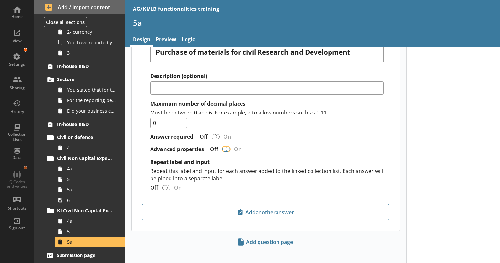
click at [221, 144] on input "Advanced properties" at bounding box center [226, 149] width 10 height 11
checkbox input "true"
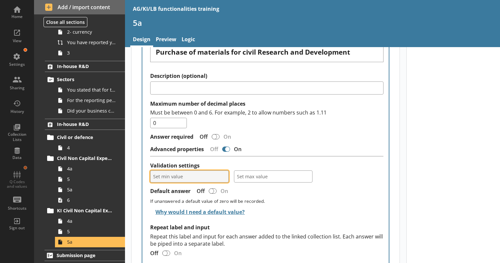
click at [202, 178] on button "Set min value" at bounding box center [189, 177] width 79 height 12
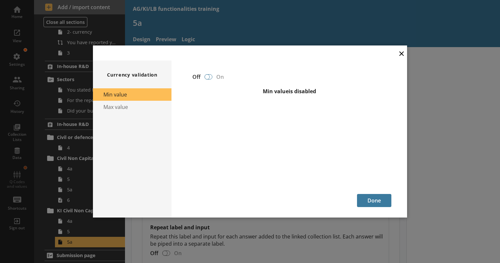
click at [209, 79] on div at bounding box center [209, 76] width 8 height 5
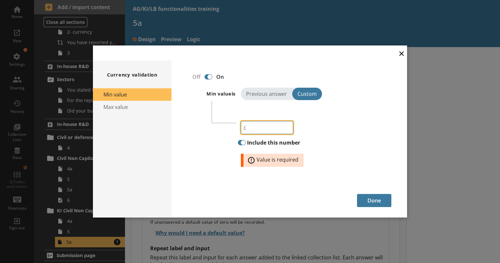
click at [267, 131] on input "number" at bounding box center [267, 127] width 52 height 13
type input "250"
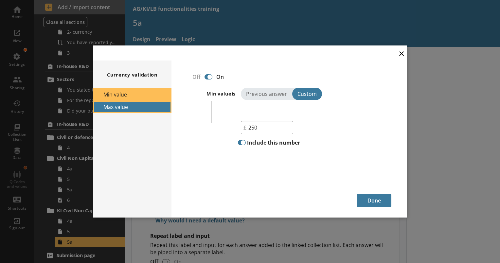
click at [145, 113] on button "Max value" at bounding box center [132, 107] width 79 height 12
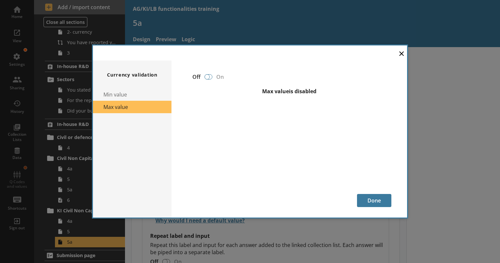
click at [208, 78] on div at bounding box center [207, 76] width 5 height 5
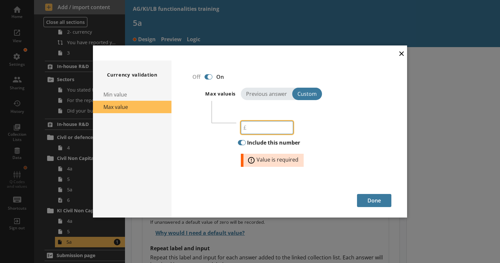
click at [264, 128] on input "number" at bounding box center [267, 127] width 52 height 13
type input "1500"
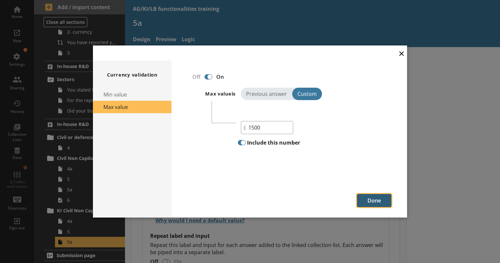
click at [367, 196] on button "Done" at bounding box center [374, 200] width 34 height 13
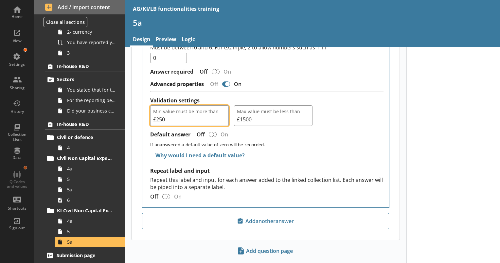
scroll to position [337, 0]
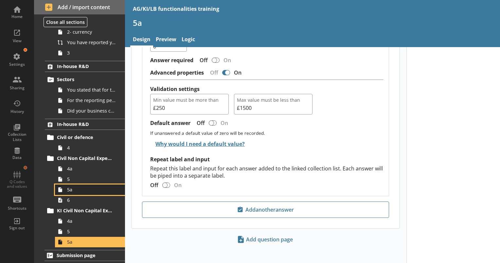
click at [73, 193] on link "5a" at bounding box center [90, 190] width 70 height 10
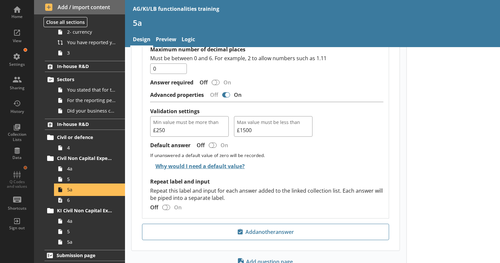
scroll to position [337, 0]
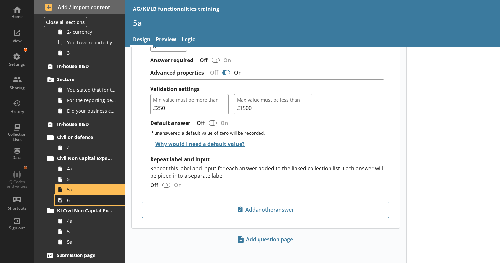
click at [88, 203] on link "6" at bounding box center [90, 200] width 70 height 10
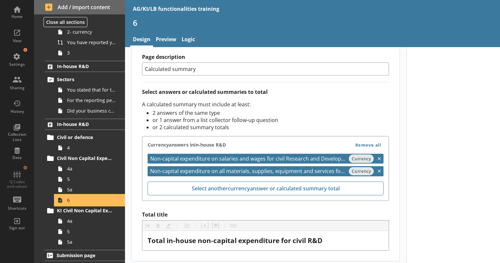
scroll to position [262, 0]
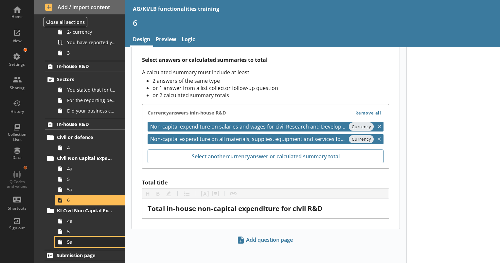
click at [77, 242] on span "5a" at bounding box center [91, 242] width 49 height 6
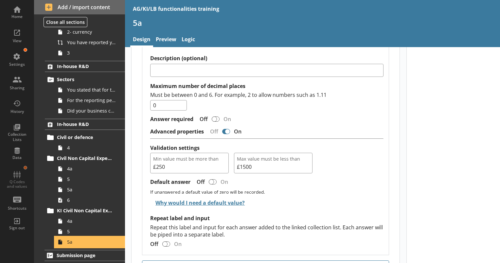
scroll to position [337, 0]
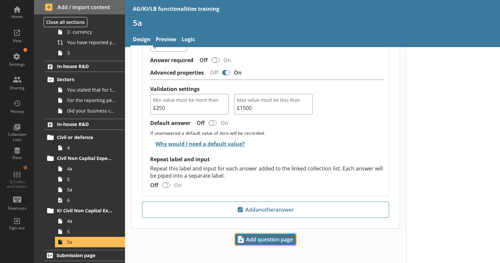
click at [268, 236] on span "Add question page" at bounding box center [266, 239] width 60 height 10
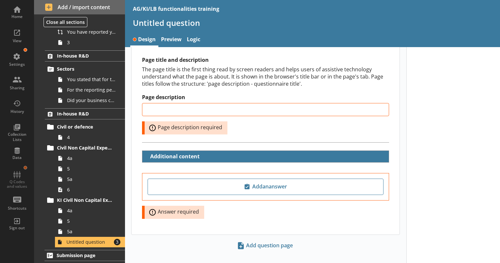
scroll to position [111, 0]
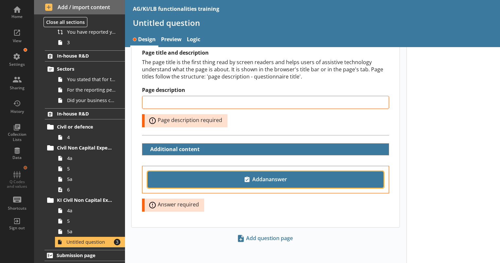
click at [237, 180] on span "Add an answer" at bounding box center [266, 179] width 230 height 10
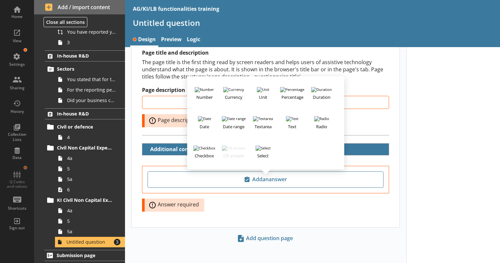
click at [402, 103] on main "Short code 24 Move icon-copy Duplicate icon-delete Created with Sketch. Delete …" at bounding box center [265, 84] width 281 height 285
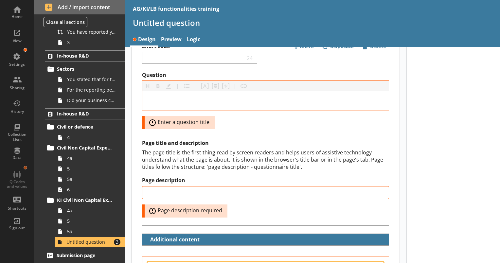
scroll to position [0, 0]
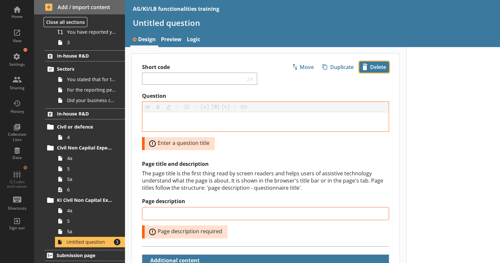
click at [367, 66] on span "icon-delete Created with Sketch. [GEOGRAPHIC_DATA]" at bounding box center [374, 67] width 29 height 10
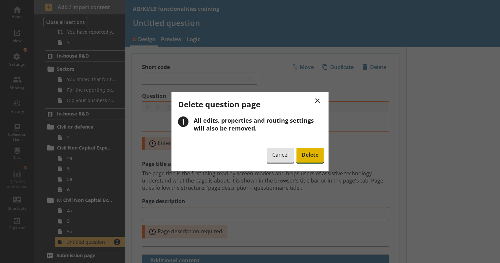
click at [310, 157] on span "Delete" at bounding box center [309, 155] width 27 height 15
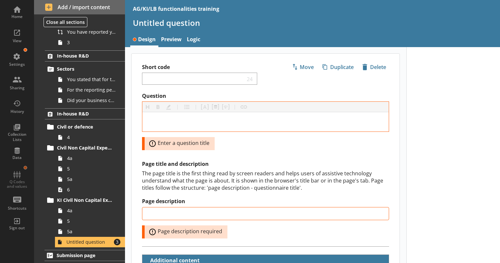
scroll to position [51, 0]
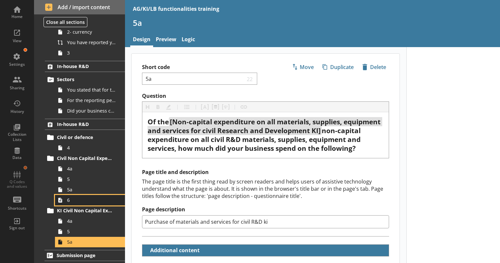
click at [75, 199] on span "6" at bounding box center [91, 200] width 49 height 6
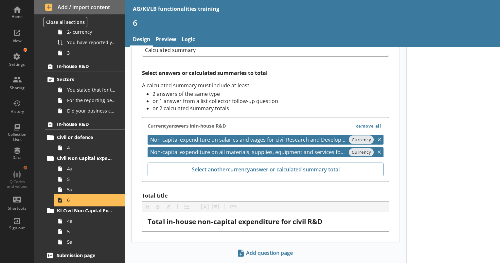
scroll to position [251, 0]
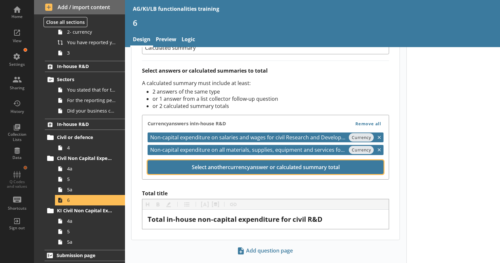
click at [305, 165] on button "Select another currency answer or calculated summary total" at bounding box center [266, 167] width 236 height 14
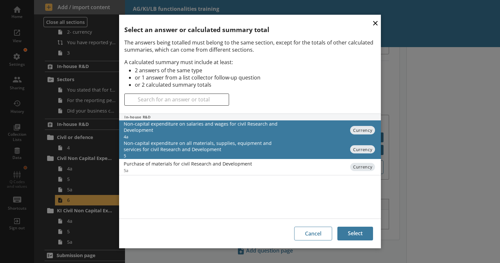
click at [376, 23] on button "×" at bounding box center [375, 22] width 10 height 15
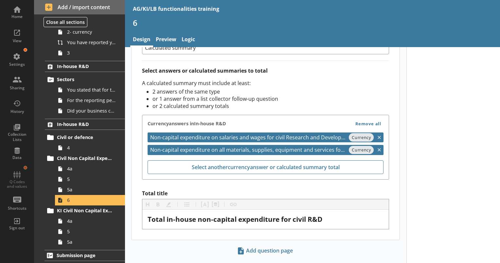
click at [91, 249] on div "Introduction Answer types Answer types 1- Date range 2- currency You have repor…" at bounding box center [79, 146] width 91 height 234
click at [93, 243] on span "5a" at bounding box center [91, 242] width 49 height 6
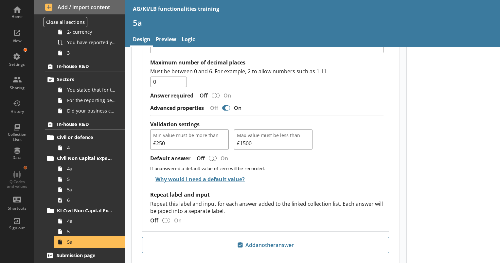
scroll to position [337, 0]
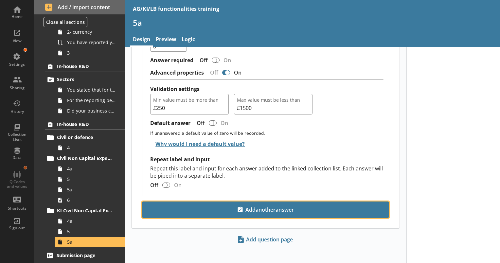
click at [245, 205] on span "Add another answer" at bounding box center [265, 210] width 241 height 10
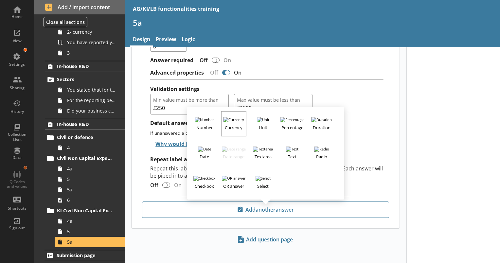
click at [238, 117] on img "button" at bounding box center [233, 119] width 21 height 5
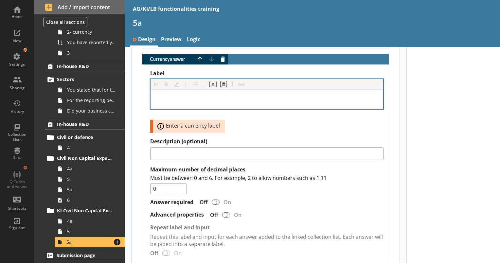
scroll to position [486, 0]
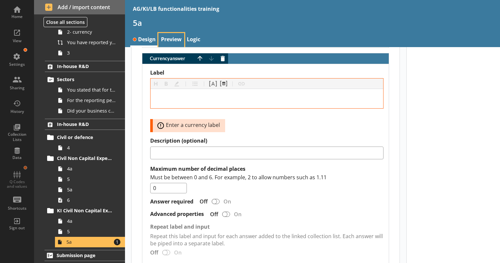
click at [175, 41] on link "Preview" at bounding box center [171, 40] width 26 height 14
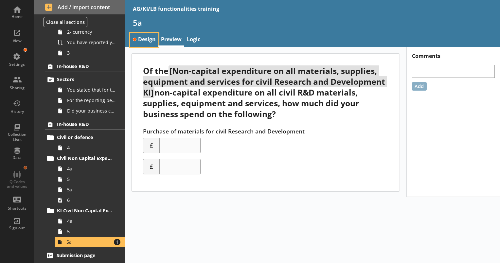
click at [147, 38] on link "Design" at bounding box center [144, 40] width 28 height 14
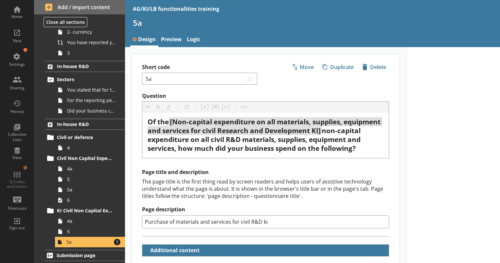
scroll to position [426, 0]
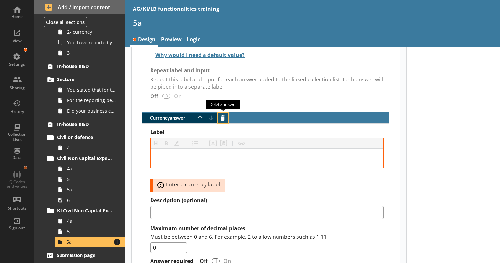
click at [223, 116] on button "Delete answer" at bounding box center [223, 118] width 10 height 10
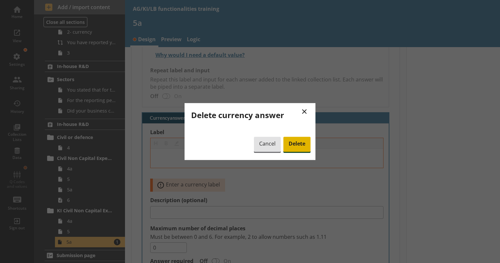
click at [298, 145] on span "Delete" at bounding box center [296, 144] width 27 height 15
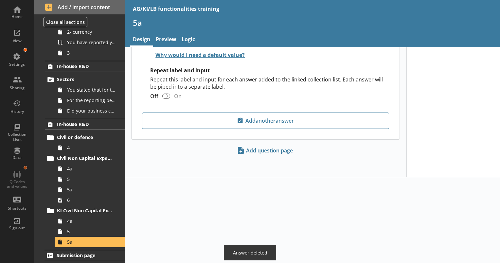
scroll to position [337, 0]
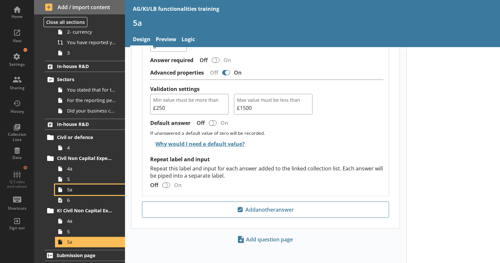
click at [89, 191] on span "5a" at bounding box center [91, 190] width 49 height 6
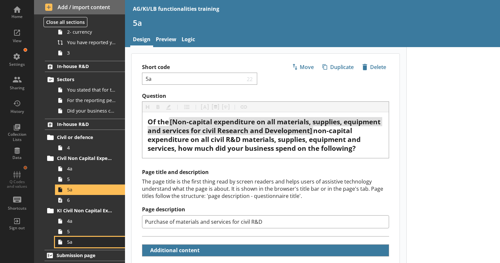
click at [93, 243] on span "5a" at bounding box center [91, 242] width 49 height 6
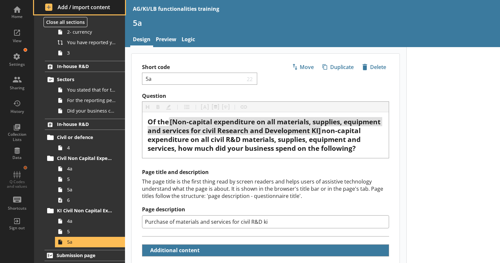
click at [74, 8] on span "Add / import content" at bounding box center [79, 7] width 69 height 7
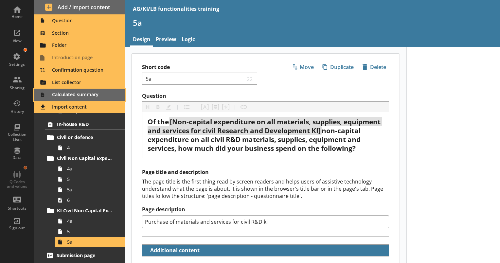
click at [81, 96] on span "Calculated summary" at bounding box center [79, 95] width 83 height 10
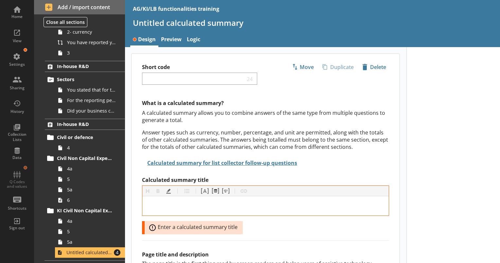
scroll to position [62, 0]
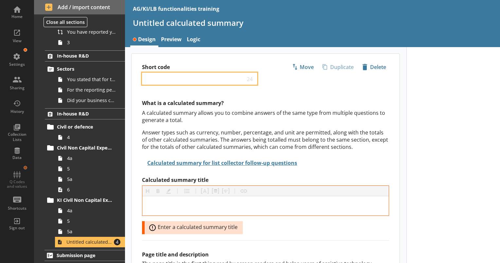
click at [152, 78] on input "Short code" at bounding box center [195, 79] width 100 height 6
type input "6"
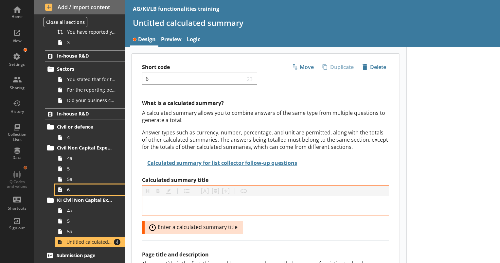
click at [78, 187] on span "6" at bounding box center [91, 190] width 49 height 6
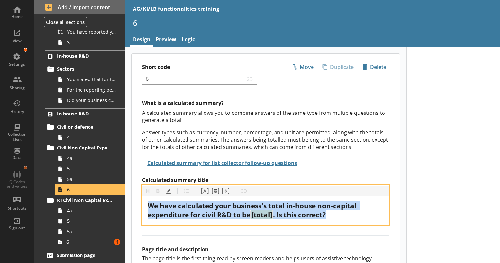
drag, startPoint x: 343, startPoint y: 213, endPoint x: 137, endPoint y: 203, distance: 206.4
copy div "We have calculated your business's total in-house non-capital expenditure for c…"
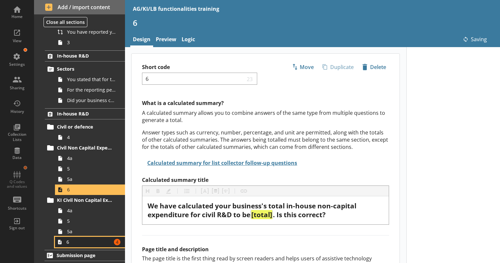
click at [87, 243] on span "6" at bounding box center [88, 242] width 45 height 6
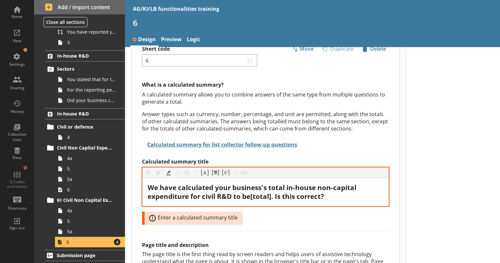
scroll to position [19, 0]
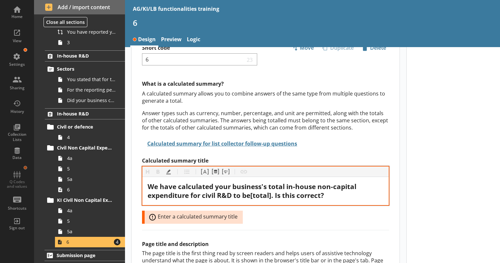
click at [273, 195] on span "We have calculated your business's total in-house non-capital expenditure for c…" at bounding box center [253, 191] width 210 height 18
click at [251, 194] on span "We have calculated your business's total in-house non-capital expenditure for c…" at bounding box center [253, 191] width 210 height 18
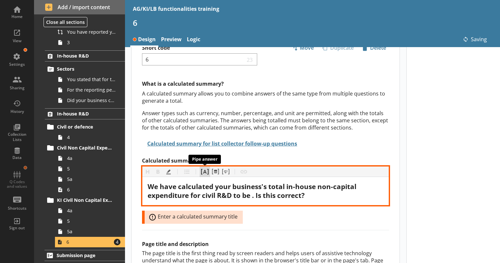
click at [206, 170] on button "Pipe answer" at bounding box center [205, 172] width 10 height 10
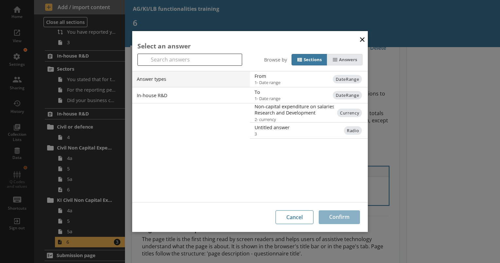
click at [336, 58] on icon at bounding box center [335, 60] width 5 height 4
click at [0, 0] on input "Answers" at bounding box center [0, 0] width 0 height 0
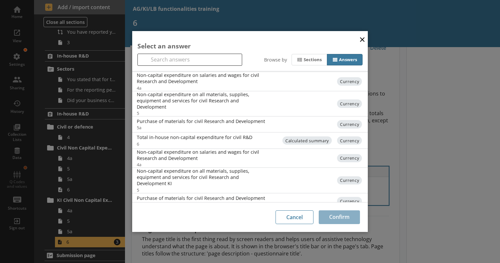
scroll to position [0, 0]
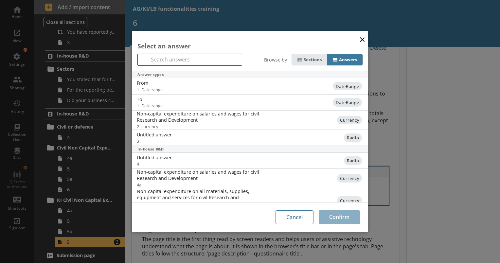
click at [320, 57] on div "Sections" at bounding box center [313, 60] width 18 height 6
click at [0, 0] on input "Sections" at bounding box center [0, 0] width 0 height 0
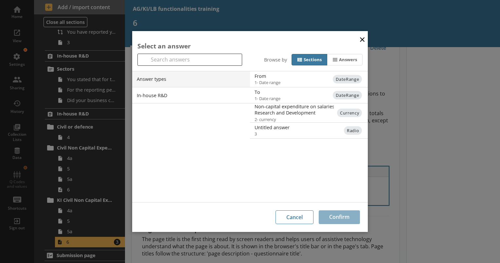
click at [366, 40] on button "×" at bounding box center [362, 39] width 10 height 15
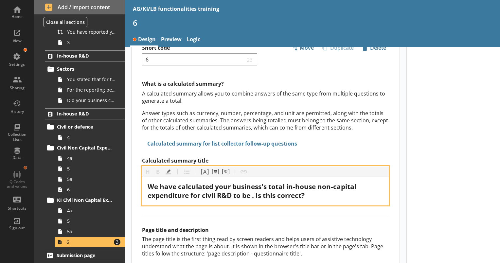
click at [253, 195] on span "We have calculated your business's total in-house non-capital expenditure for c…" at bounding box center [253, 191] width 210 height 18
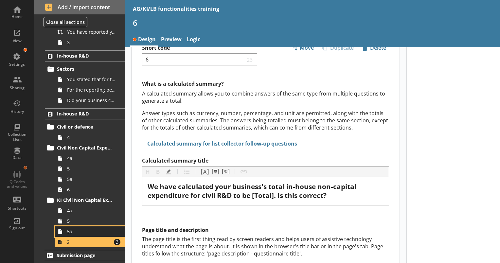
click at [68, 230] on span "5a" at bounding box center [91, 231] width 49 height 6
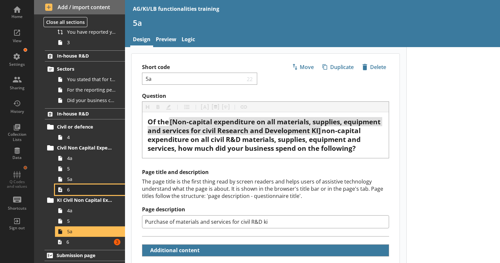
click at [88, 190] on span "6" at bounding box center [91, 190] width 49 height 6
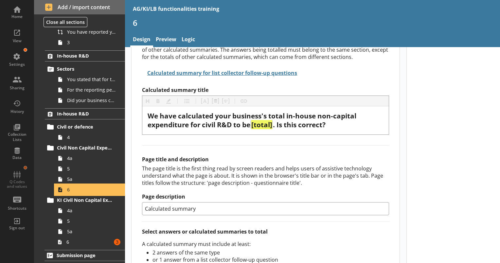
scroll to position [90, 0]
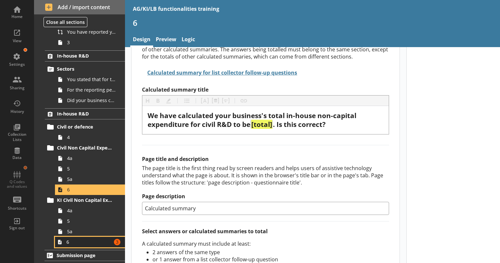
click at [84, 243] on span "6" at bounding box center [88, 242] width 45 height 6
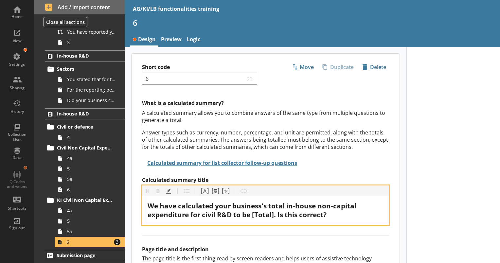
click at [261, 212] on span "We have calculated your business's total in-house non-capital expenditure for c…" at bounding box center [253, 210] width 210 height 18
drag, startPoint x: 253, startPoint y: 214, endPoint x: 274, endPoint y: 215, distance: 21.3
click at [274, 215] on span "We have calculated your business's total in-house non-capital expenditure for c…" at bounding box center [253, 210] width 210 height 18
click at [170, 187] on button "Highlight" at bounding box center [168, 191] width 10 height 10
click at [277, 216] on span "We have calculated your business's total in-house non-capital expenditure for c…" at bounding box center [253, 210] width 210 height 18
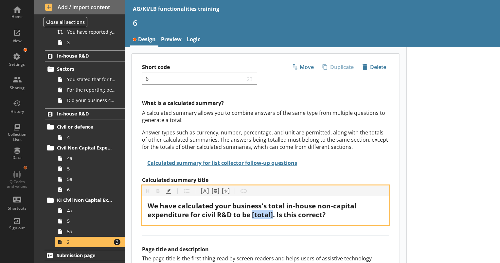
drag, startPoint x: 274, startPoint y: 215, endPoint x: 253, endPoint y: 216, distance: 21.3
click at [253, 216] on span "We have calculated your business's total in-house non-capital expenditure for c…" at bounding box center [253, 210] width 210 height 18
click at [169, 190] on button "Highlight" at bounding box center [168, 191] width 10 height 10
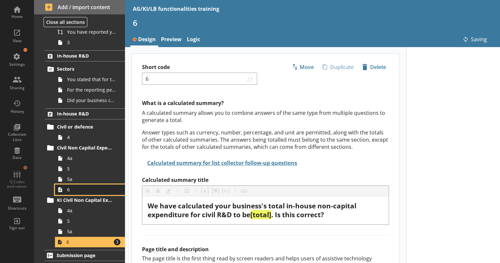
click at [81, 187] on span "6" at bounding box center [91, 190] width 49 height 6
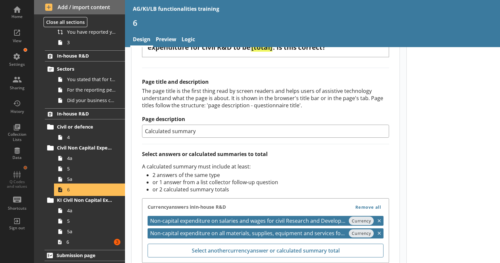
scroll to position [169, 0]
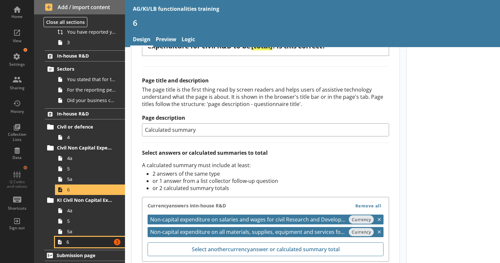
click at [92, 246] on link "6 Amount of errors: 3" at bounding box center [90, 242] width 70 height 10
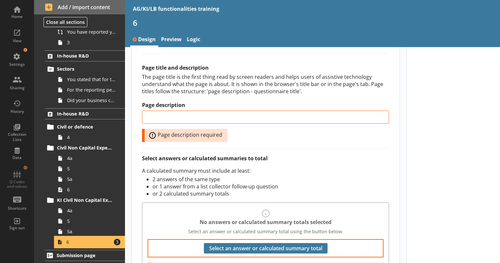
scroll to position [182, 0]
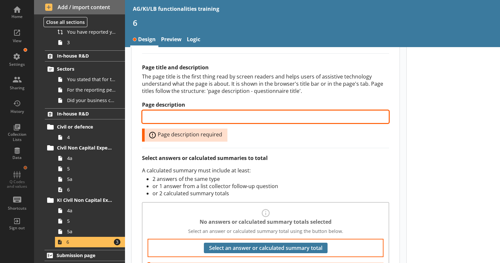
click at [173, 112] on input "Page description" at bounding box center [265, 116] width 247 height 13
type input "ki calculated summary"
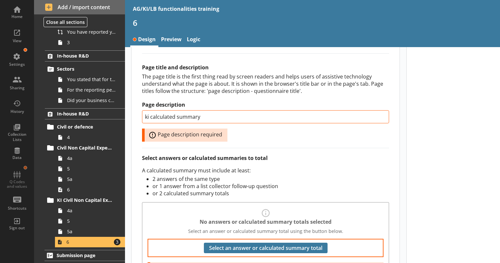
click at [249, 167] on p "A calculated summary must include at least:" at bounding box center [265, 170] width 247 height 7
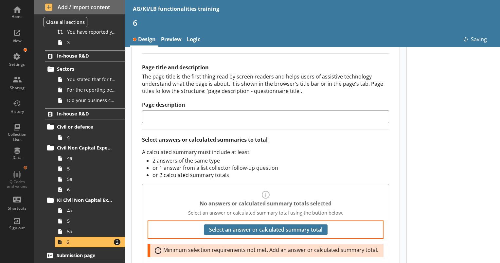
type input "ki calculated summary"
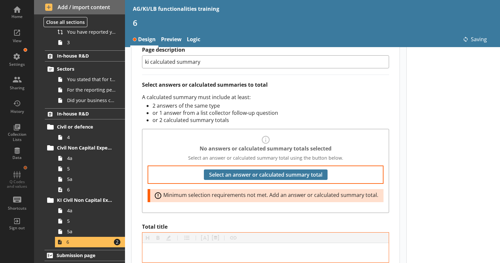
scroll to position [238, 0]
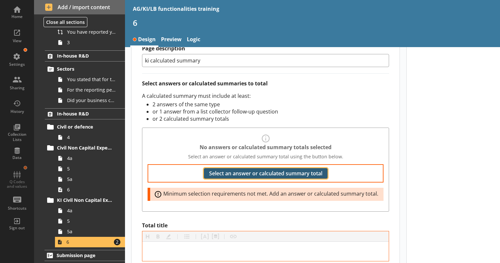
click at [255, 170] on button "Select an answer or calculated summary total" at bounding box center [266, 173] width 124 height 10
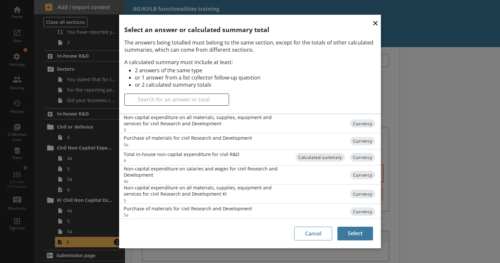
scroll to position [27, 0]
click at [262, 186] on div "Non-capital expenditure on all materials, supplies, equipment and services for …" at bounding box center [201, 190] width 155 height 12
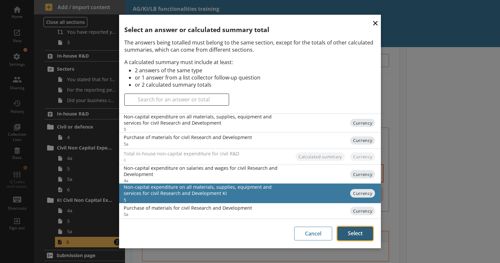
click at [349, 231] on button "Select" at bounding box center [355, 234] width 36 height 14
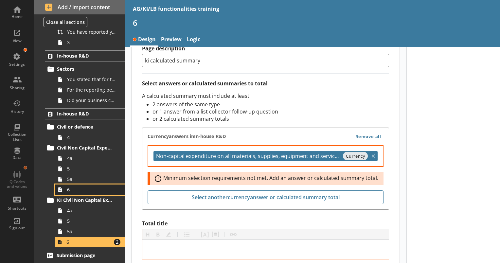
click at [89, 189] on span "6" at bounding box center [91, 190] width 49 height 6
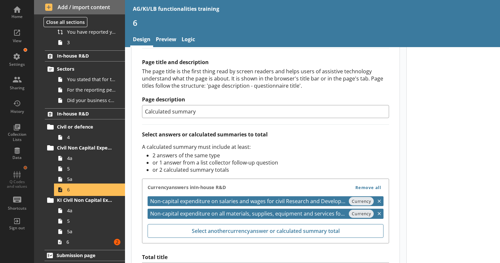
scroll to position [202, 0]
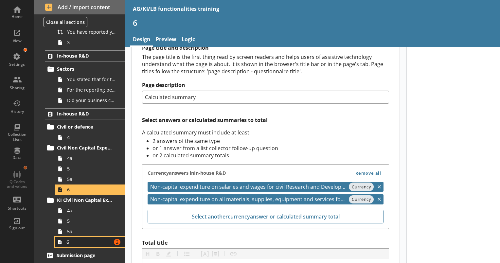
click at [98, 243] on span "6" at bounding box center [88, 242] width 45 height 6
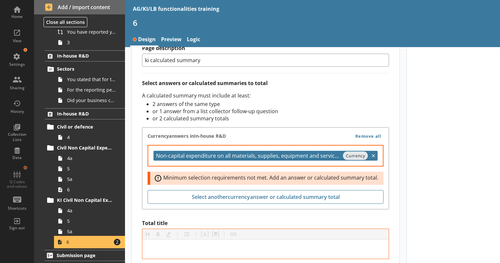
scroll to position [241, 0]
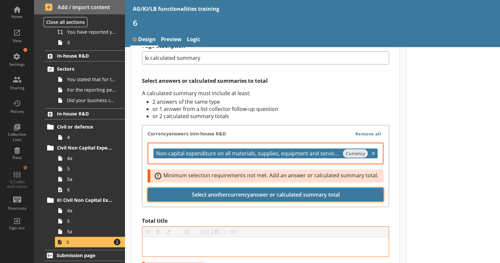
click at [322, 191] on button "Select another currency answer or calculated summary total" at bounding box center [266, 195] width 236 height 14
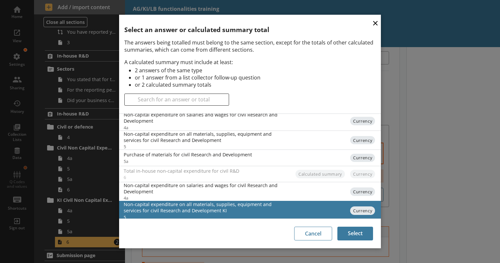
scroll to position [11, 0]
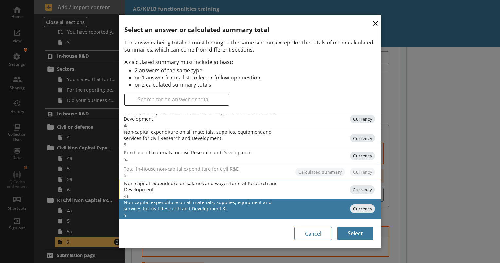
click at [280, 193] on div "Non-capital expenditure on salaries and wages for civil Research and Developmen…" at bounding box center [235, 189] width 222 height 19
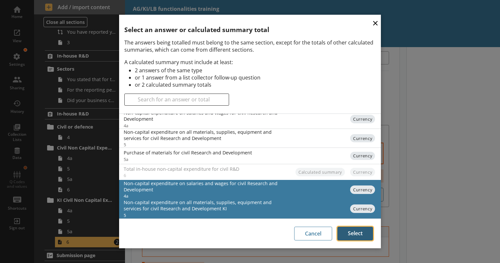
click at [359, 232] on button "Select" at bounding box center [355, 234] width 36 height 14
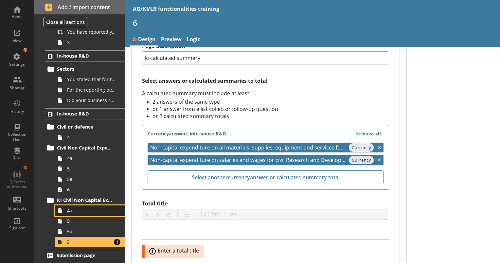
click at [88, 209] on span "4a" at bounding box center [91, 210] width 49 height 6
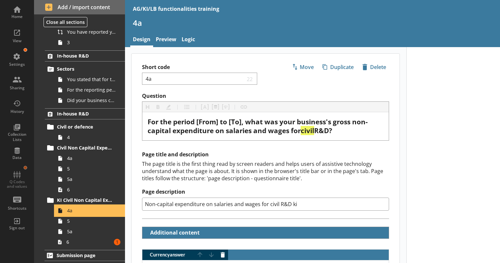
type textarea "x"
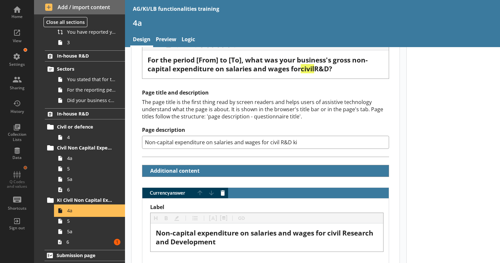
scroll to position [72, 0]
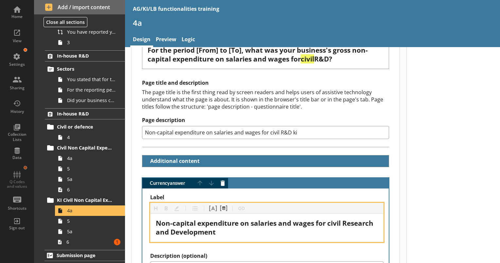
click at [256, 228] on div "Non-capital expenditure on salaries and wages for civil Research and Development" at bounding box center [267, 228] width 222 height 18
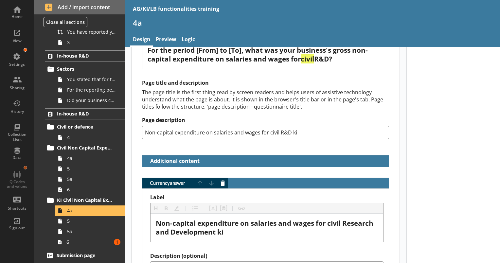
click at [99, 242] on span "6" at bounding box center [88, 242] width 45 height 6
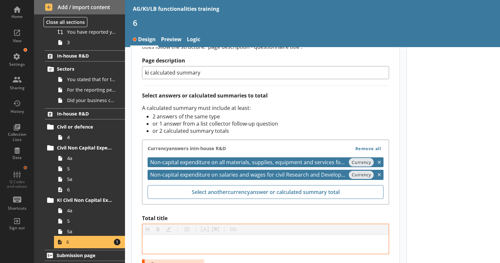
scroll to position [226, 0]
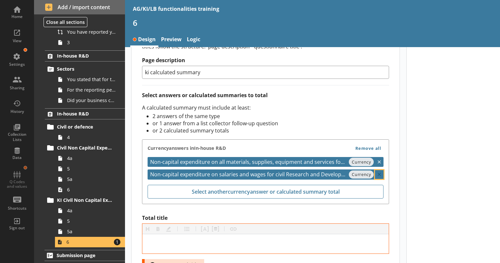
click at [377, 171] on icon at bounding box center [379, 174] width 9 height 9
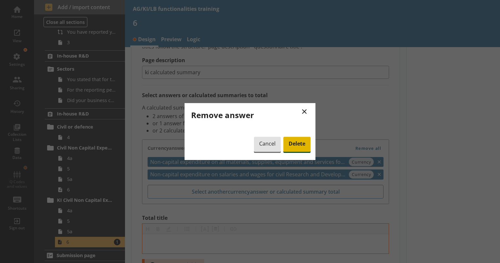
click at [296, 144] on span "Delete" at bounding box center [296, 144] width 27 height 15
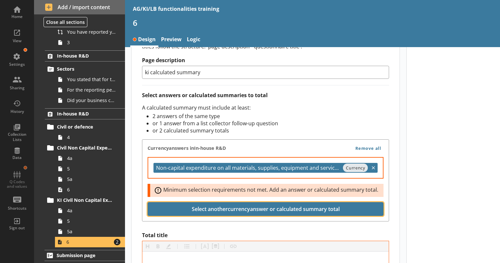
click at [275, 204] on button "Select another currency answer or calculated summary total" at bounding box center [266, 209] width 236 height 14
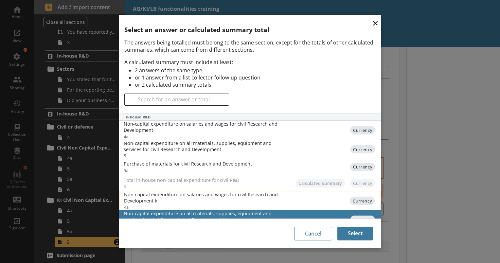
click at [275, 195] on div "Non-capital expenditure on salaries and wages for civil Research and Developmen…" at bounding box center [201, 197] width 155 height 12
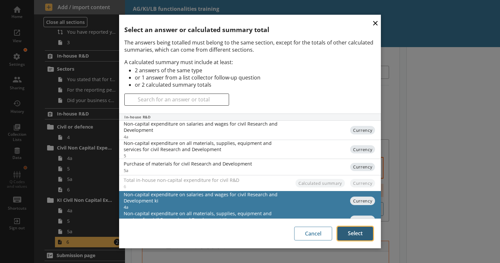
click at [364, 236] on button "Select" at bounding box center [355, 234] width 36 height 14
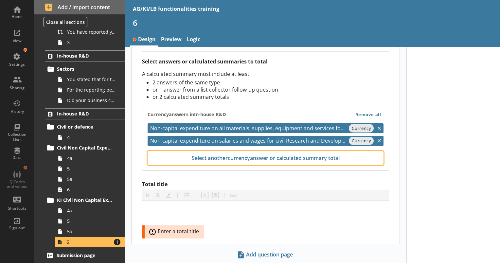
scroll to position [275, 0]
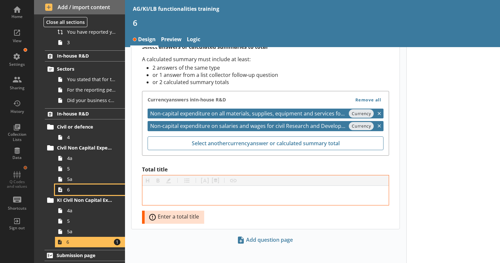
click at [68, 191] on span "6" at bounding box center [91, 190] width 49 height 6
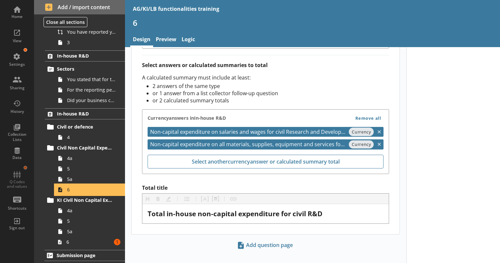
scroll to position [262, 0]
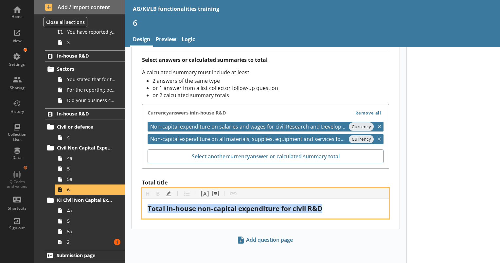
drag, startPoint x: 349, startPoint y: 209, endPoint x: 107, endPoint y: 192, distance: 242.4
click at [107, 192] on div "Home View Settings Sharing History Collection Lists Data Q Codes and values Sho…" at bounding box center [250, 131] width 500 height 263
copy span "Total in-house non-capital expenditure for civil R&D"
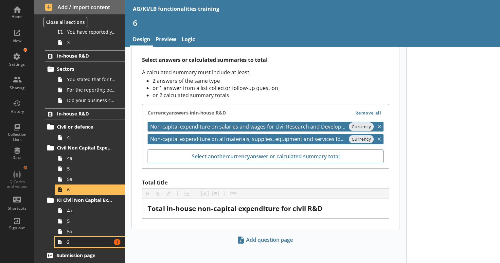
click at [105, 240] on span "6" at bounding box center [88, 242] width 45 height 6
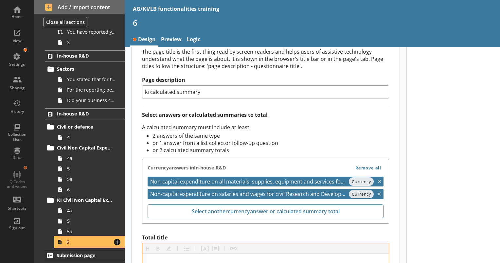
scroll to position [275, 0]
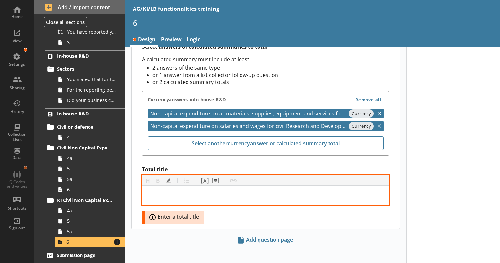
click at [199, 191] on div "Total title" at bounding box center [266, 195] width 236 height 9
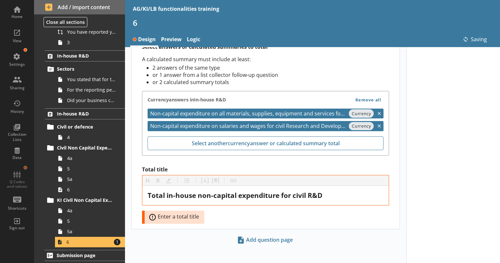
click at [238, 166] on label "Total title" at bounding box center [265, 169] width 247 height 7
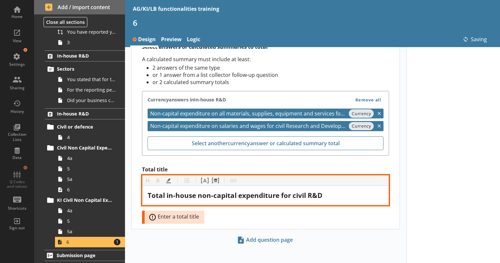
scroll to position [262, 0]
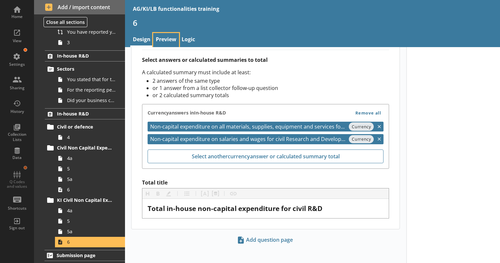
click at [175, 40] on link "Preview" at bounding box center [166, 40] width 26 height 14
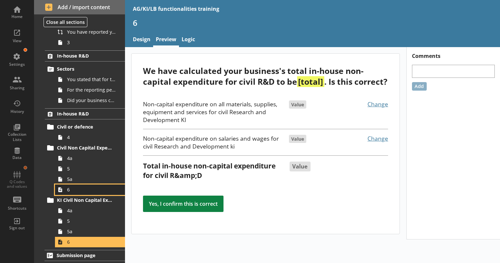
click at [83, 187] on span "6" at bounding box center [91, 190] width 49 height 6
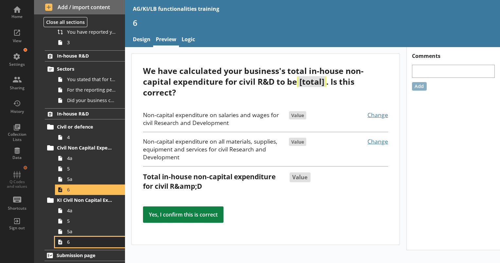
click at [88, 243] on span "6" at bounding box center [91, 242] width 49 height 6
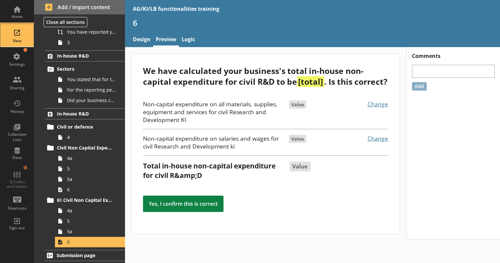
click at [24, 30] on div "View" at bounding box center [17, 35] width 23 height 23
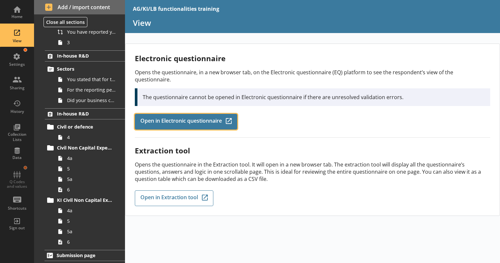
click at [164, 118] on span "Open in Electronic questionnaire" at bounding box center [180, 121] width 81 height 7
click at [227, 119] on link "Open in Electronic questionnaire Q-Codes_Icon Created with Sketch." at bounding box center [186, 122] width 102 height 16
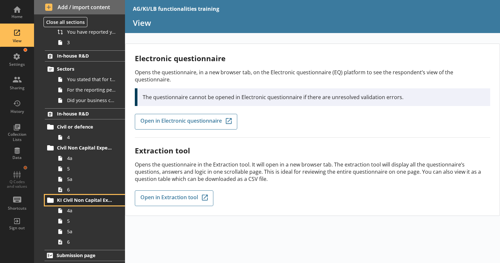
click at [80, 196] on link "KI Civil Non Capital Expenditure" at bounding box center [85, 200] width 80 height 10
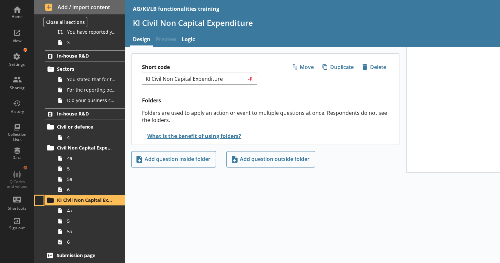
click at [36, 200] on button at bounding box center [39, 200] width 9 height 9
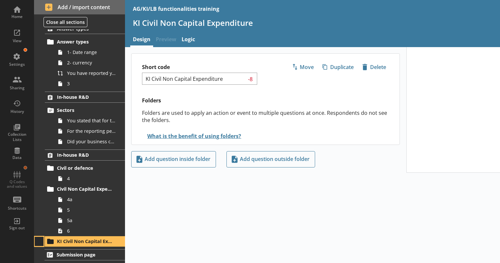
scroll to position [20, 0]
click at [102, 244] on span "KI Civil Non Capital Expenditure" at bounding box center [85, 242] width 57 height 6
click at [42, 242] on button at bounding box center [39, 242] width 9 height 9
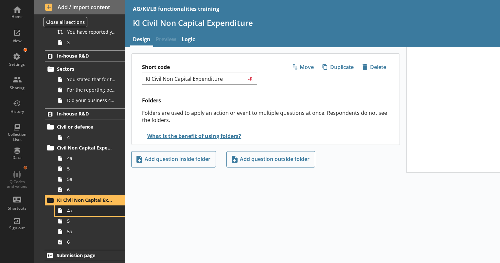
click at [65, 213] on link "4a" at bounding box center [90, 211] width 70 height 10
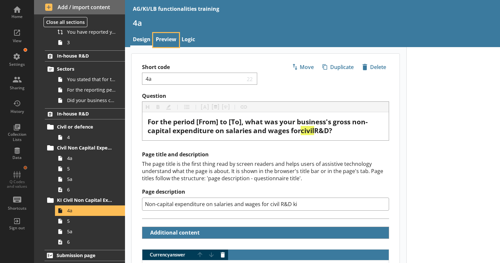
click at [160, 39] on link "Preview" at bounding box center [166, 40] width 26 height 14
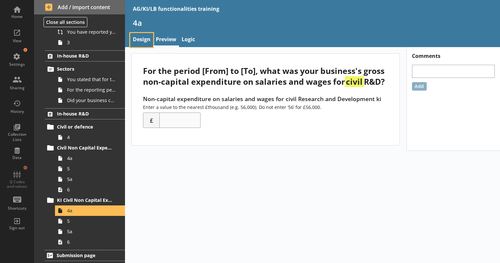
click at [148, 41] on link "Design" at bounding box center [141, 40] width 23 height 14
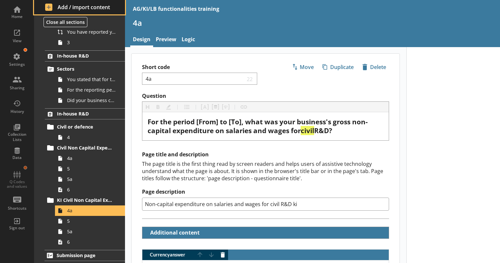
click at [58, 6] on span "Add / import content" at bounding box center [79, 7] width 69 height 7
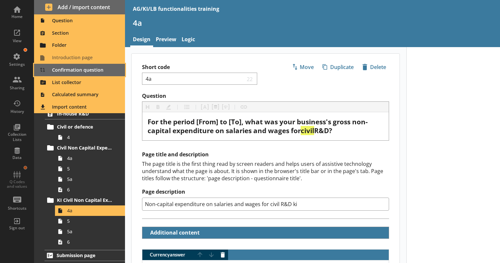
click at [81, 69] on span "Confirmation question" at bounding box center [79, 70] width 83 height 10
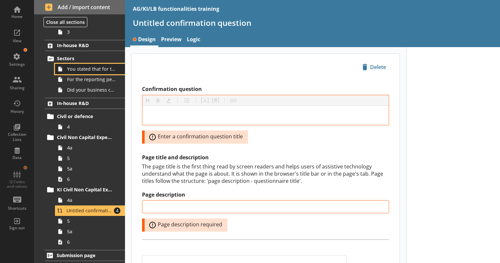
click at [79, 69] on span "You stated that for the period [From] to [To], [Ru Name] carried out in-house R…" at bounding box center [91, 69] width 49 height 6
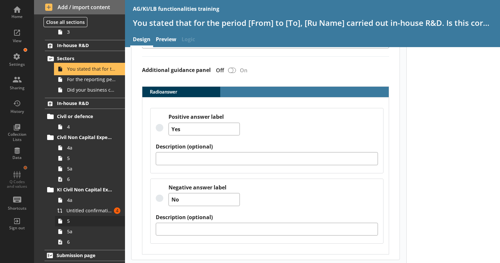
scroll to position [72, 0]
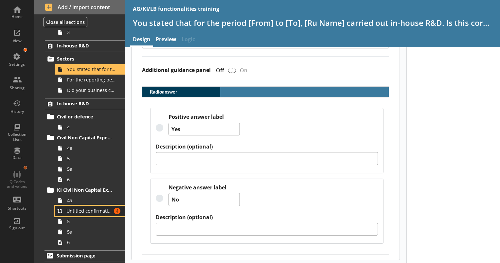
click at [87, 215] on link "Untitled confirmation question Amount of errors: 4" at bounding box center [90, 211] width 70 height 10
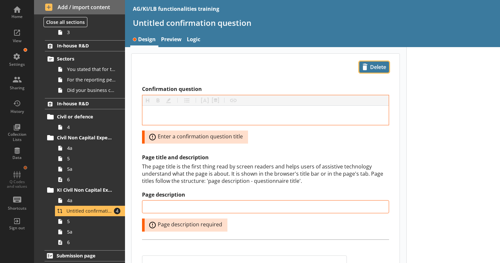
click at [374, 68] on span "icon-delete Created with Sketch. [GEOGRAPHIC_DATA]" at bounding box center [374, 67] width 29 height 10
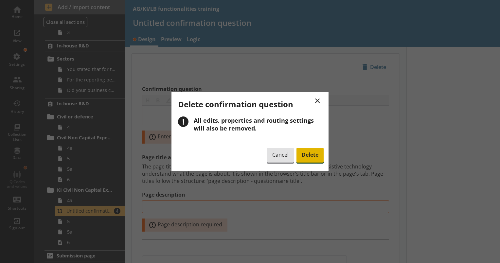
click at [311, 156] on span "Delete" at bounding box center [309, 155] width 27 height 15
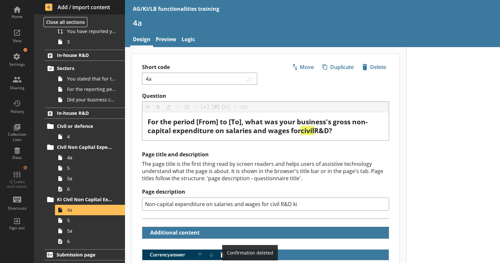
scroll to position [61, 0]
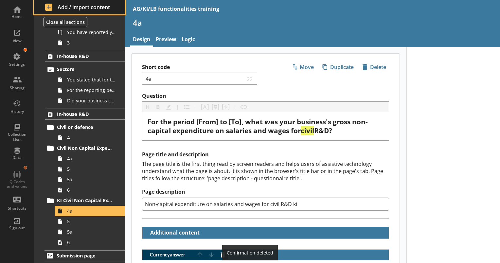
click at [62, 7] on span "Add / import content" at bounding box center [79, 7] width 69 height 7
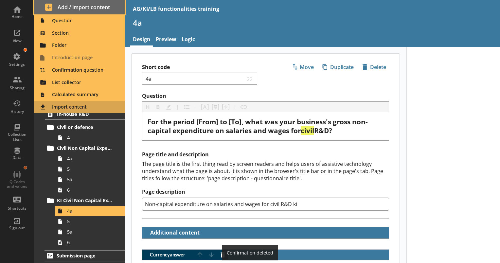
type textarea "x"
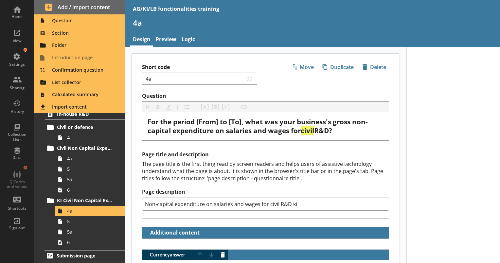
click at [309, 174] on div "The page title is the first thing read by screen readers and helps users of ass…" at bounding box center [265, 171] width 247 height 22
